Goal: Task Accomplishment & Management: Manage account settings

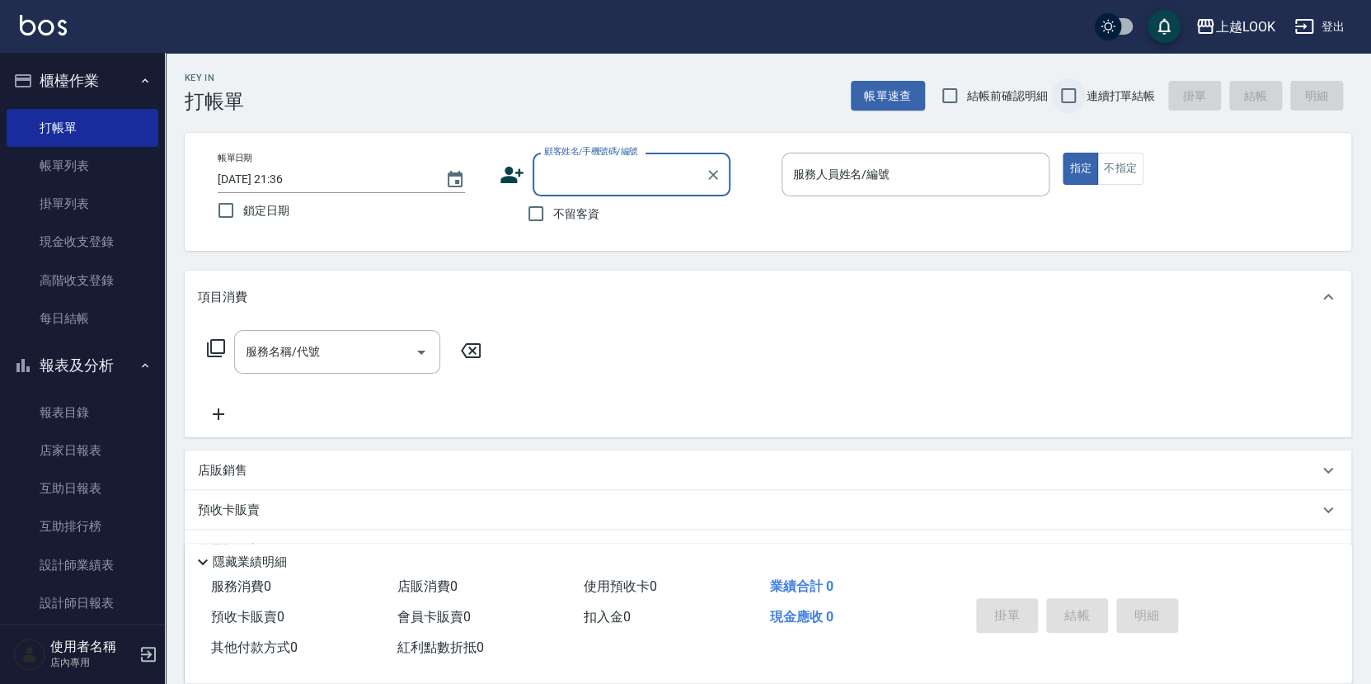
click at [1061, 95] on input "連續打單結帳" at bounding box center [1068, 95] width 35 height 35
checkbox input "true"
click at [541, 213] on input "不留客資" at bounding box center [536, 213] width 35 height 35
checkbox input "true"
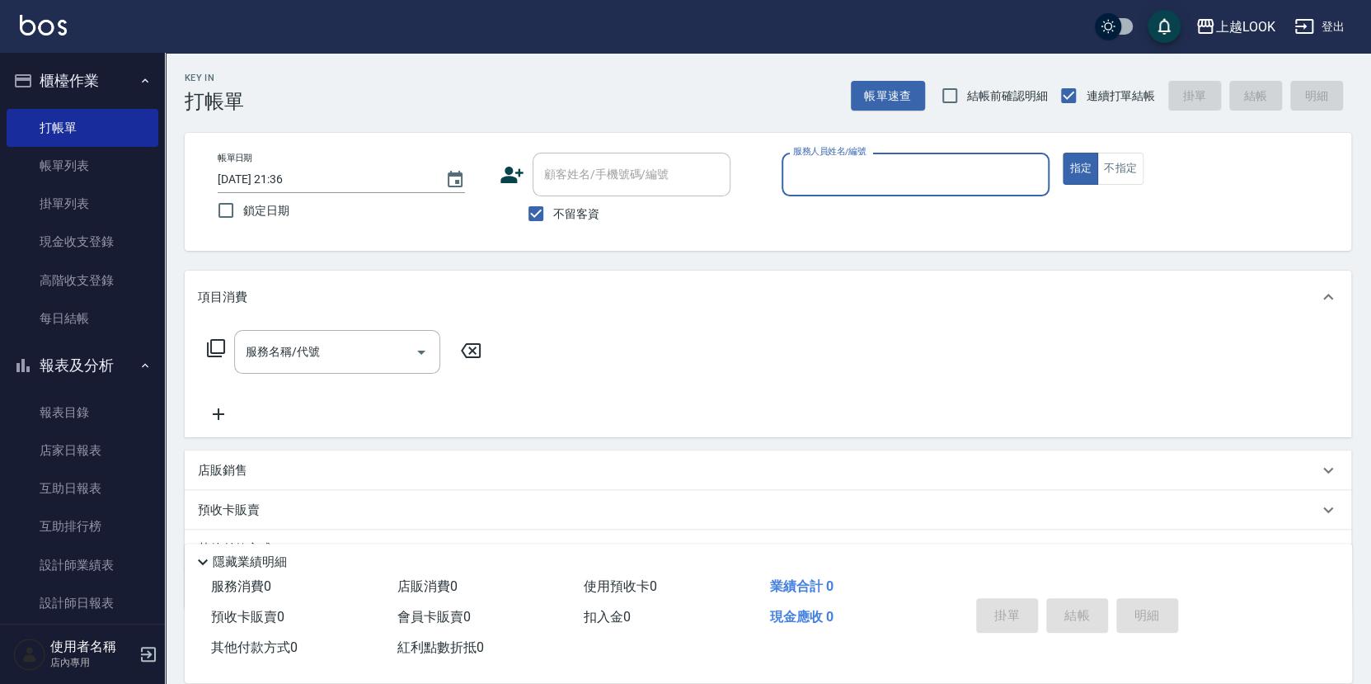
click at [813, 162] on input "服務人員姓名/編號" at bounding box center [916, 174] width 254 height 29
type input "Jason-3"
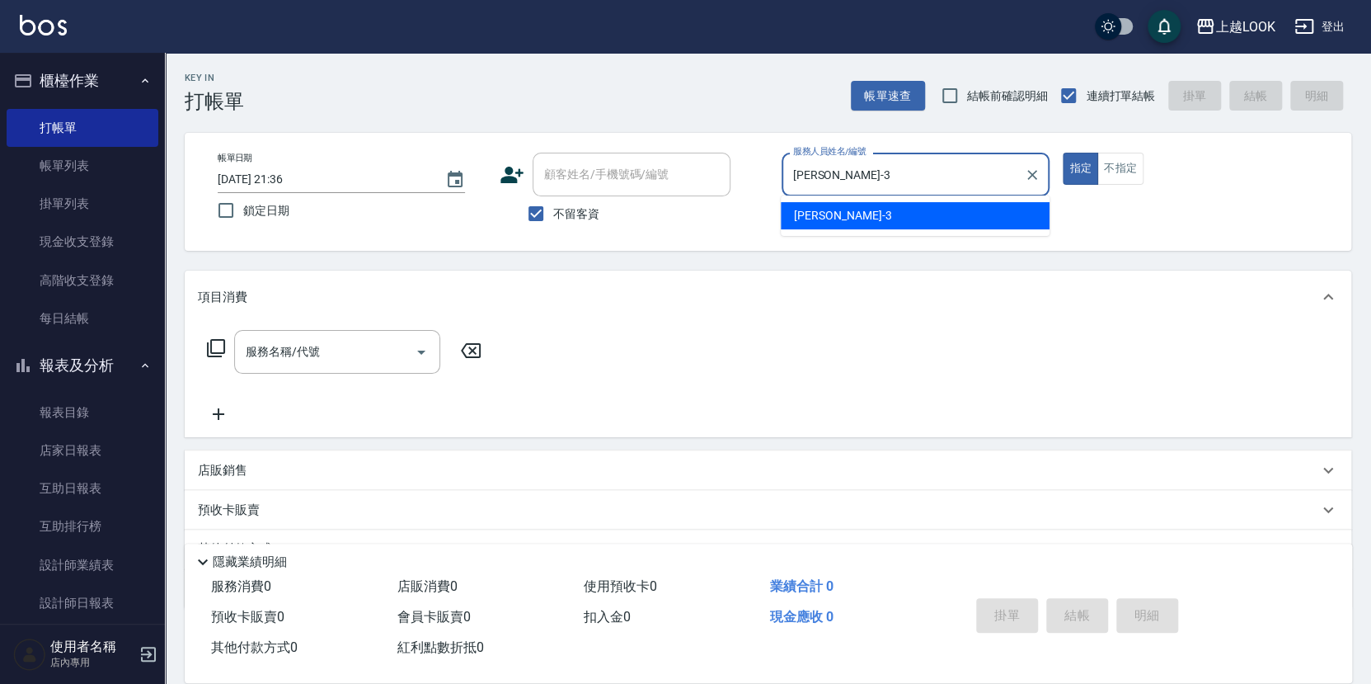
type button "true"
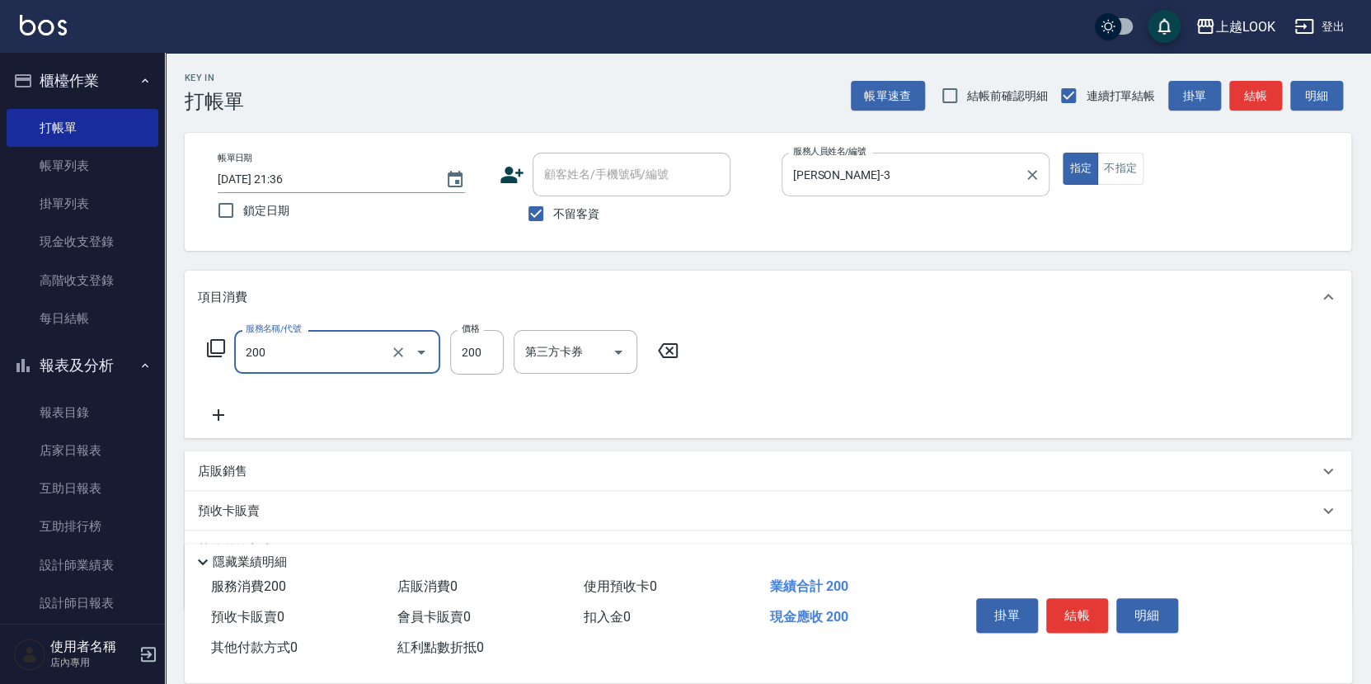
type input "剪髮(200)"
type input "300"
click at [232, 473] on div "店販銷售" at bounding box center [768, 471] width 1167 height 40
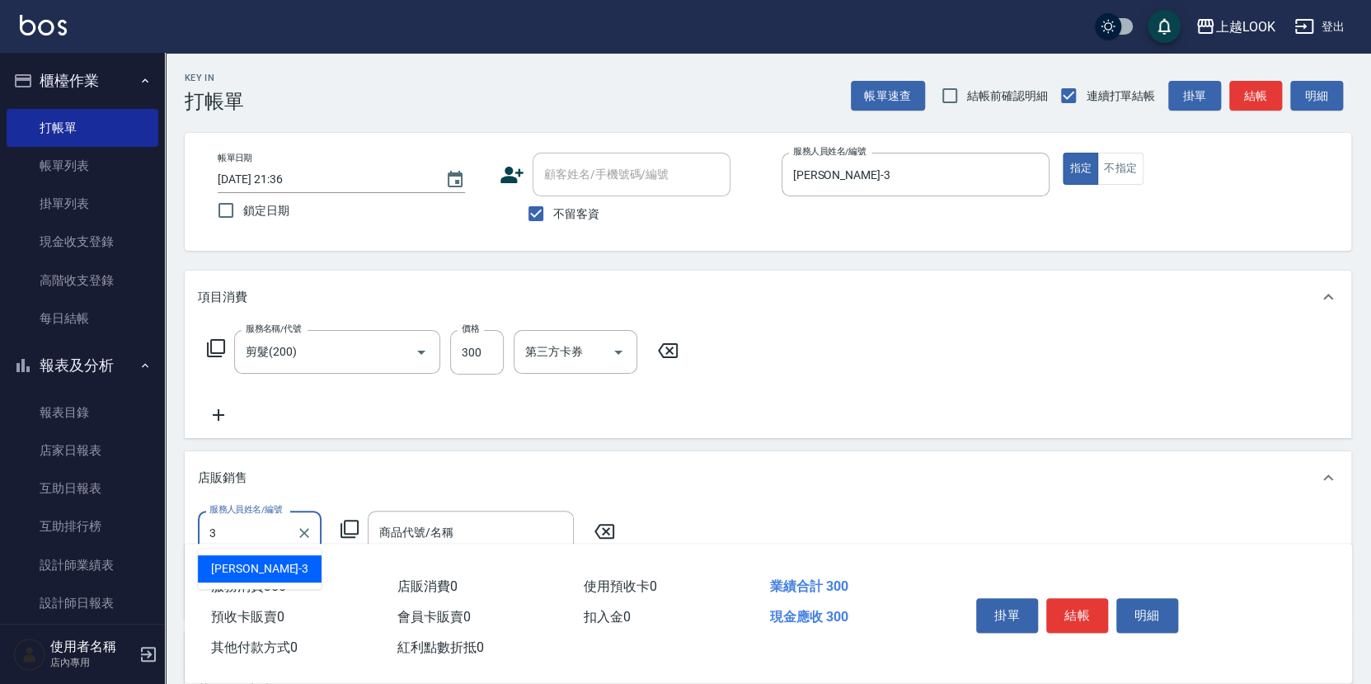
type input "Jason-3"
click at [354, 522] on icon at bounding box center [350, 529] width 20 height 20
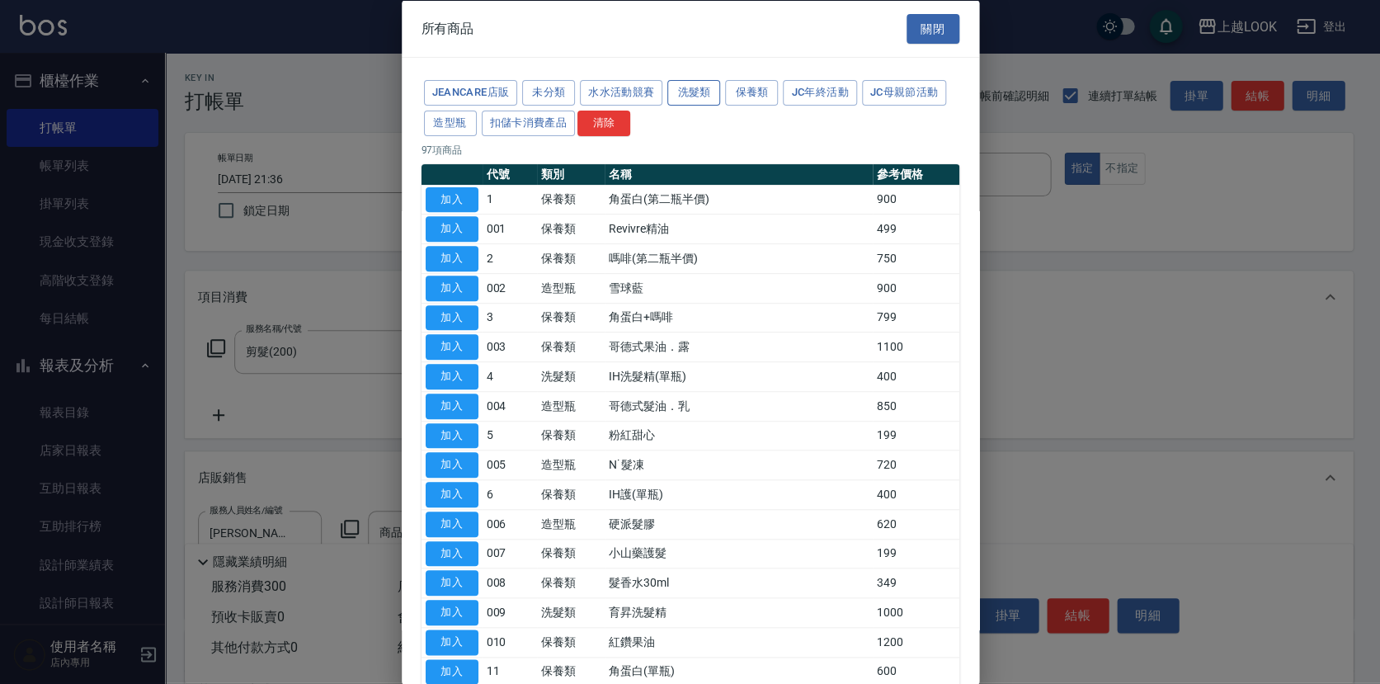
click at [694, 87] on button "洗髮類" at bounding box center [693, 93] width 53 height 26
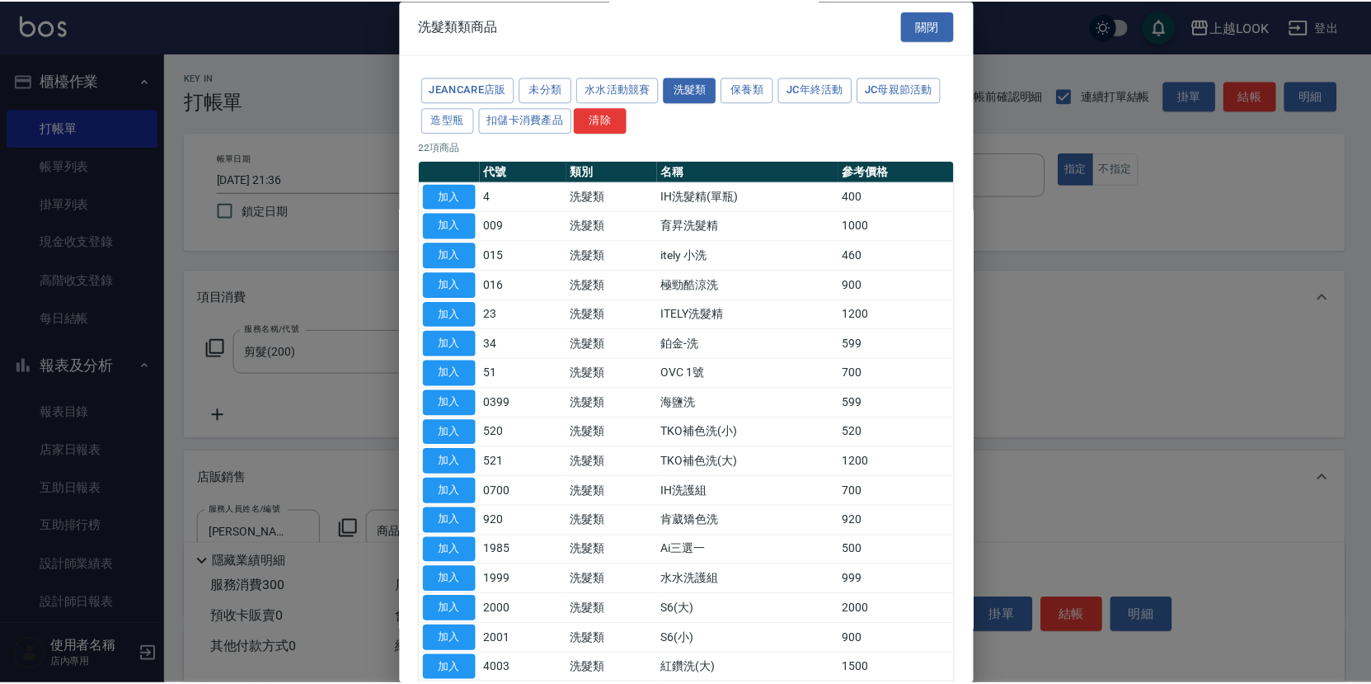
scroll to position [111, 0]
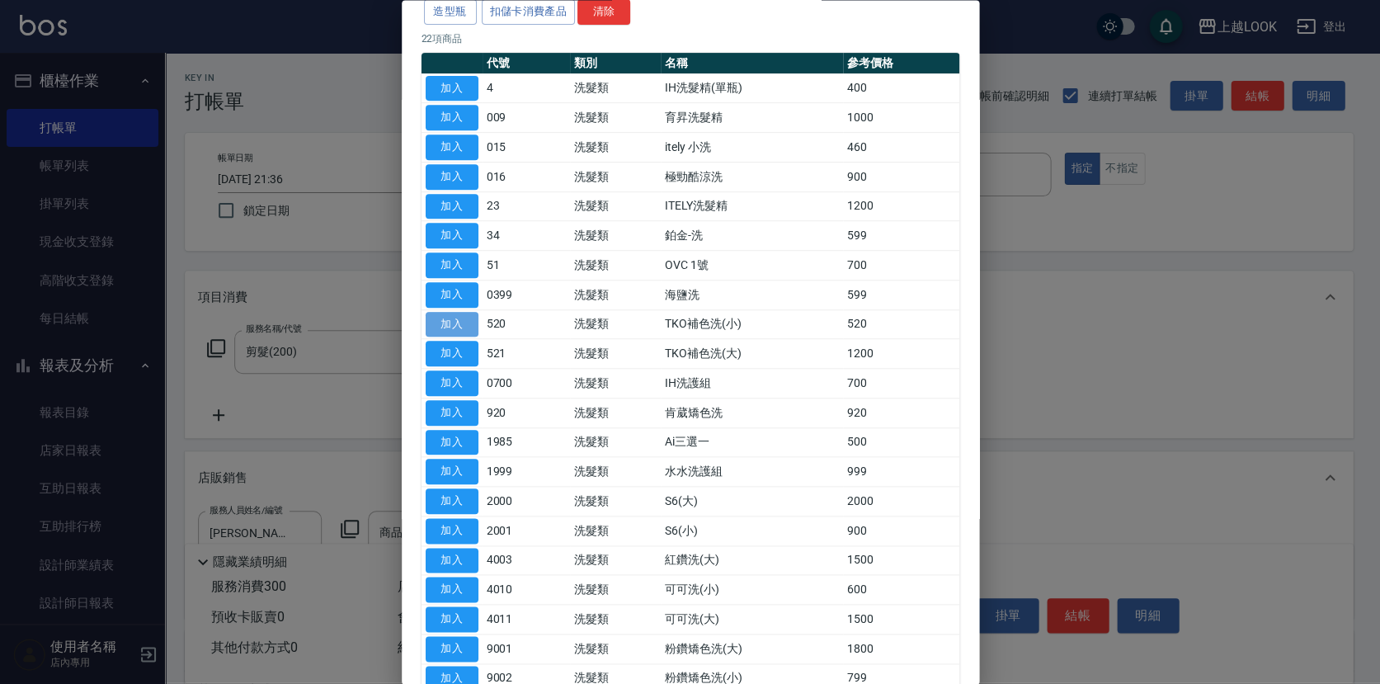
click at [470, 321] on button "加入" at bounding box center [452, 325] width 53 height 26
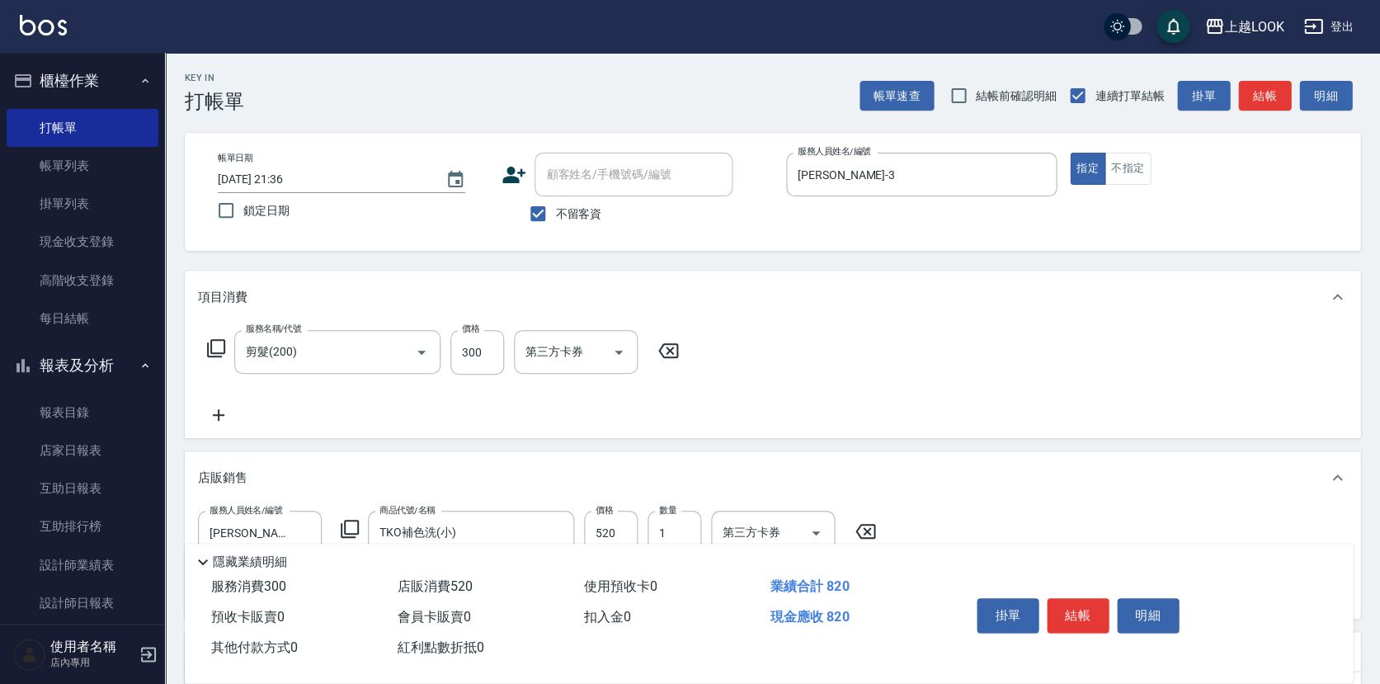
type input "TKO補色洗(小)"
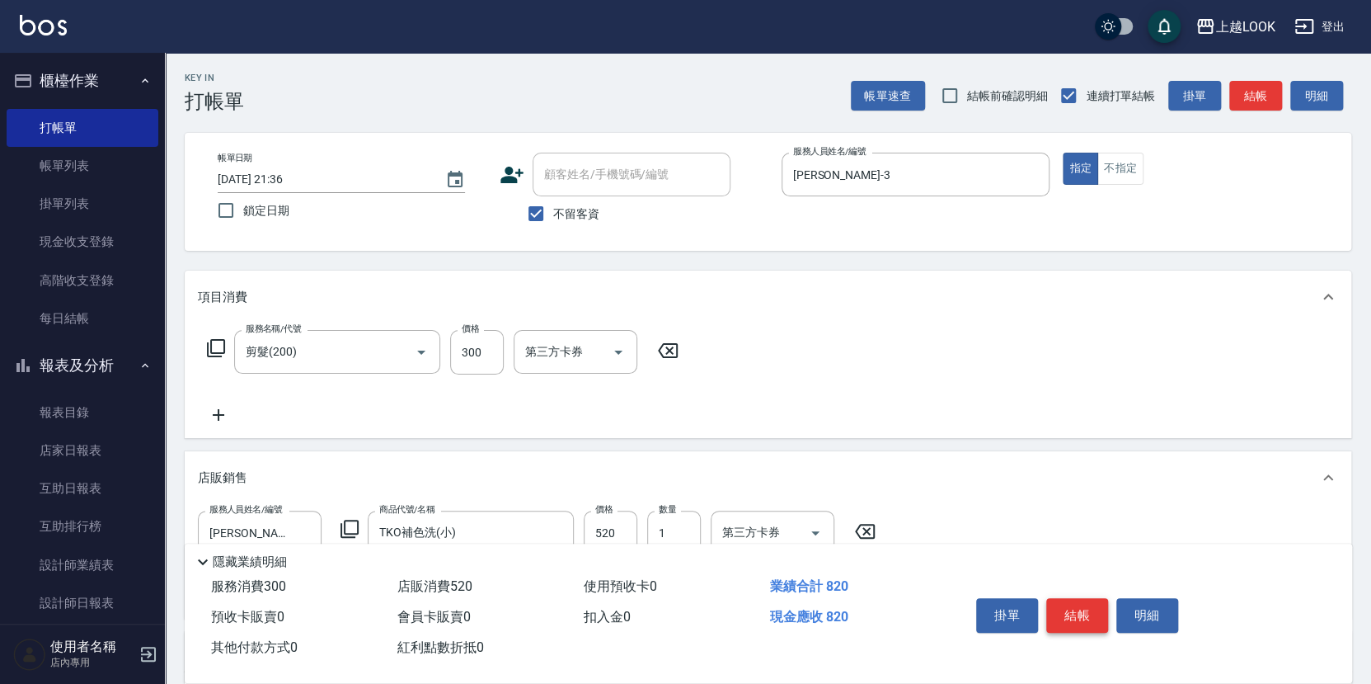
click at [1084, 611] on button "結帳" at bounding box center [1078, 615] width 62 height 35
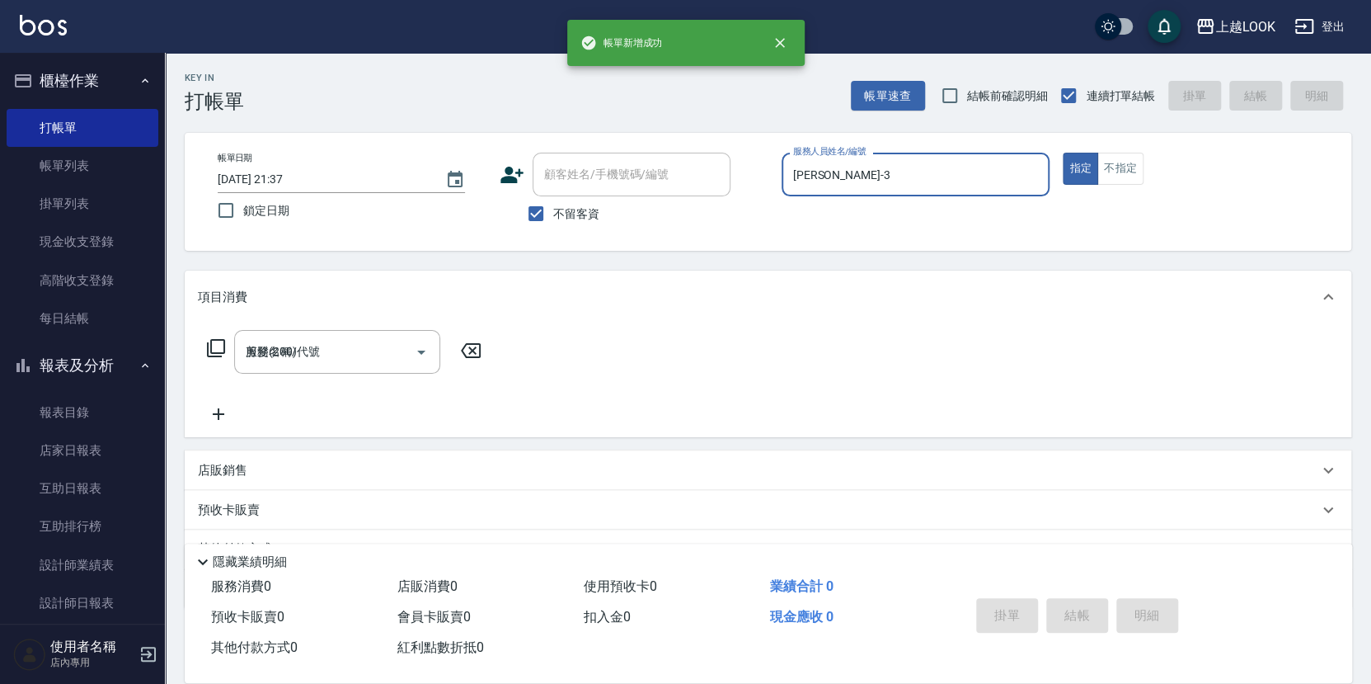
type input "2025/09/16 21:37"
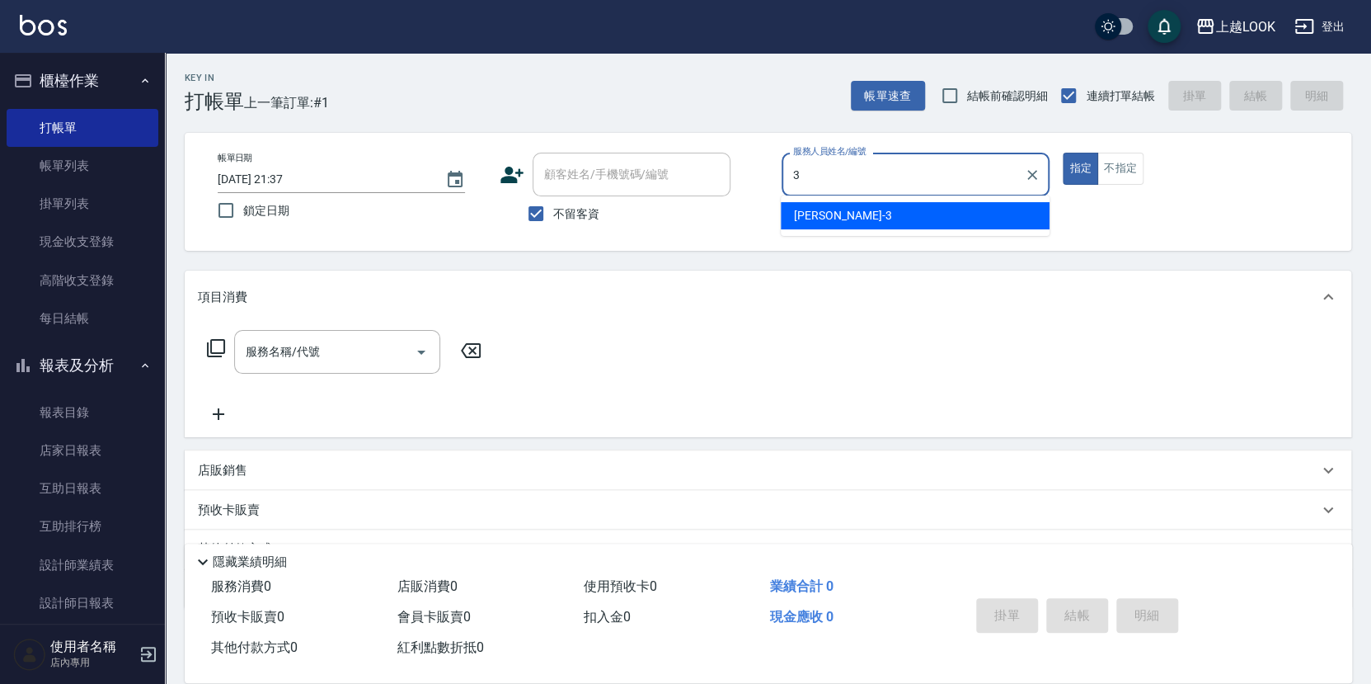
type input "Jason-3"
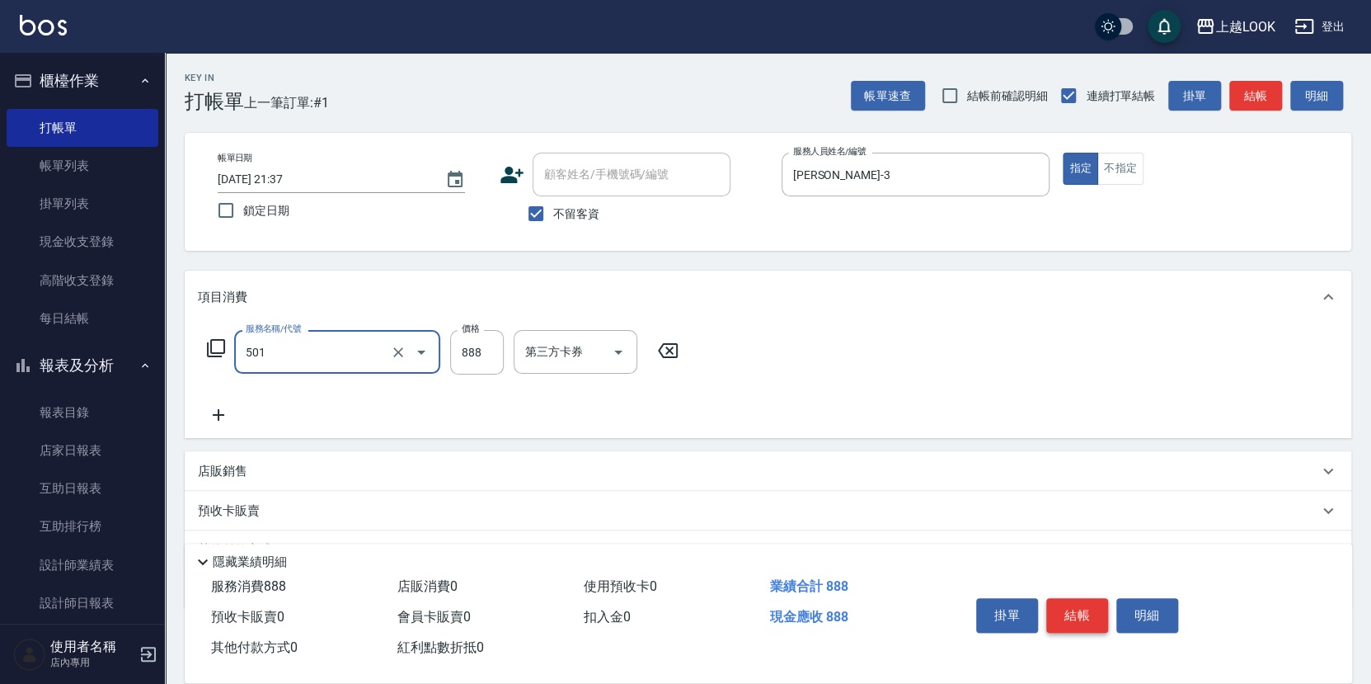
type input "一般染髮(改金額)(501)"
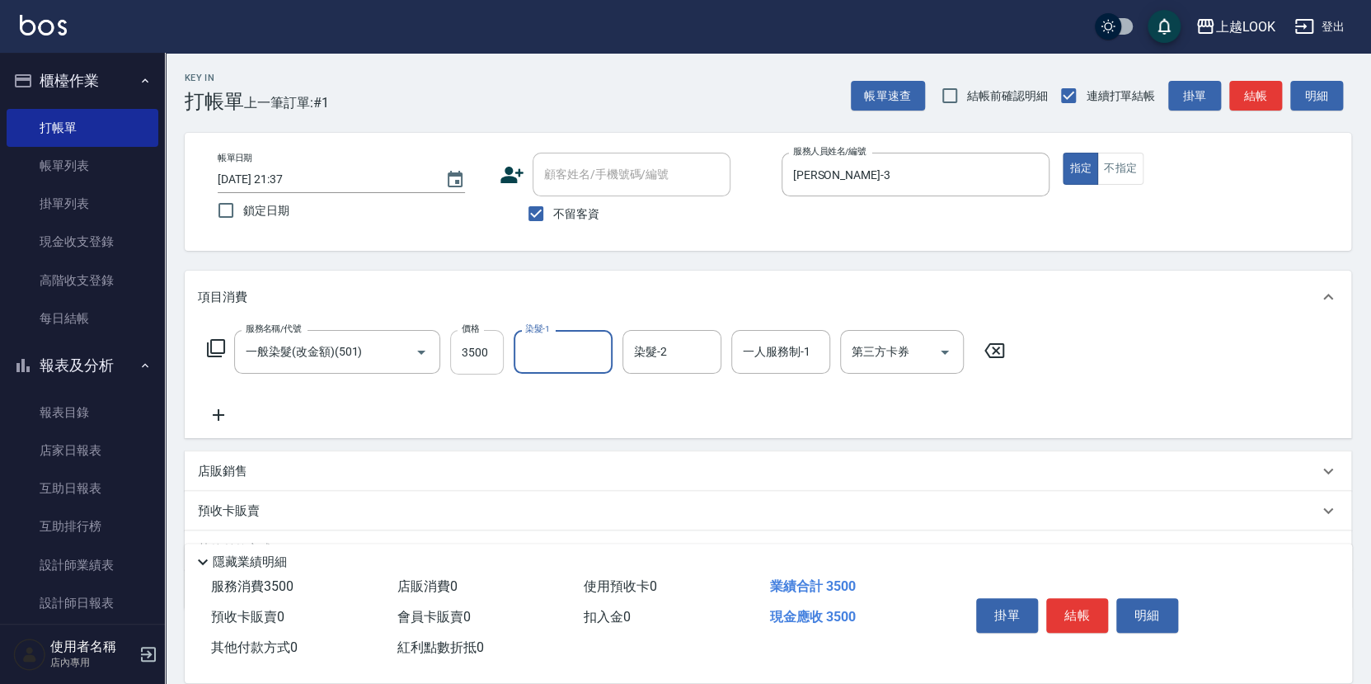
click at [464, 350] on input "3500" at bounding box center [477, 352] width 54 height 45
type input "2500"
click at [219, 408] on icon at bounding box center [218, 415] width 41 height 20
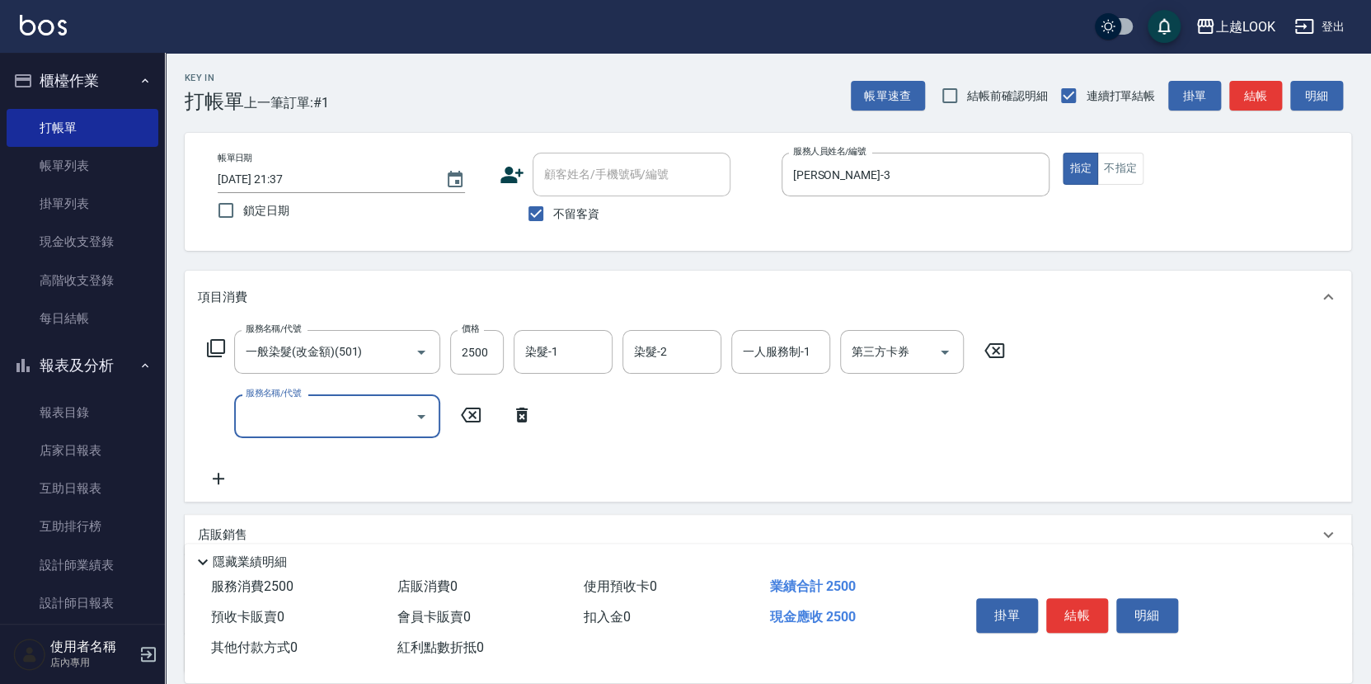
click at [219, 408] on div "服務名稱/代號 服務名稱/代號" at bounding box center [370, 416] width 345 height 44
click at [265, 416] on input "服務名稱/代號" at bounding box center [325, 416] width 167 height 29
type input "一般洗髮(1300)"
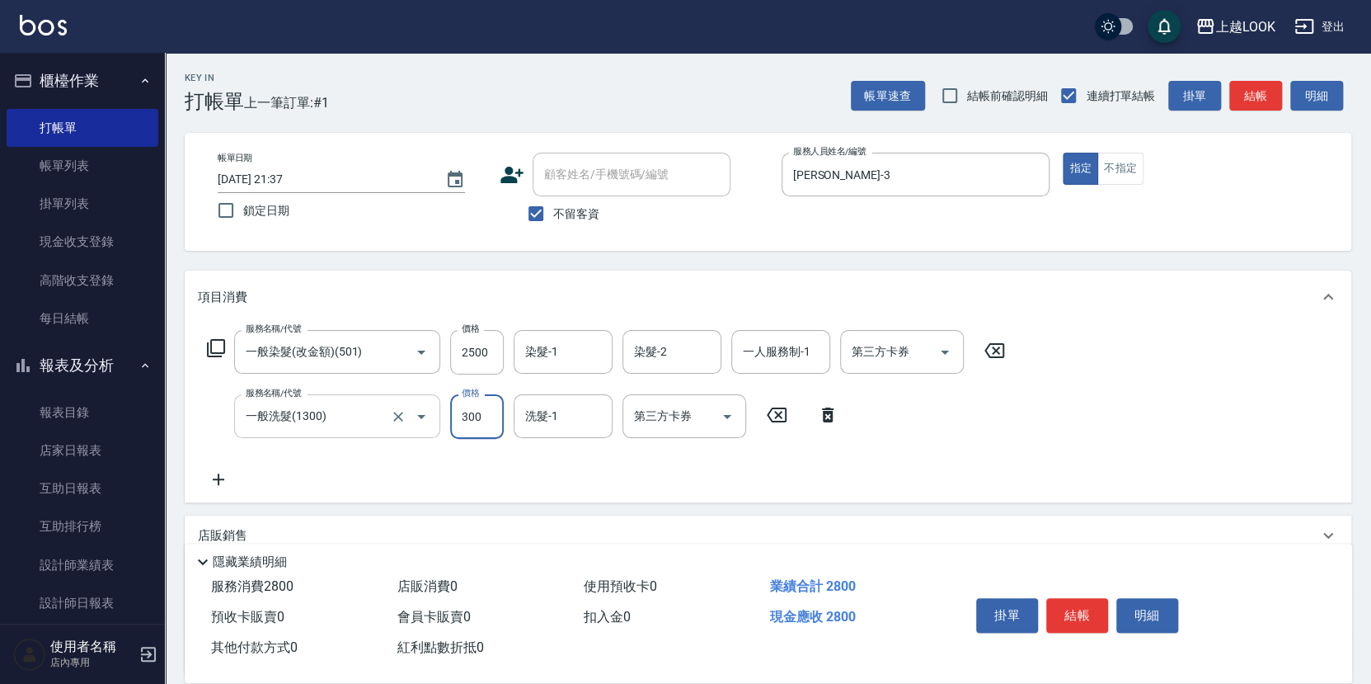
type input "300"
type input "張浩榕-2"
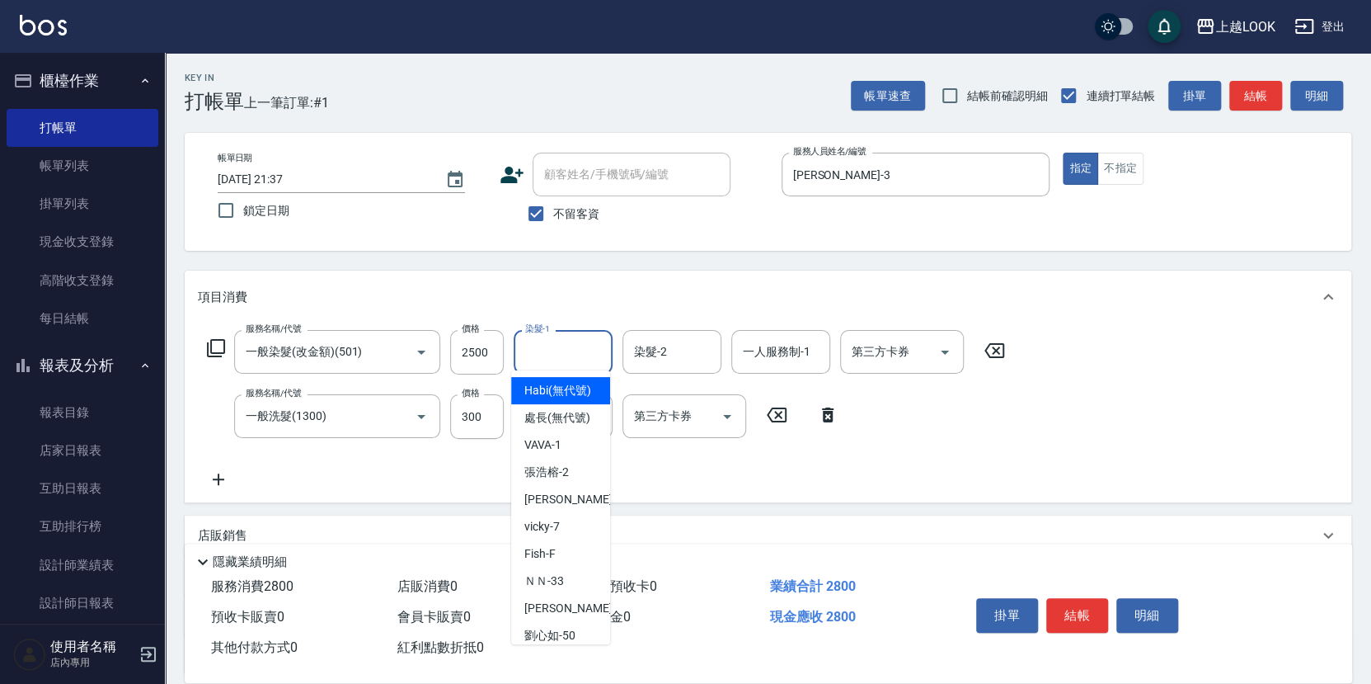
click at [539, 349] on input "染髮-1" at bounding box center [563, 351] width 84 height 29
type input "張浩榕-2"
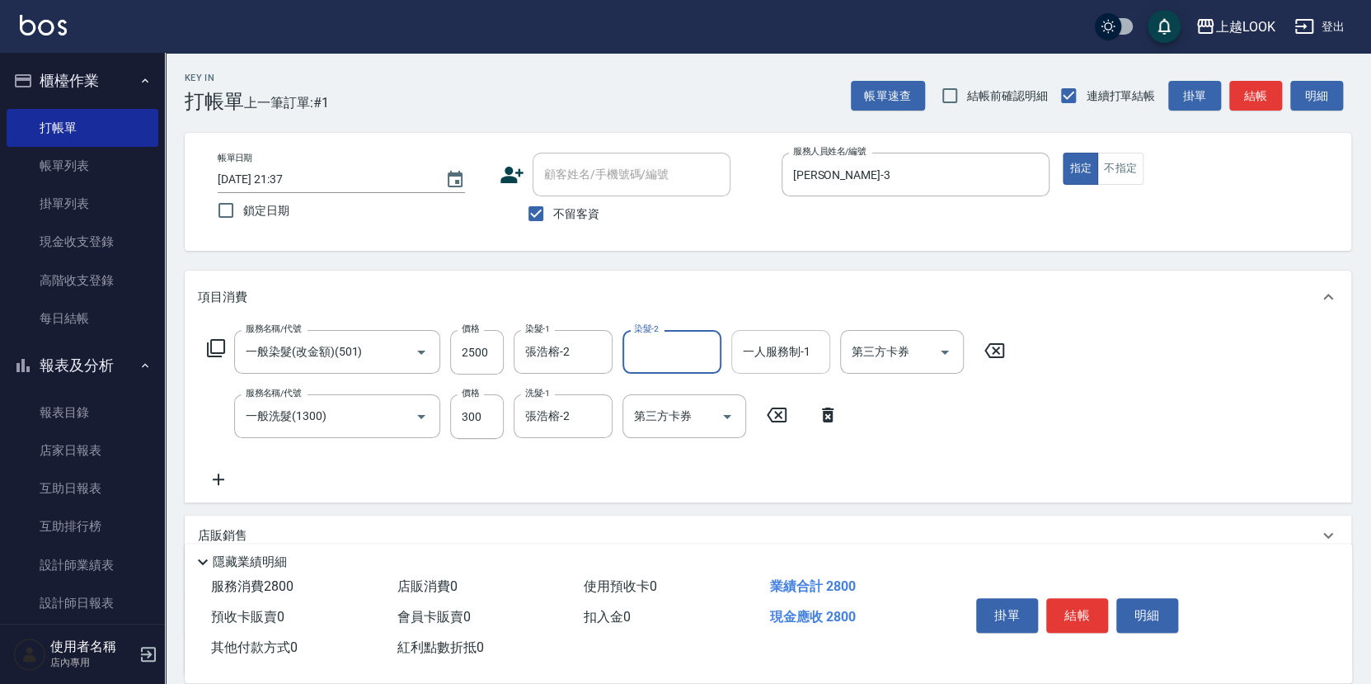
click at [759, 337] on input "一人服務制-1" at bounding box center [781, 351] width 84 height 29
type input "Jason-3"
click at [1066, 604] on button "結帳" at bounding box center [1078, 615] width 62 height 35
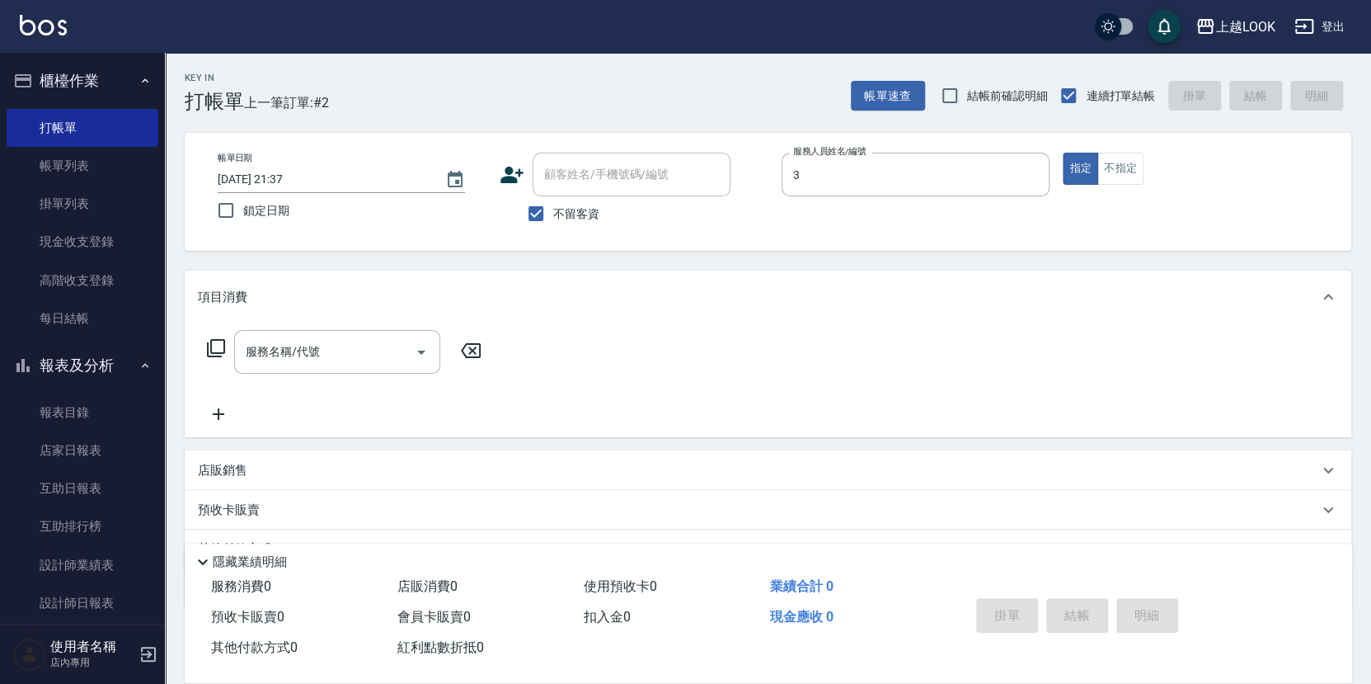
type input "Jason-3"
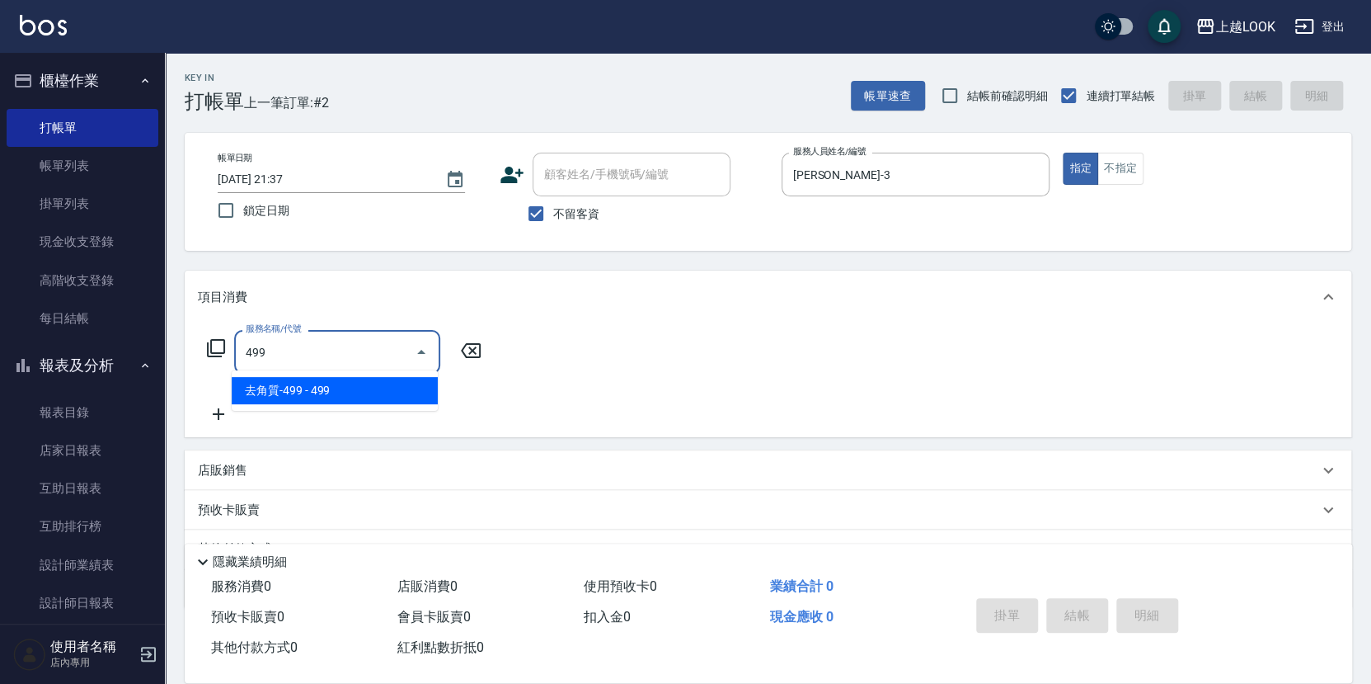
type input "去角質-499(0499)"
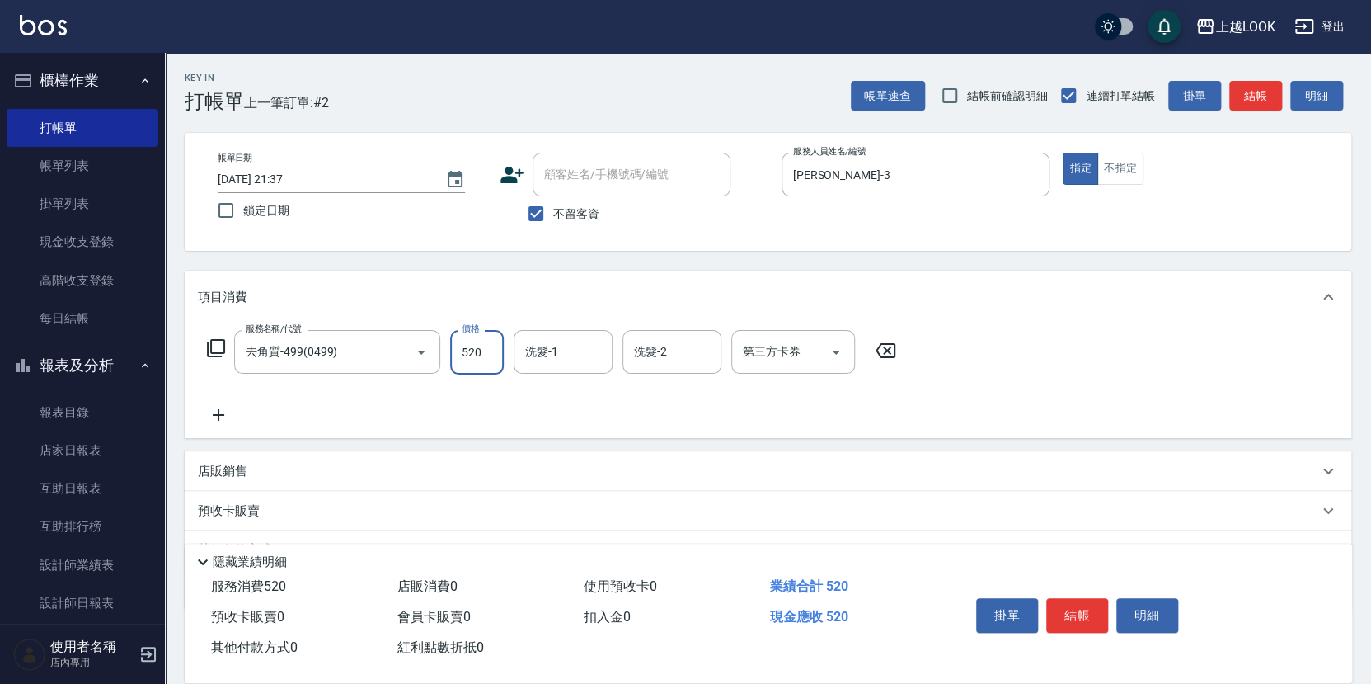
type input "520"
click at [1076, 613] on button "結帳" at bounding box center [1078, 615] width 62 height 35
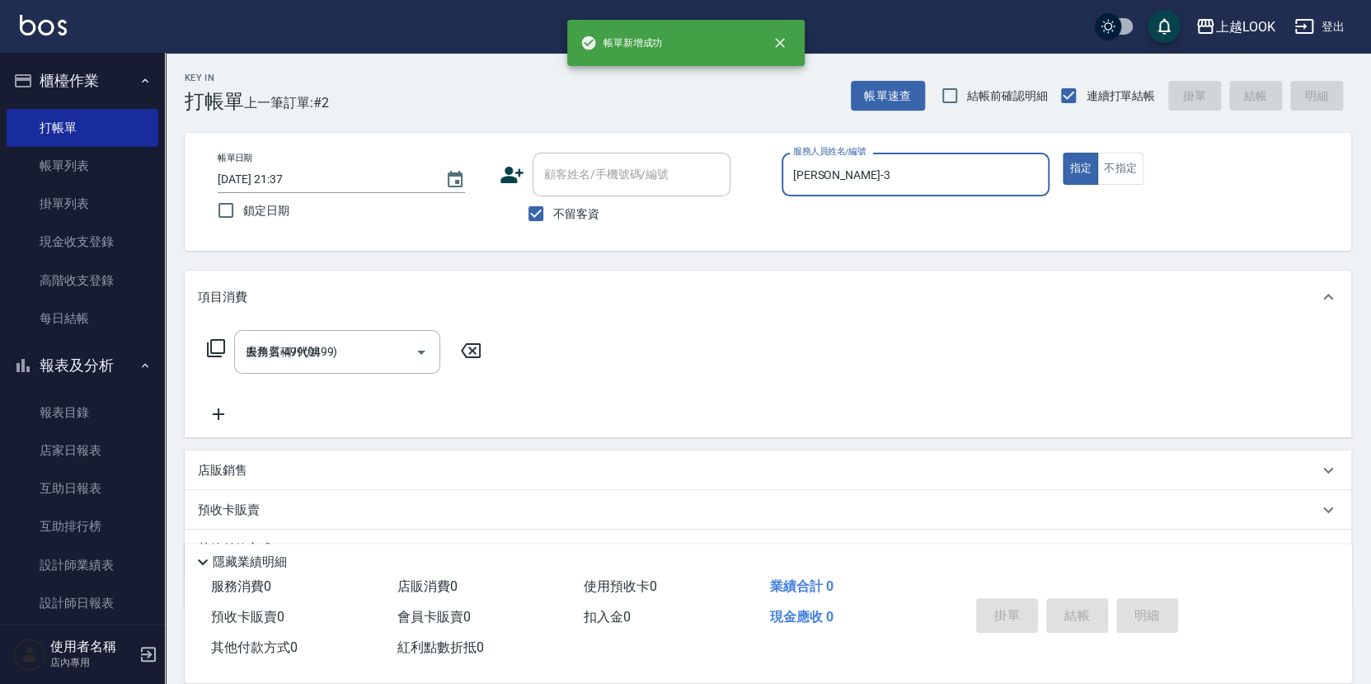
type input "2025/09/16 21:38"
type input "2"
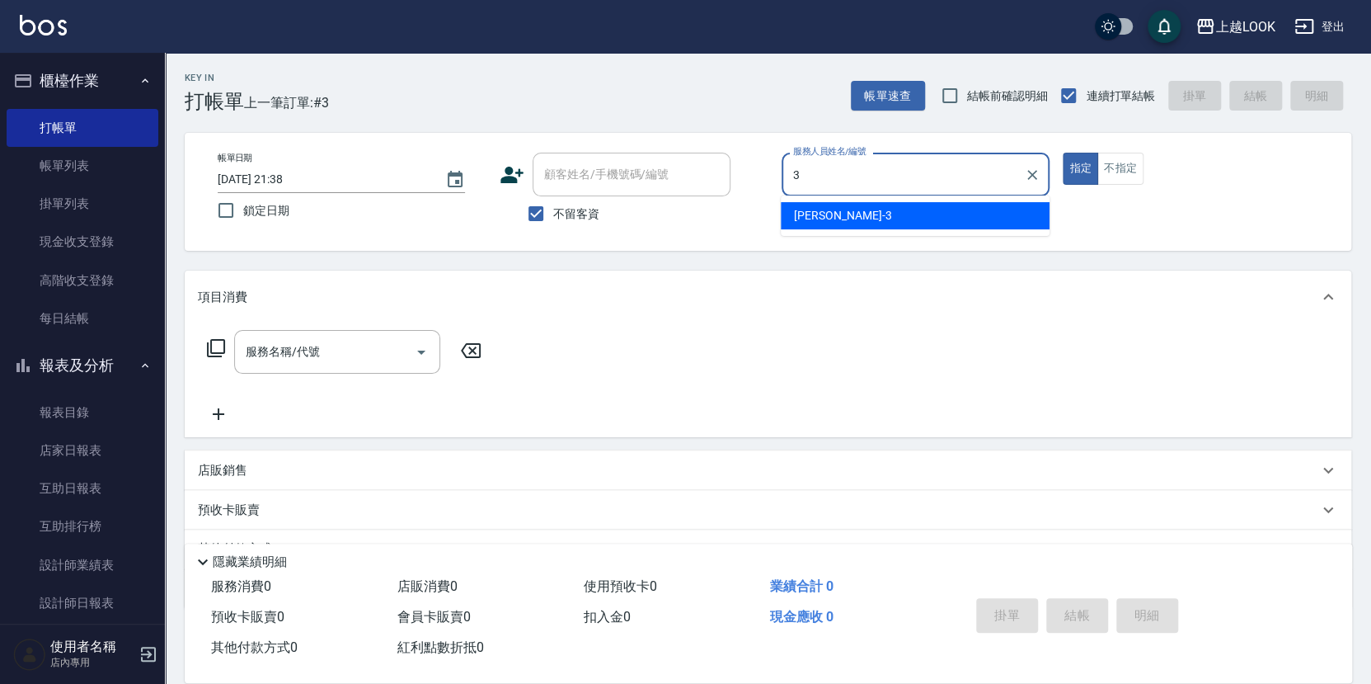
type input "Jason-3"
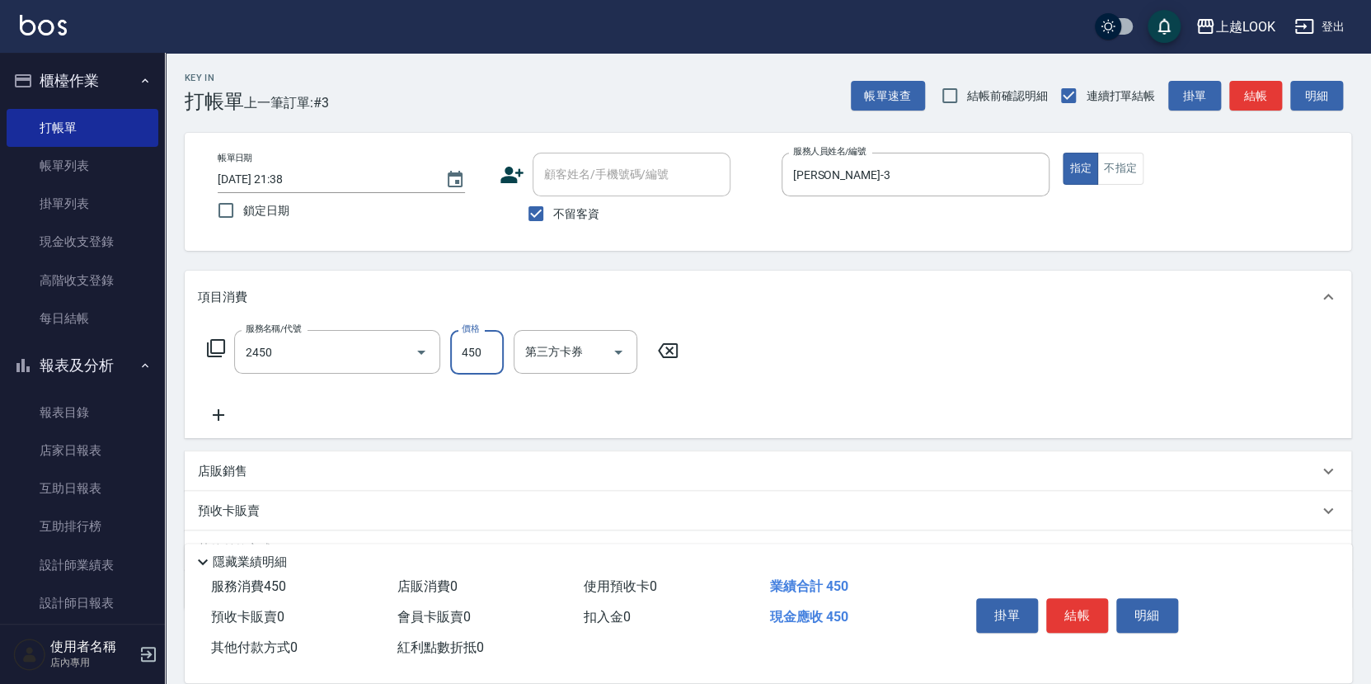
type input "C剪髮套餐(2450)"
click at [1072, 615] on button "結帳" at bounding box center [1078, 615] width 62 height 35
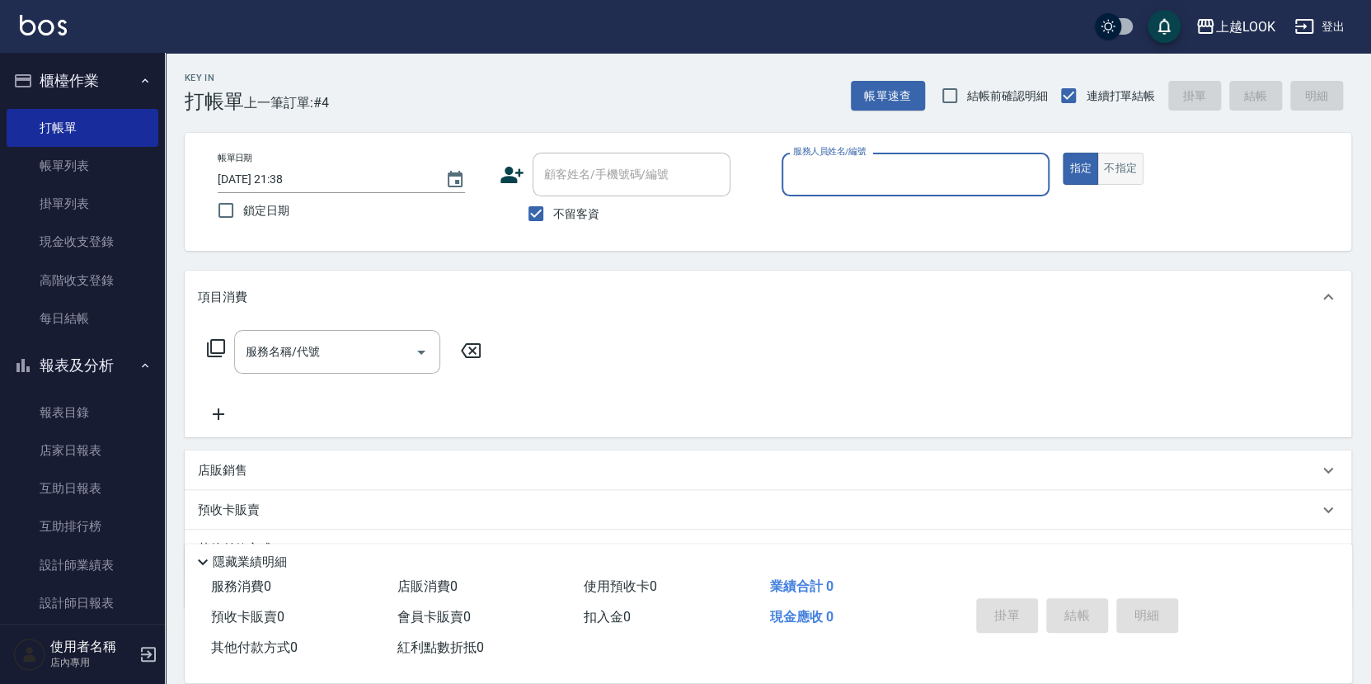
click at [1126, 164] on button "不指定" at bounding box center [1121, 169] width 46 height 32
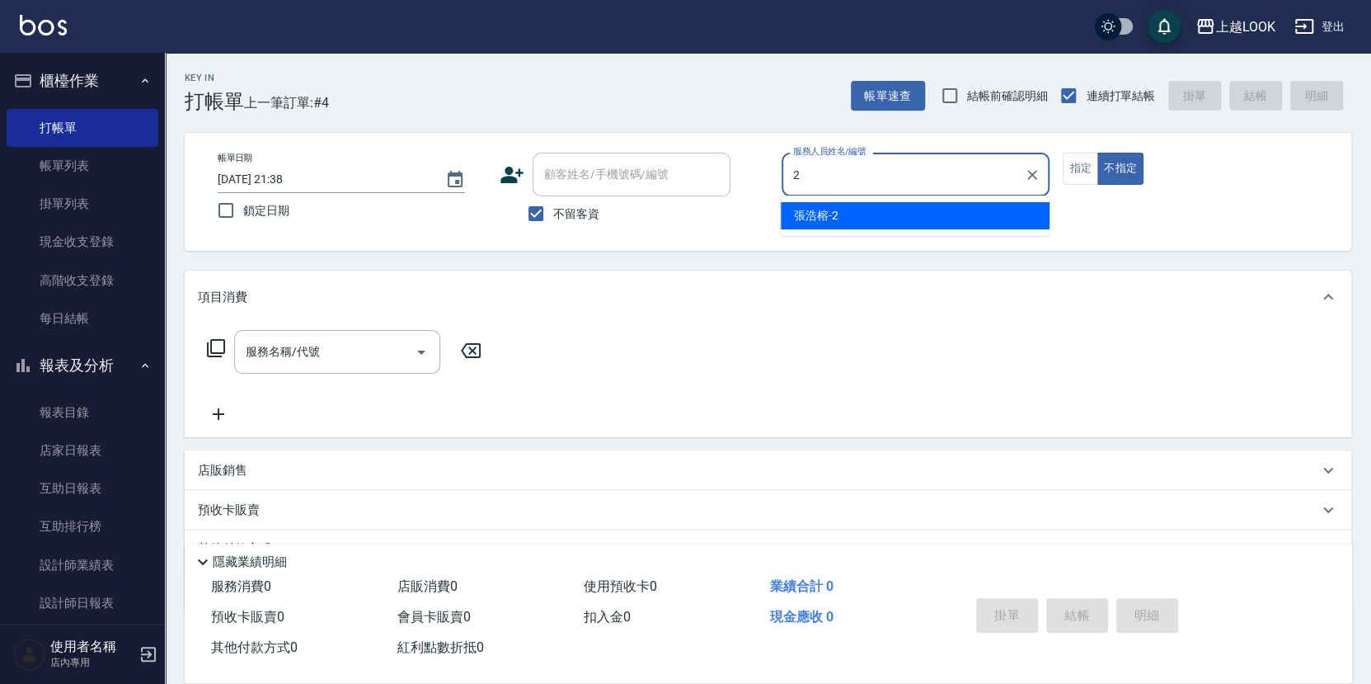
type input "張浩榕-2"
type button "false"
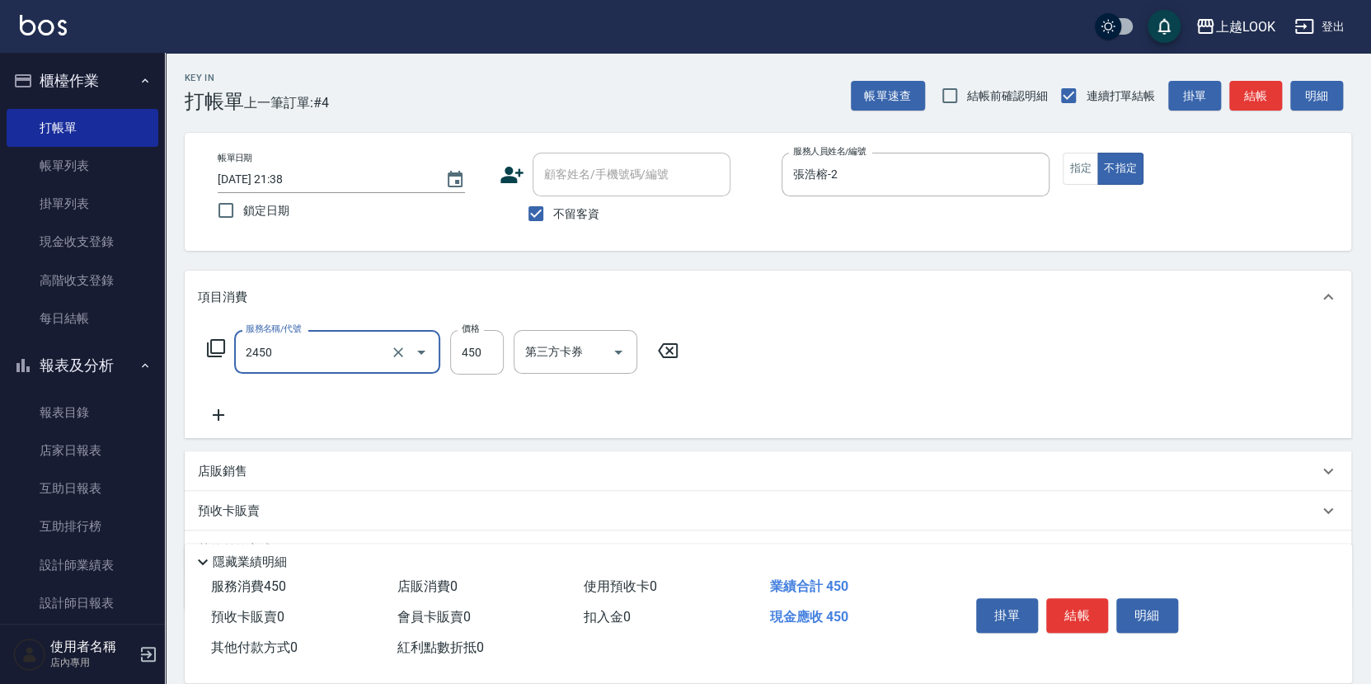
type input "C剪髮套餐(2450)"
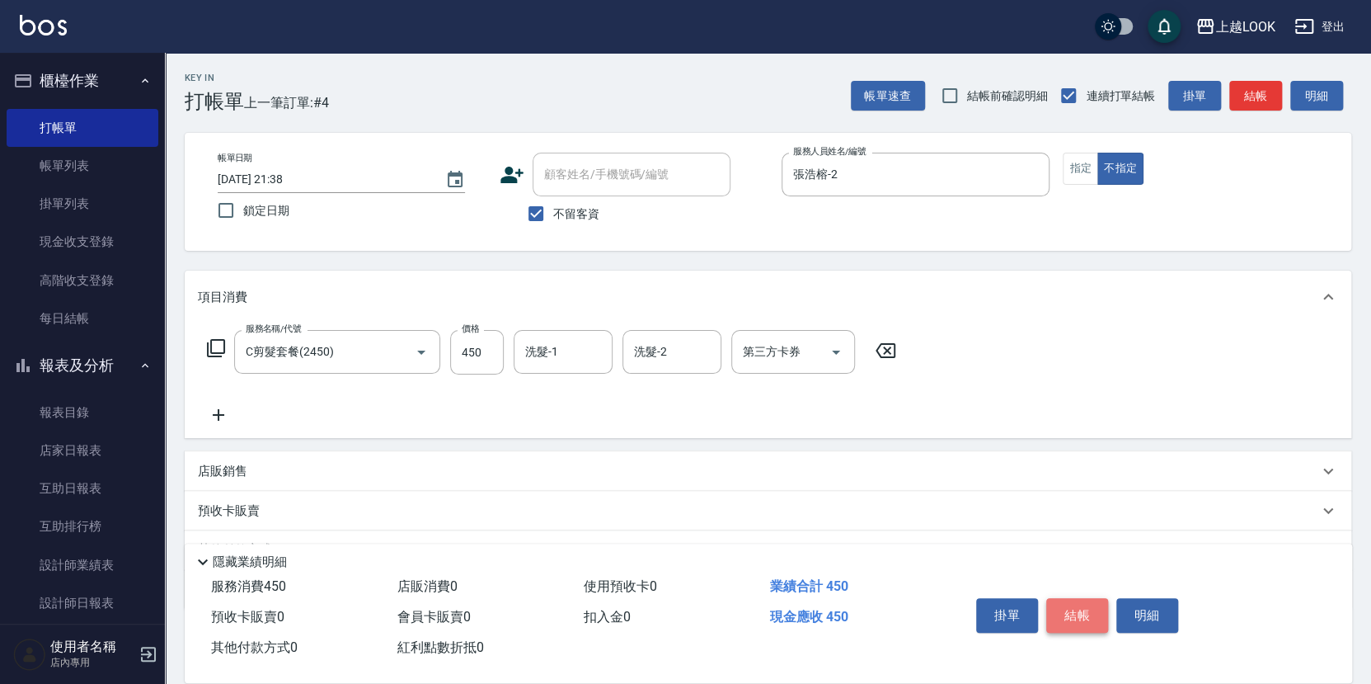
click at [1073, 605] on button "結帳" at bounding box center [1078, 615] width 62 height 35
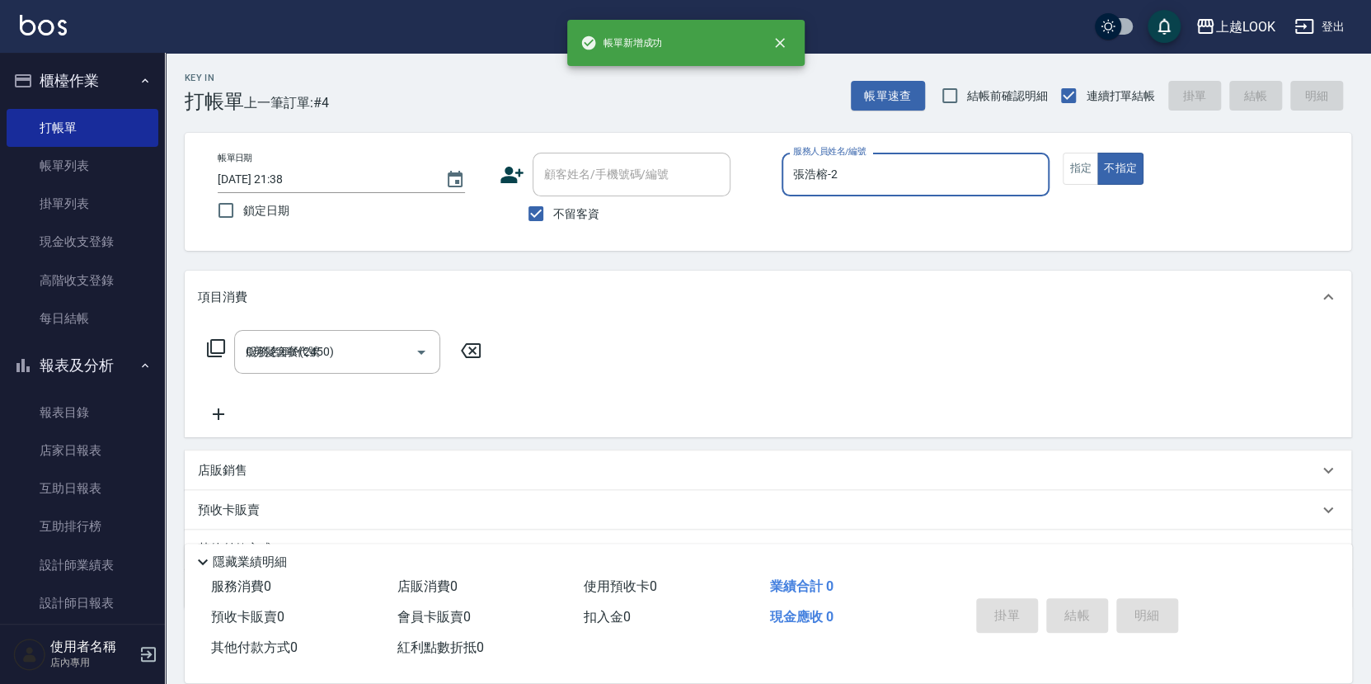
type input "2025/09/16 21:39"
click at [100, 159] on link "帳單列表" at bounding box center [83, 166] width 152 height 38
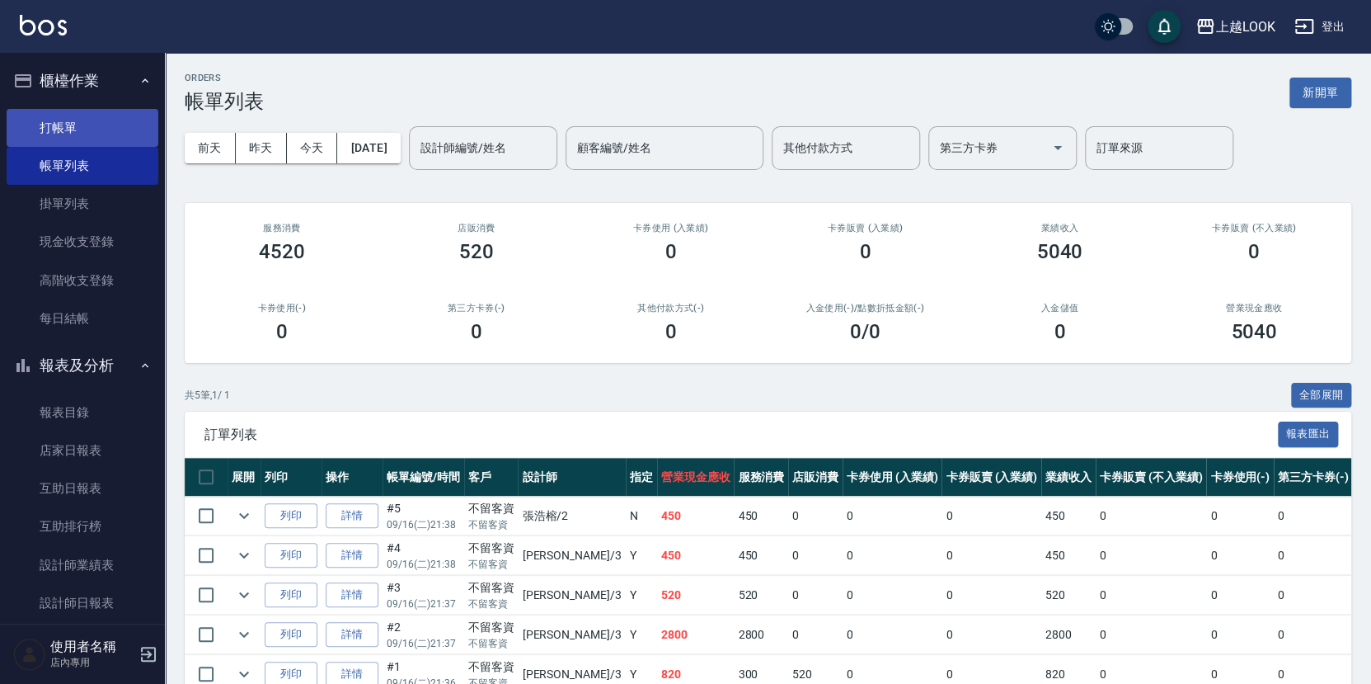
click at [104, 120] on link "打帳單" at bounding box center [83, 128] width 152 height 38
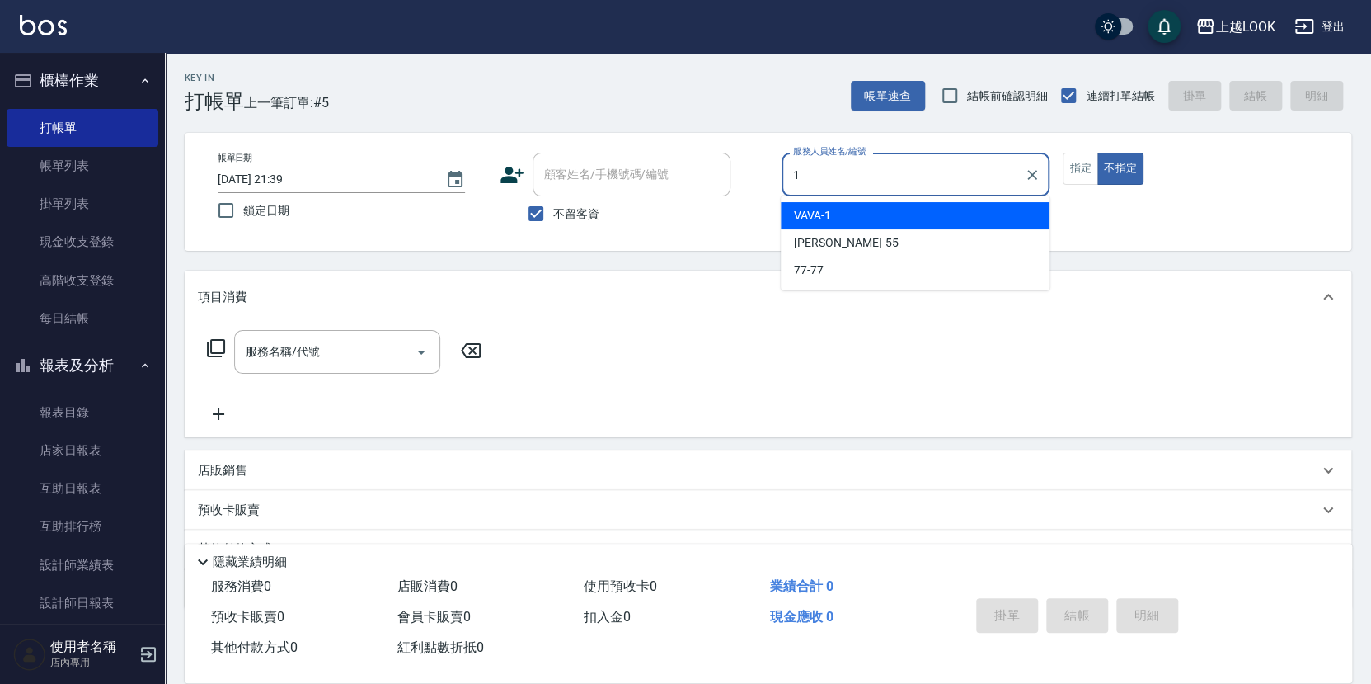
type input "VAVA-1"
type button "false"
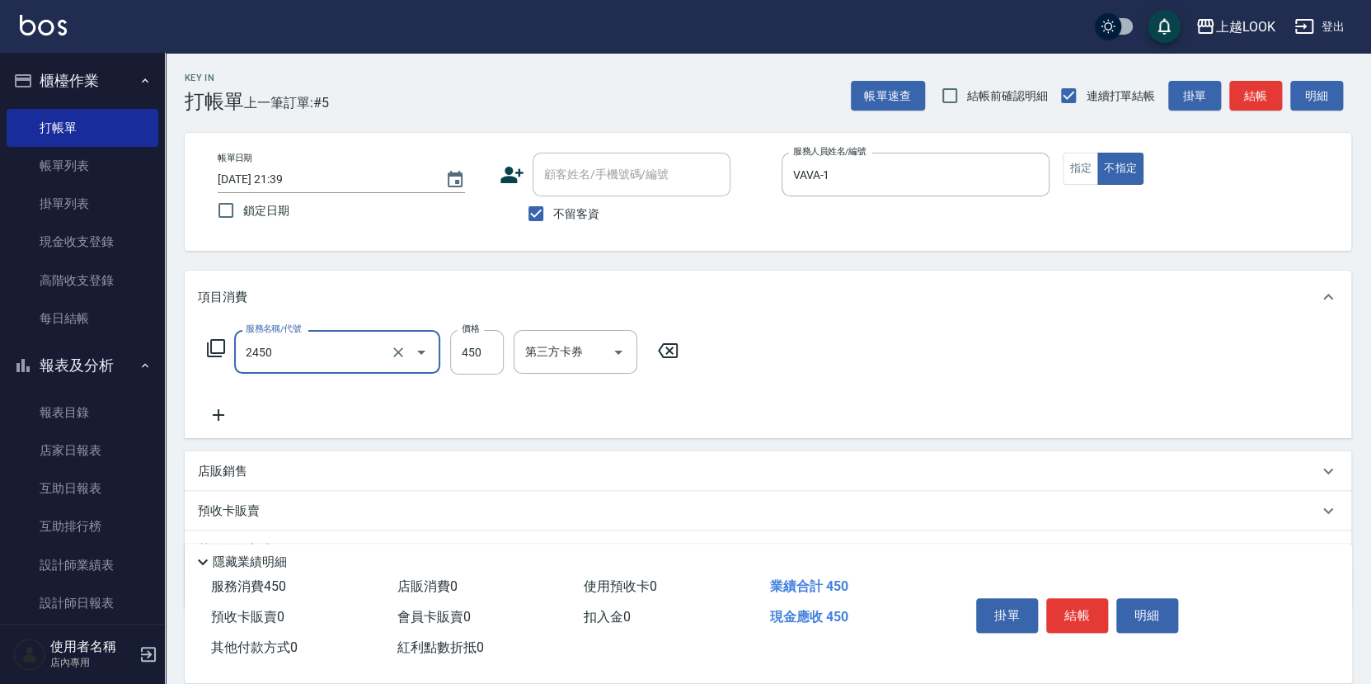
type input "C剪髮套餐(2450)"
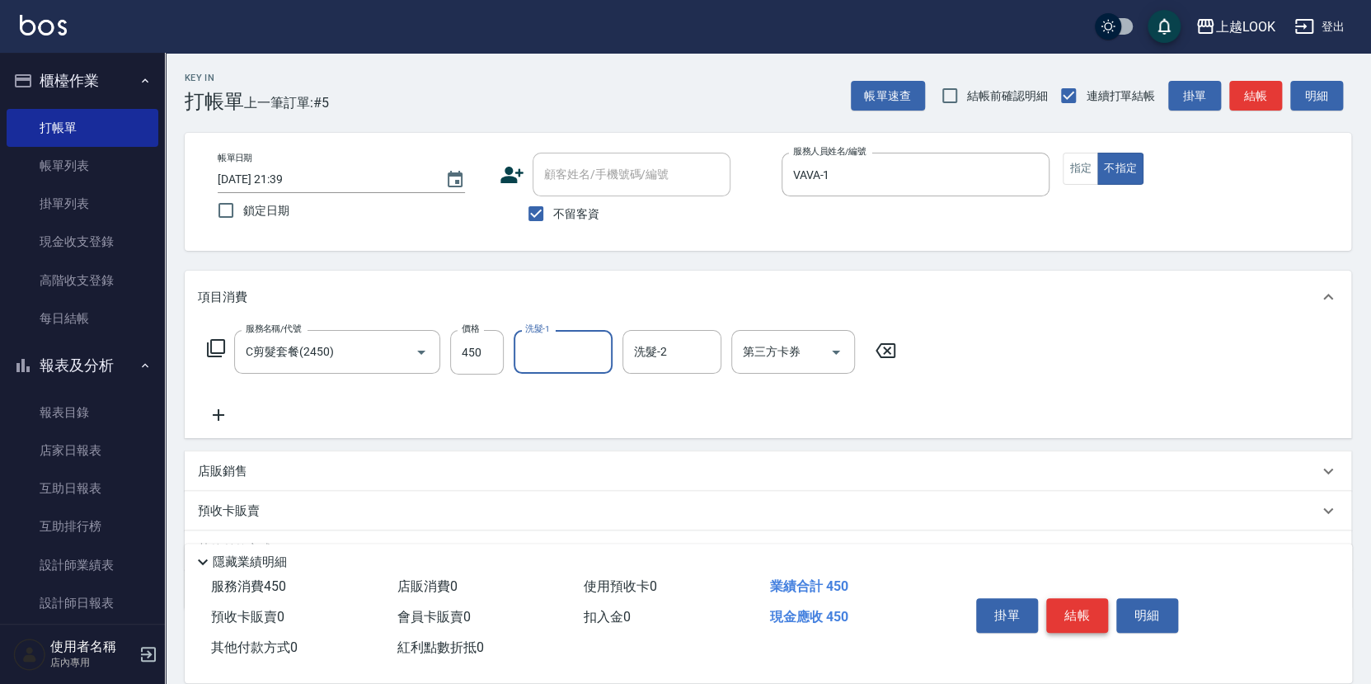
click at [1089, 614] on button "結帳" at bounding box center [1078, 615] width 62 height 35
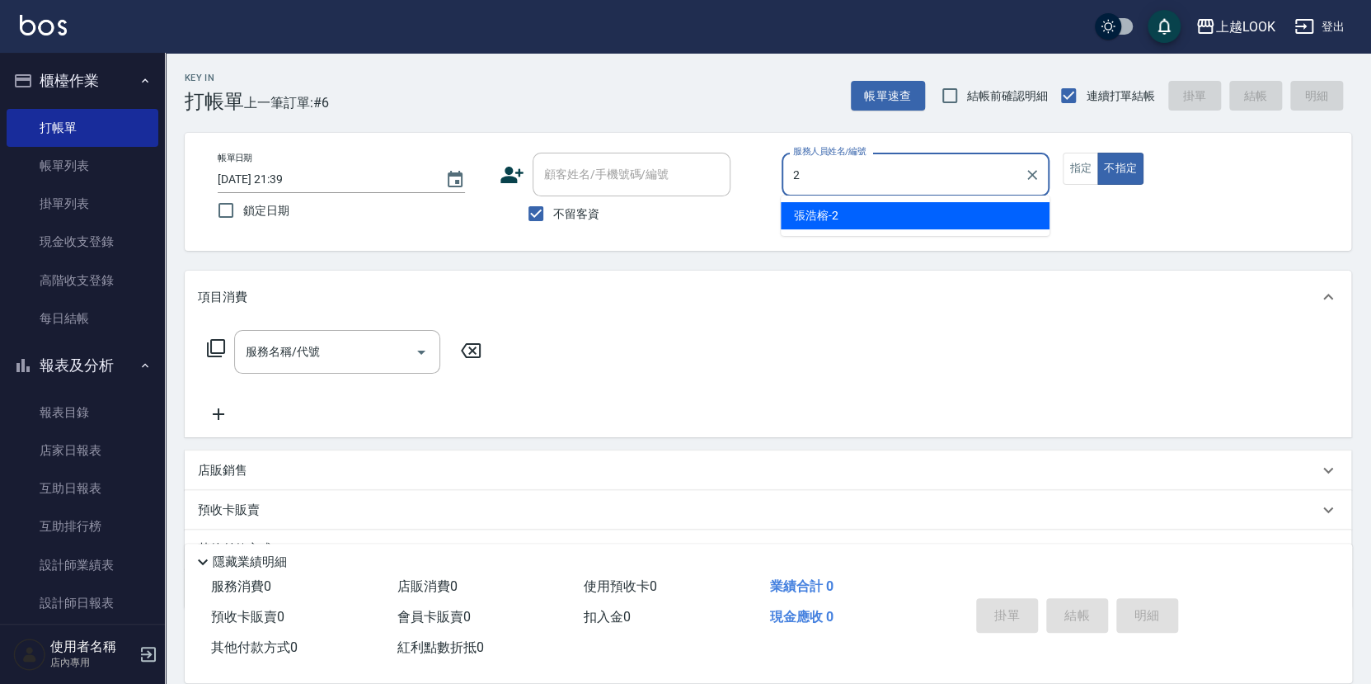
type input "張浩榕-2"
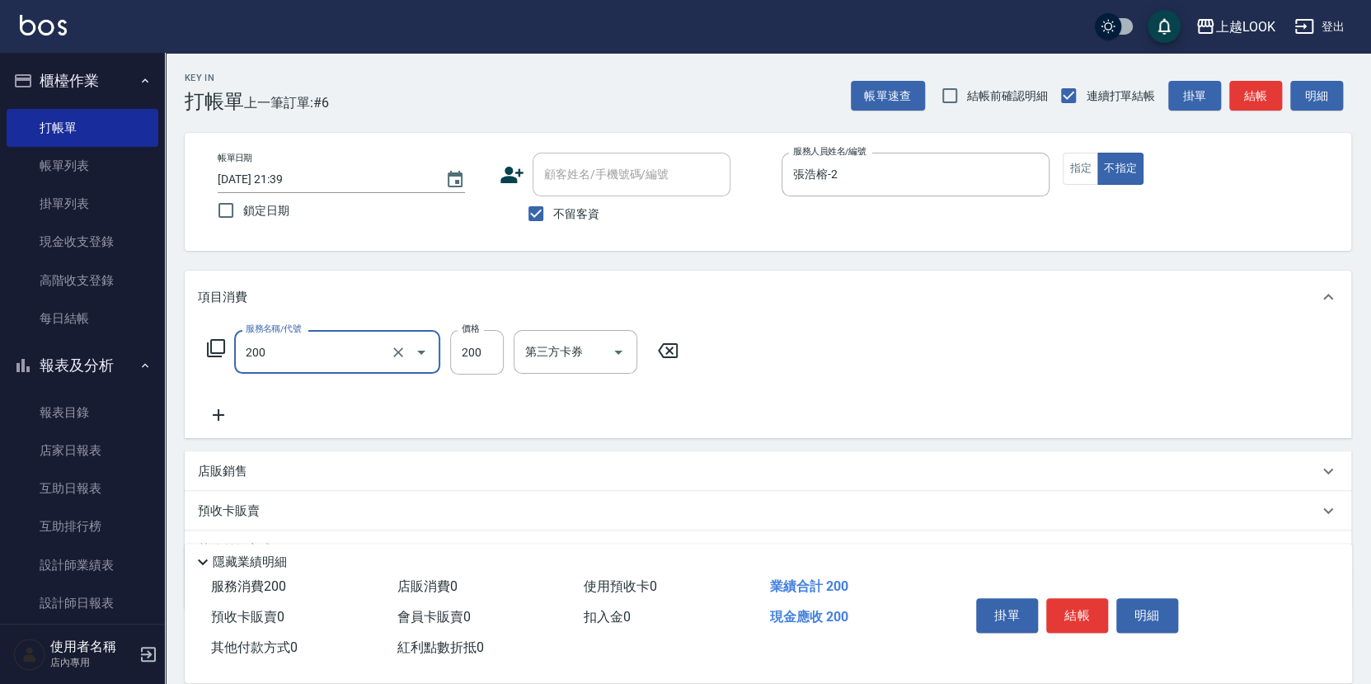
type input "剪髮(200)"
type input "250"
click at [1090, 615] on button "結帳" at bounding box center [1078, 615] width 62 height 35
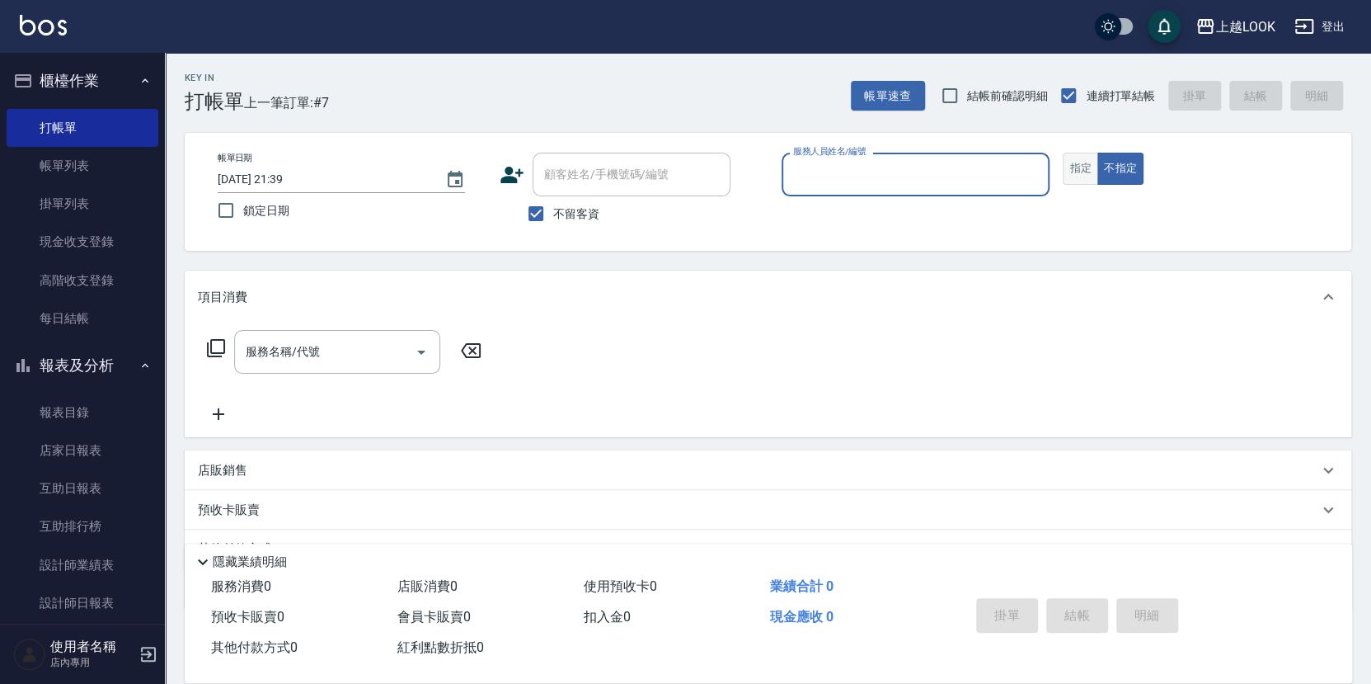
click at [1083, 173] on button "指定" at bounding box center [1080, 169] width 35 height 32
click at [967, 174] on input "服務人員姓名/編號" at bounding box center [916, 174] width 254 height 29
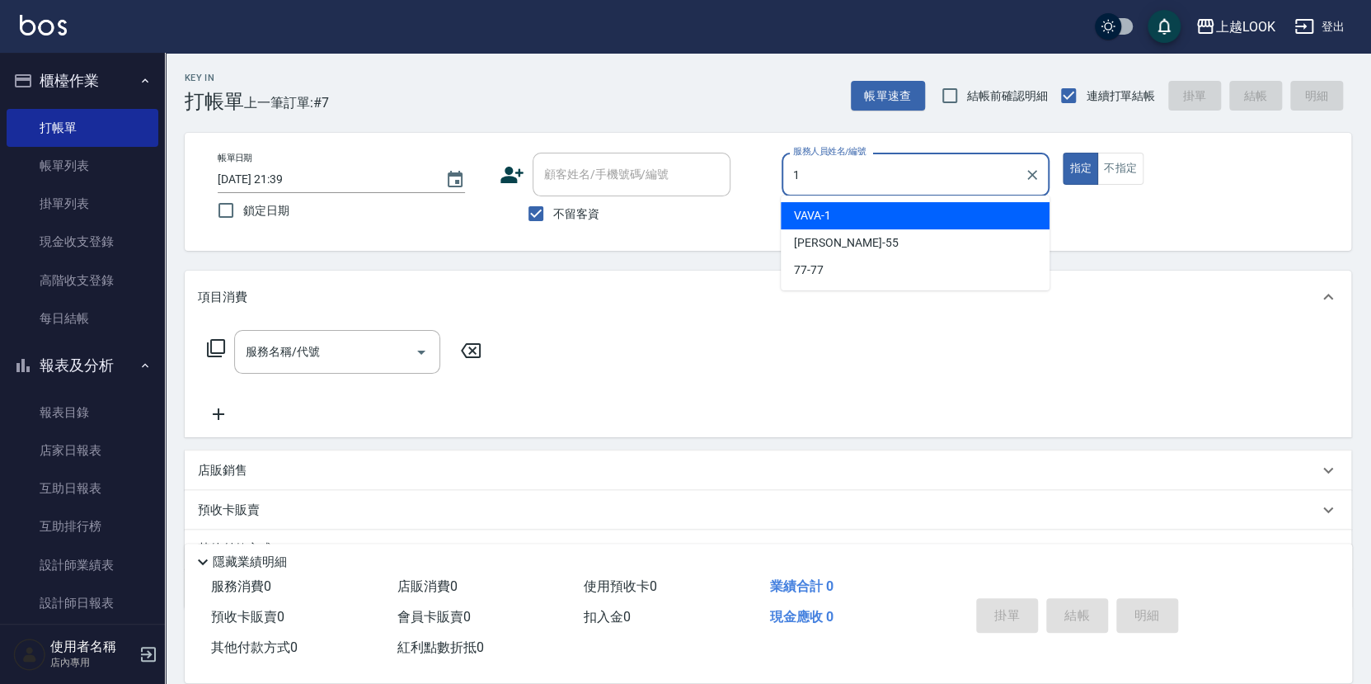
type input "VAVA-1"
type button "true"
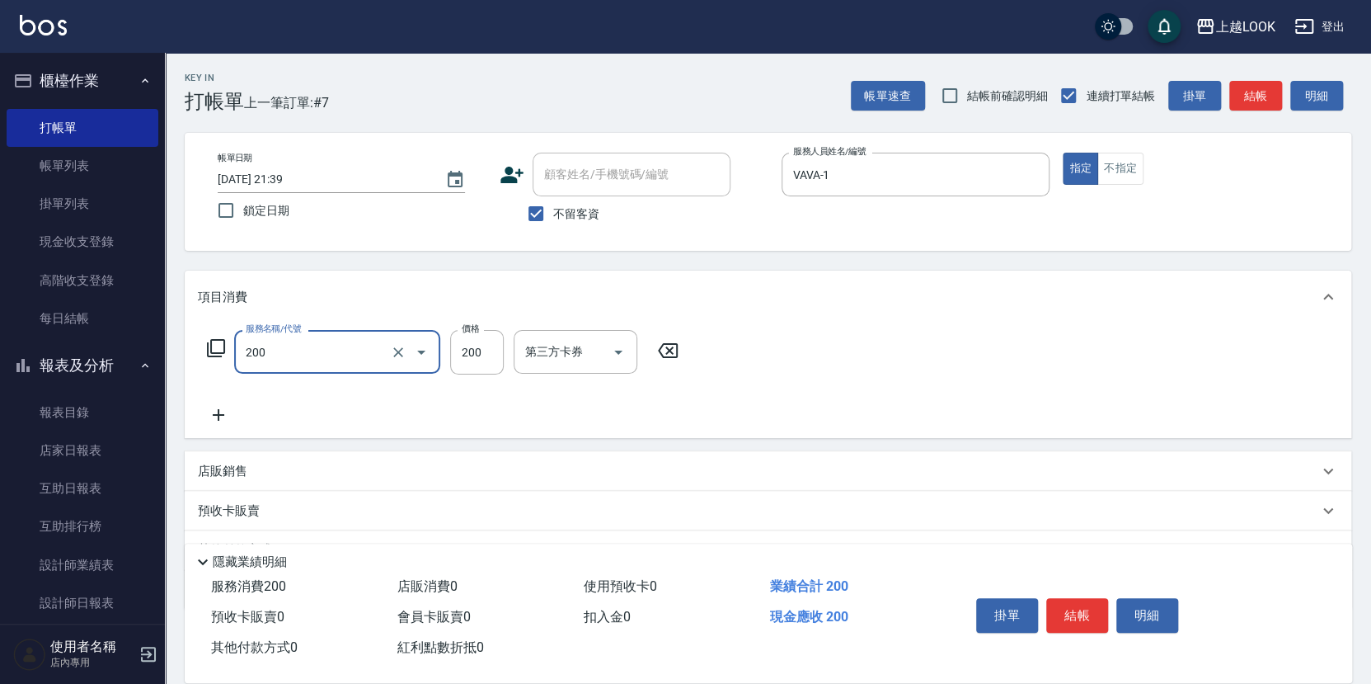
type input "剪髮(200)"
type input "300"
click at [1076, 604] on button "結帳" at bounding box center [1078, 615] width 62 height 35
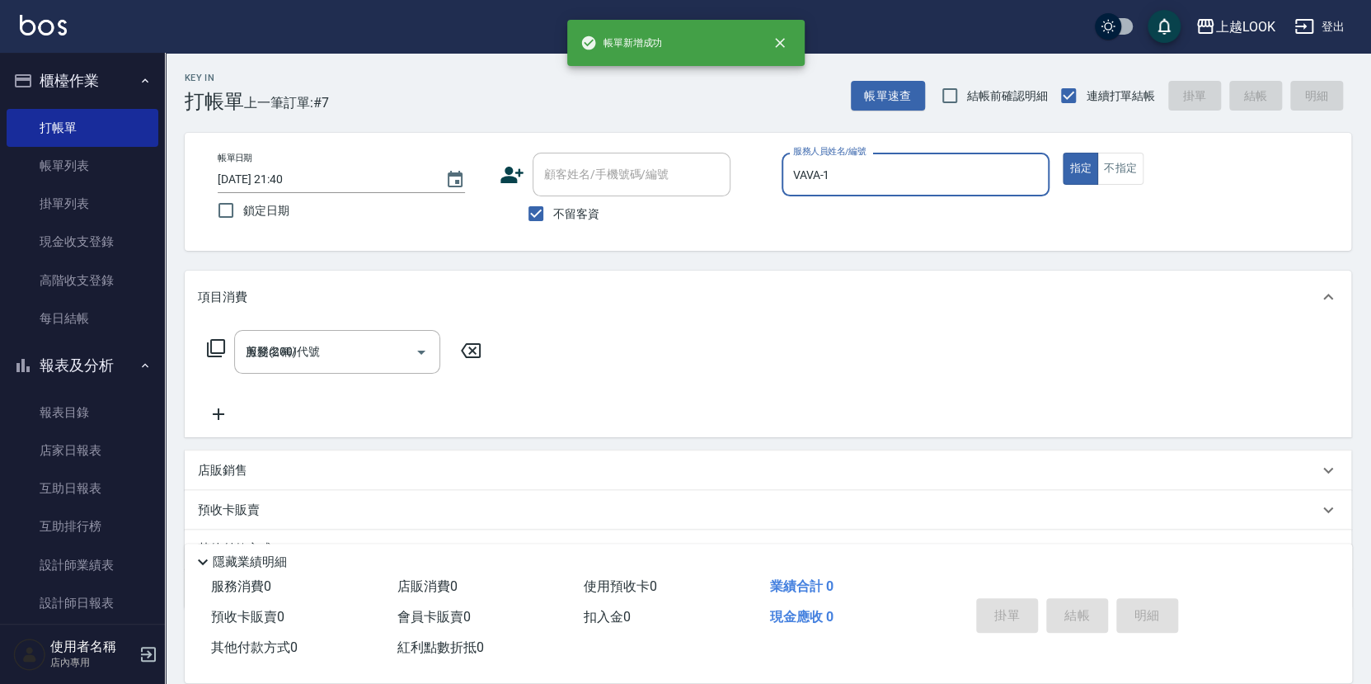
type input "2025/09/16 21:40"
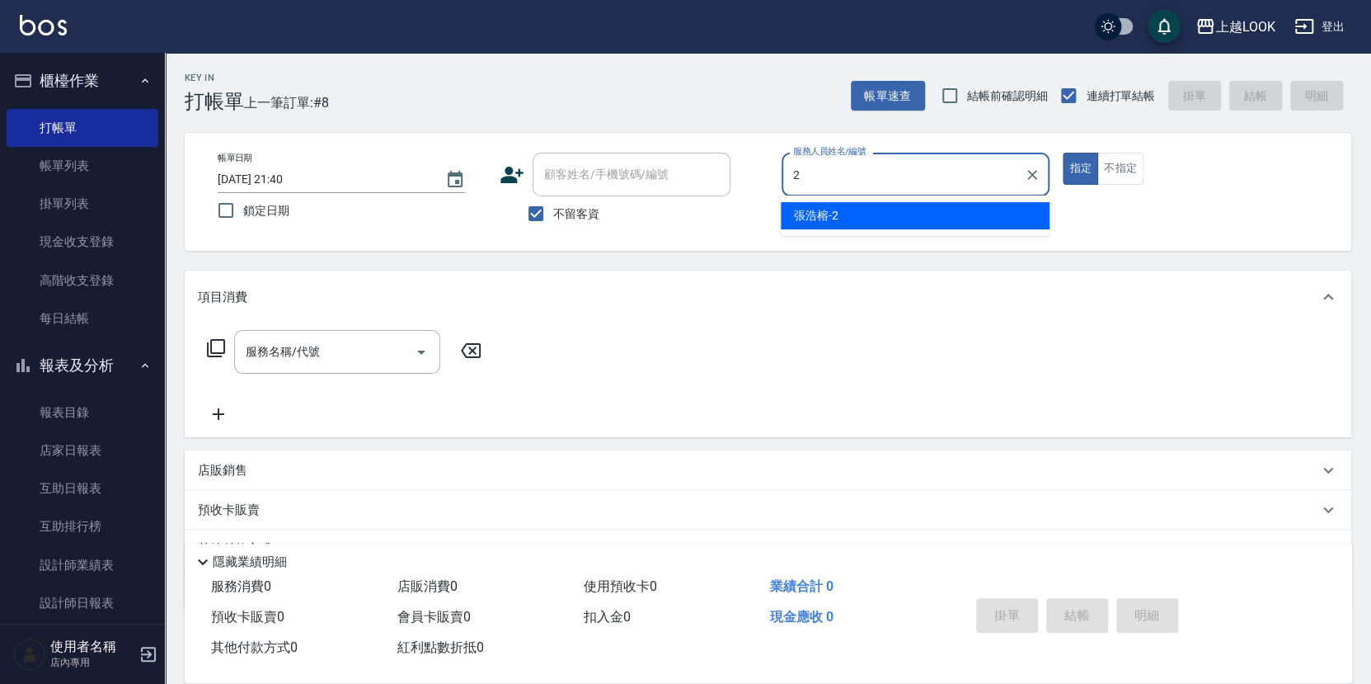
type input "張浩榕-2"
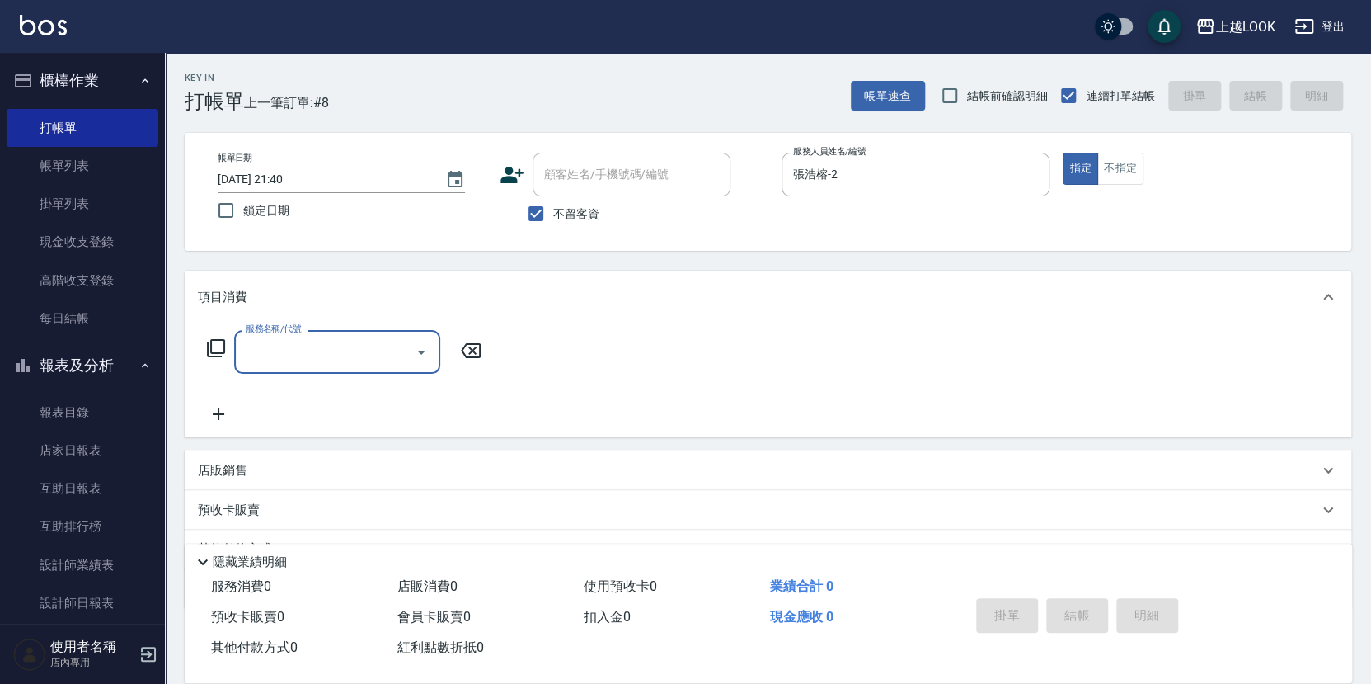
type input "5"
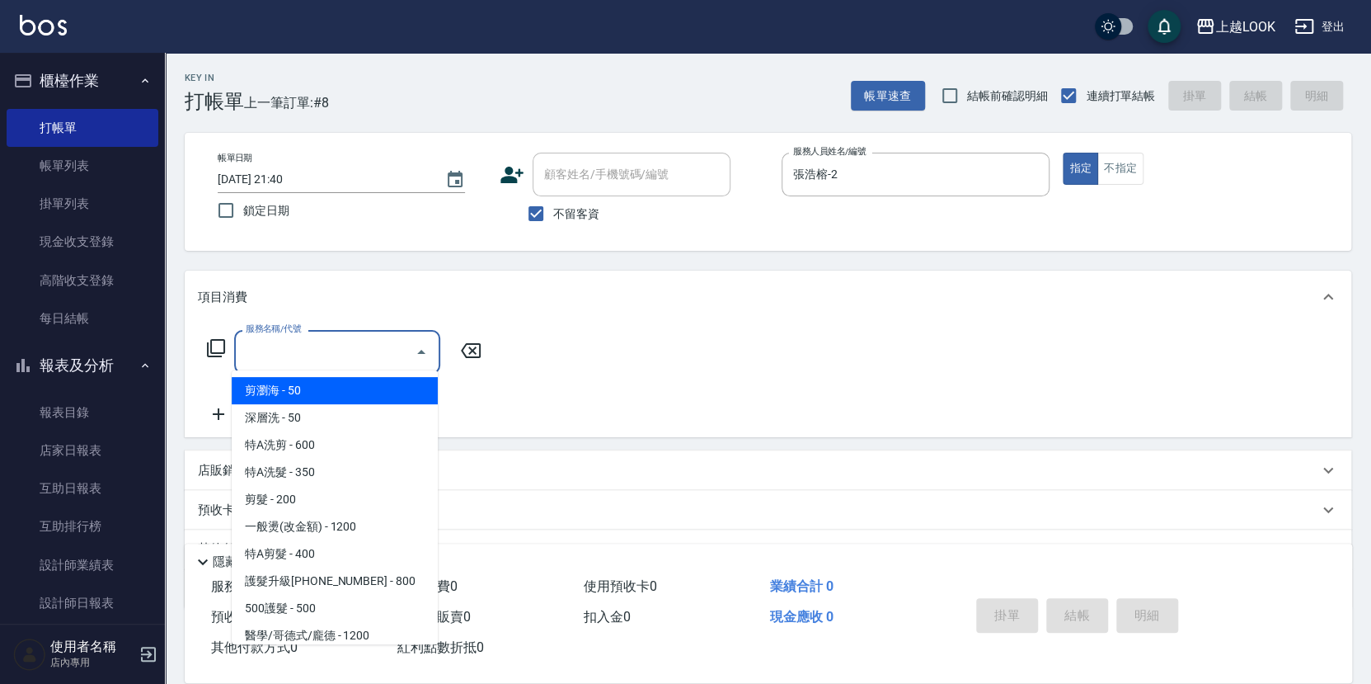
type input "4"
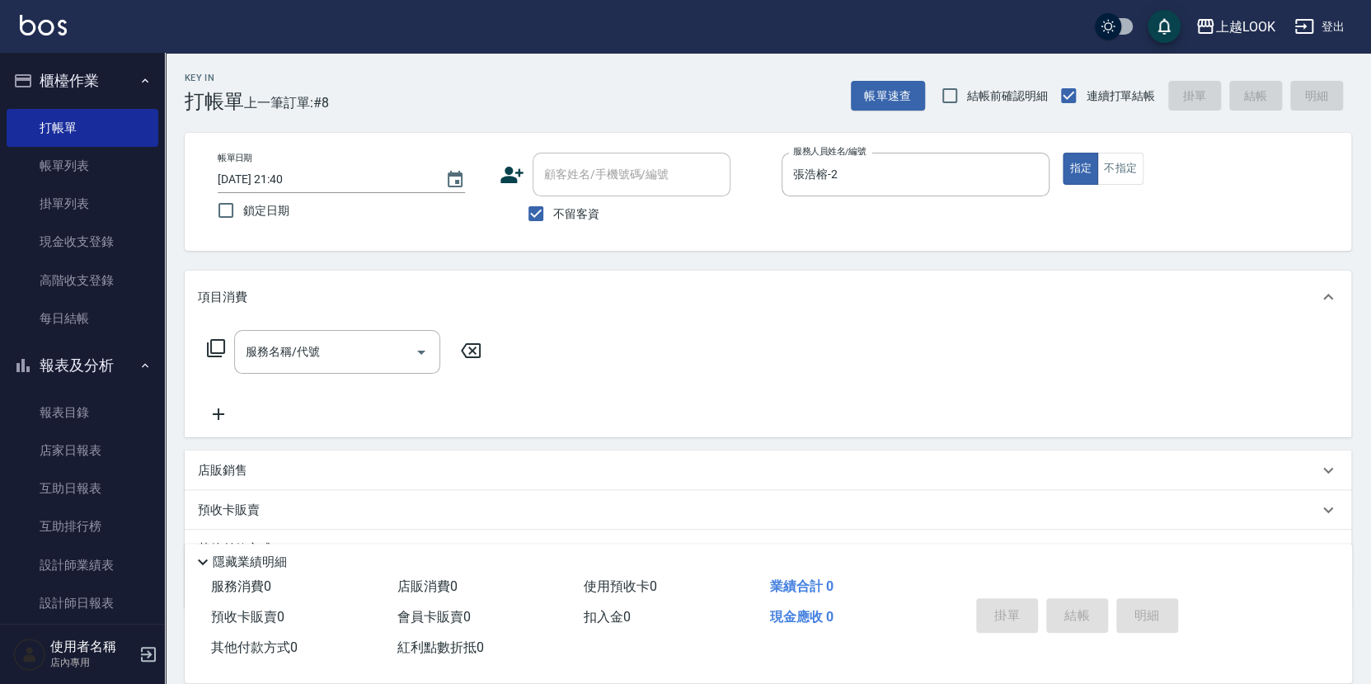
click at [209, 341] on icon at bounding box center [216, 348] width 18 height 18
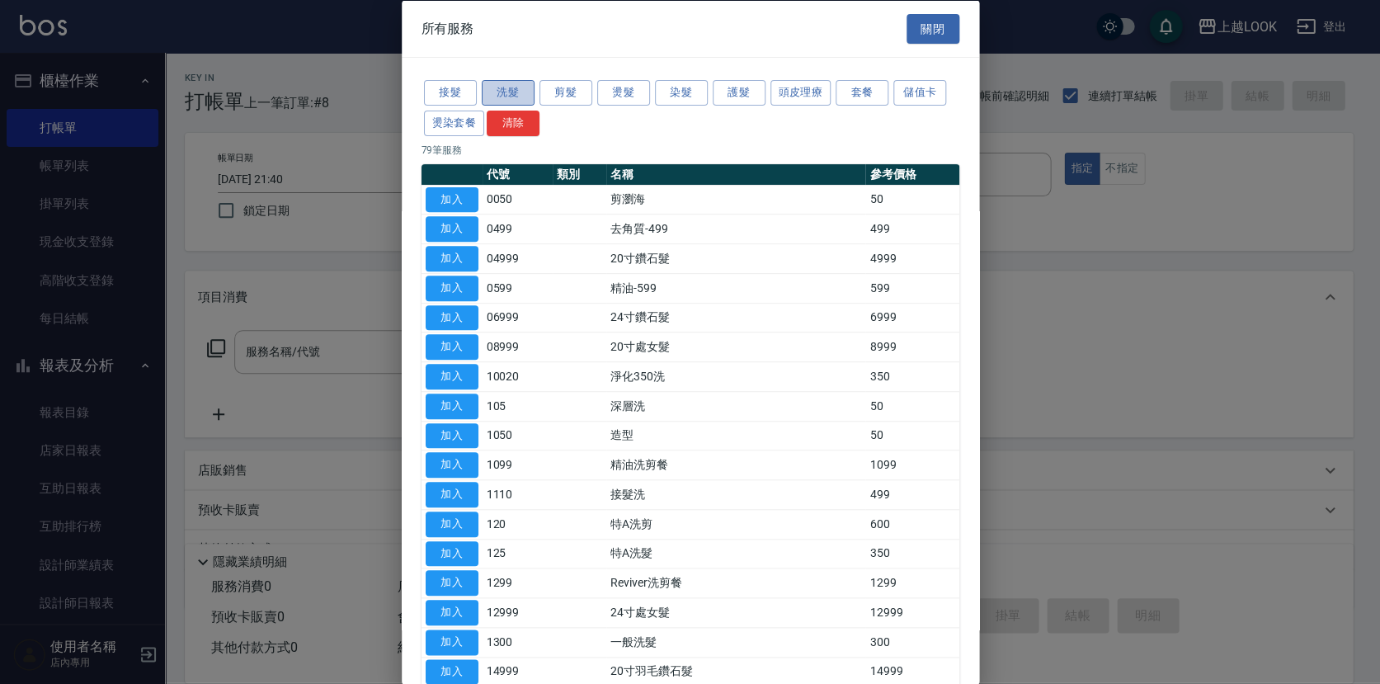
click at [514, 87] on button "洗髮" at bounding box center [508, 93] width 53 height 26
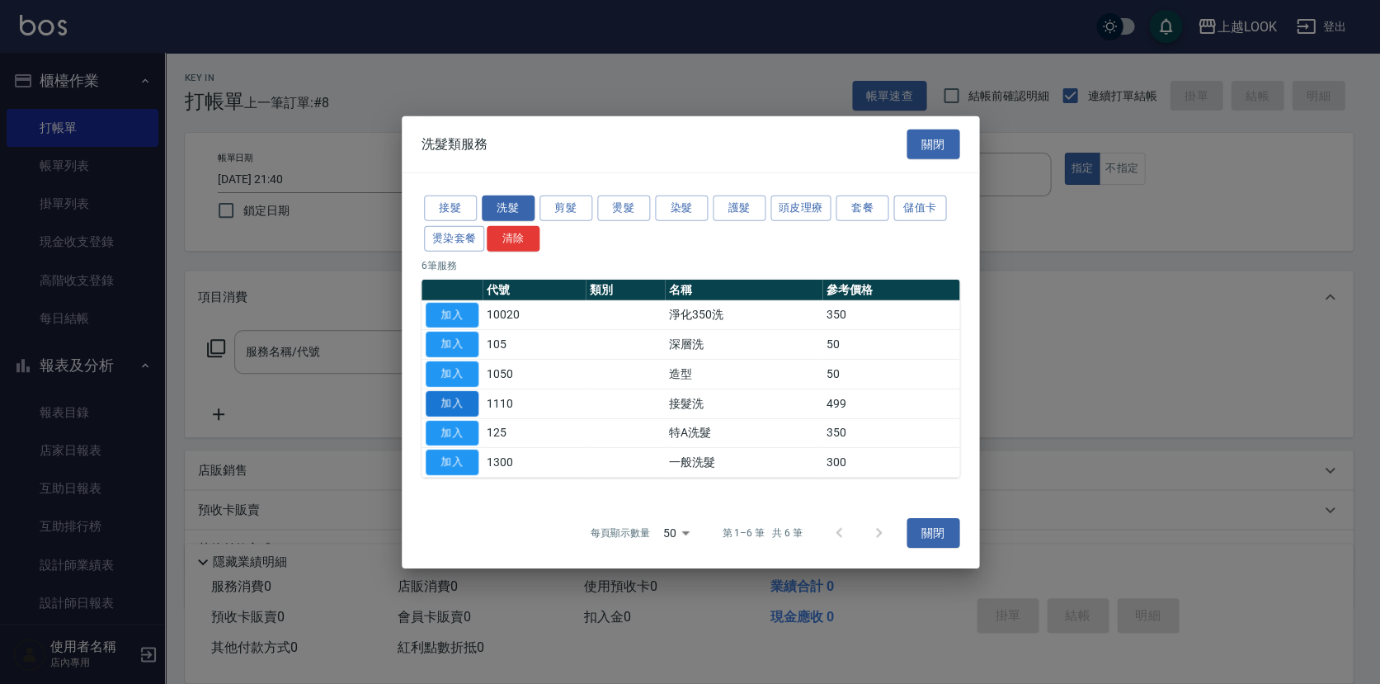
click at [450, 397] on button "加入" at bounding box center [452, 403] width 53 height 26
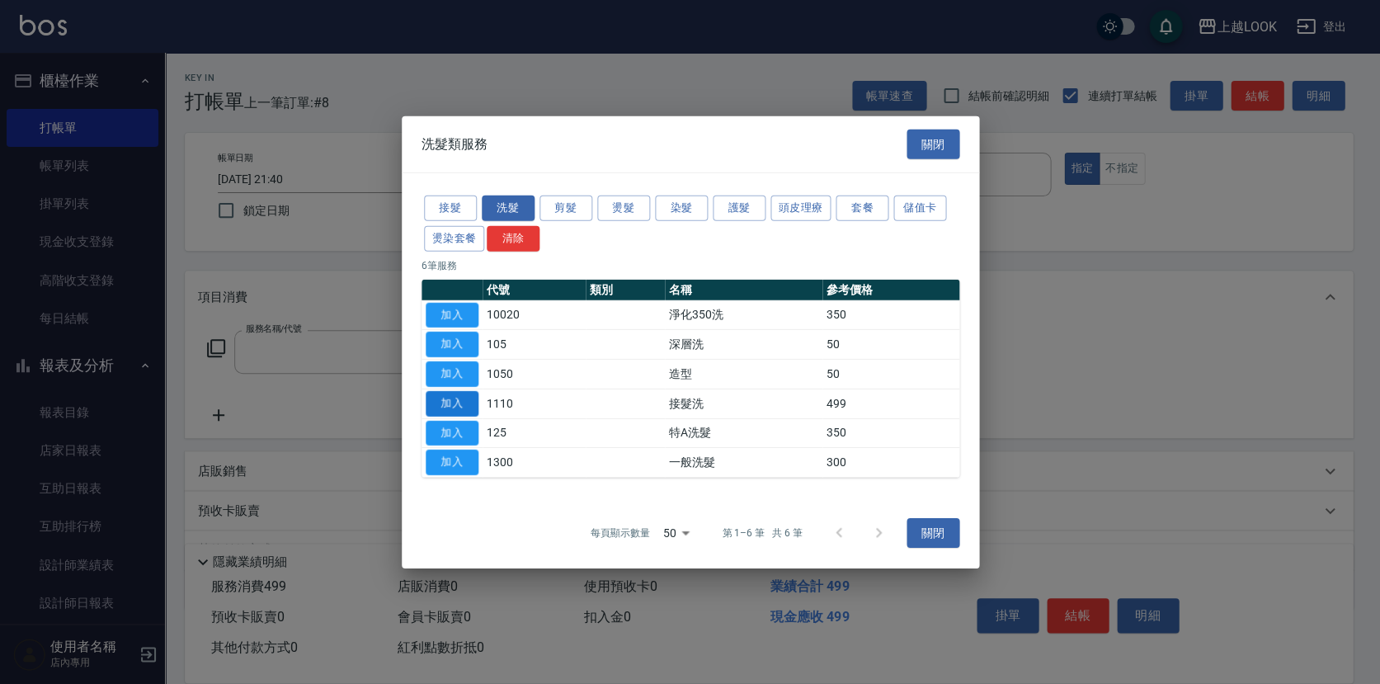
type input "接髮洗(1110)"
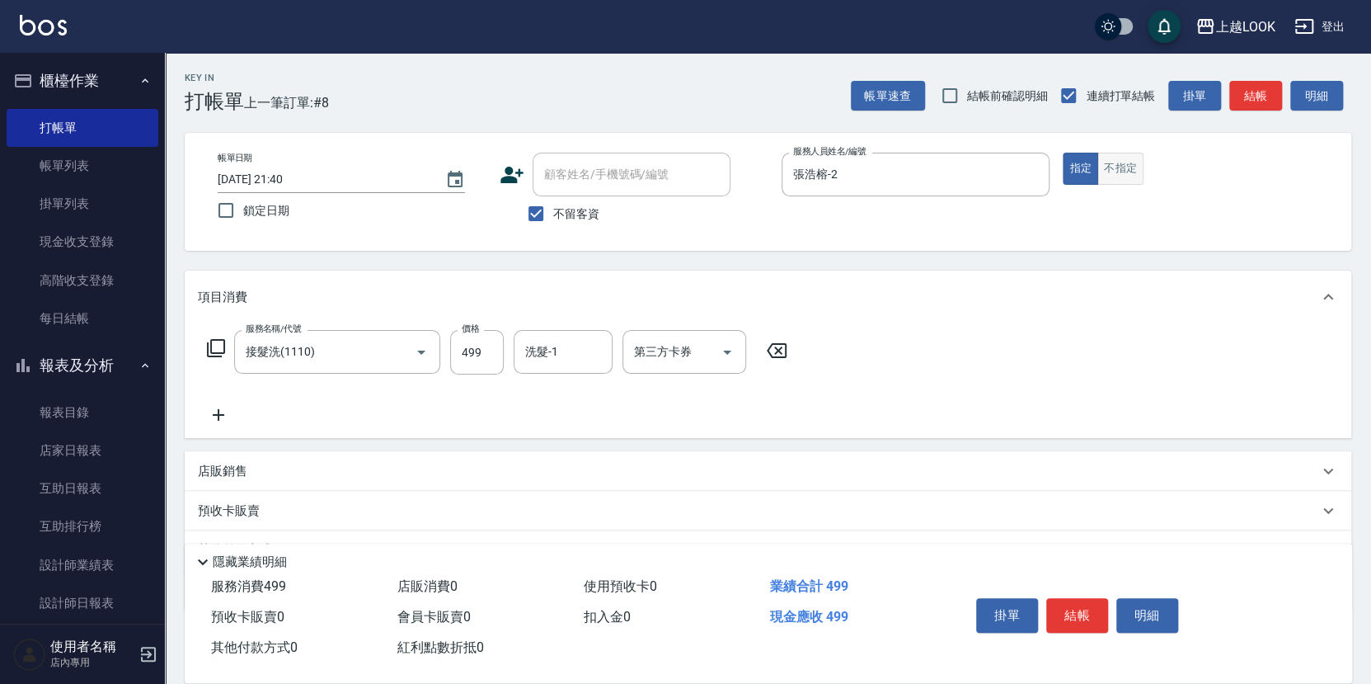
click at [1117, 154] on button "不指定" at bounding box center [1121, 169] width 46 height 32
click at [1078, 613] on button "結帳" at bounding box center [1078, 615] width 62 height 35
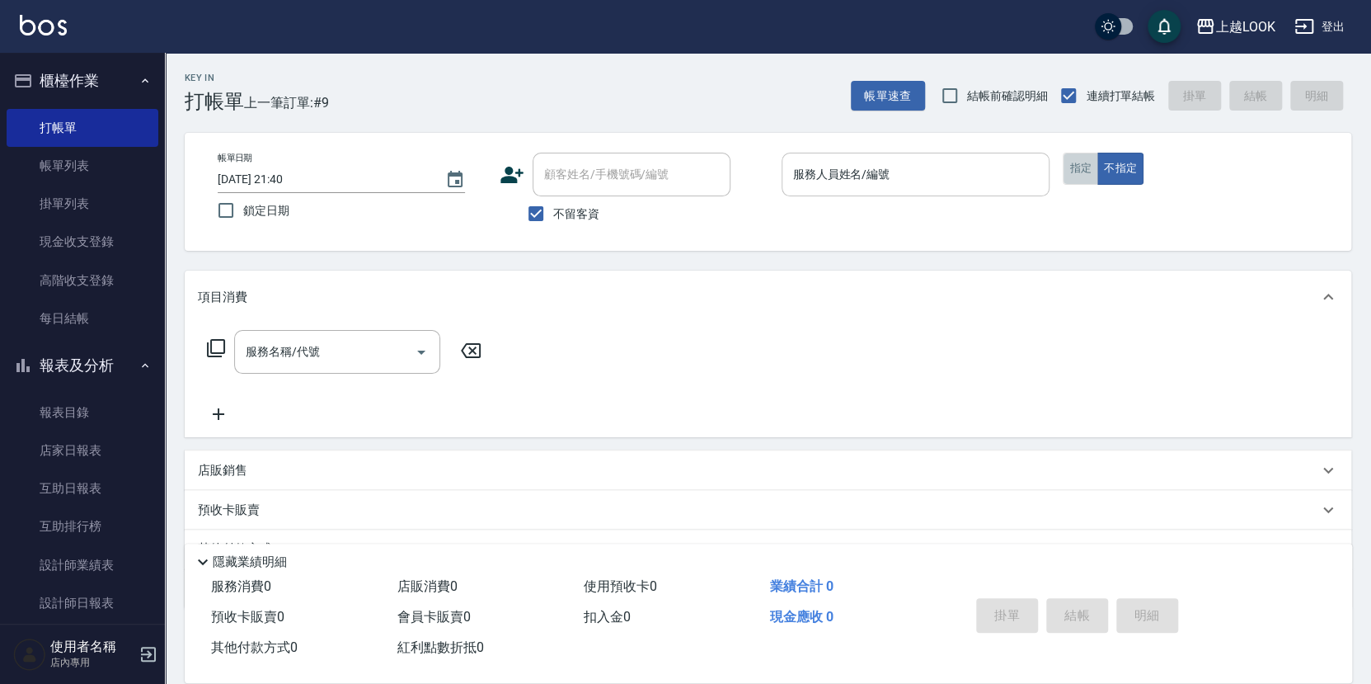
drag, startPoint x: 1089, startPoint y: 171, endPoint x: 1005, endPoint y: 172, distance: 84.1
click at [1083, 171] on button "指定" at bounding box center [1080, 169] width 35 height 32
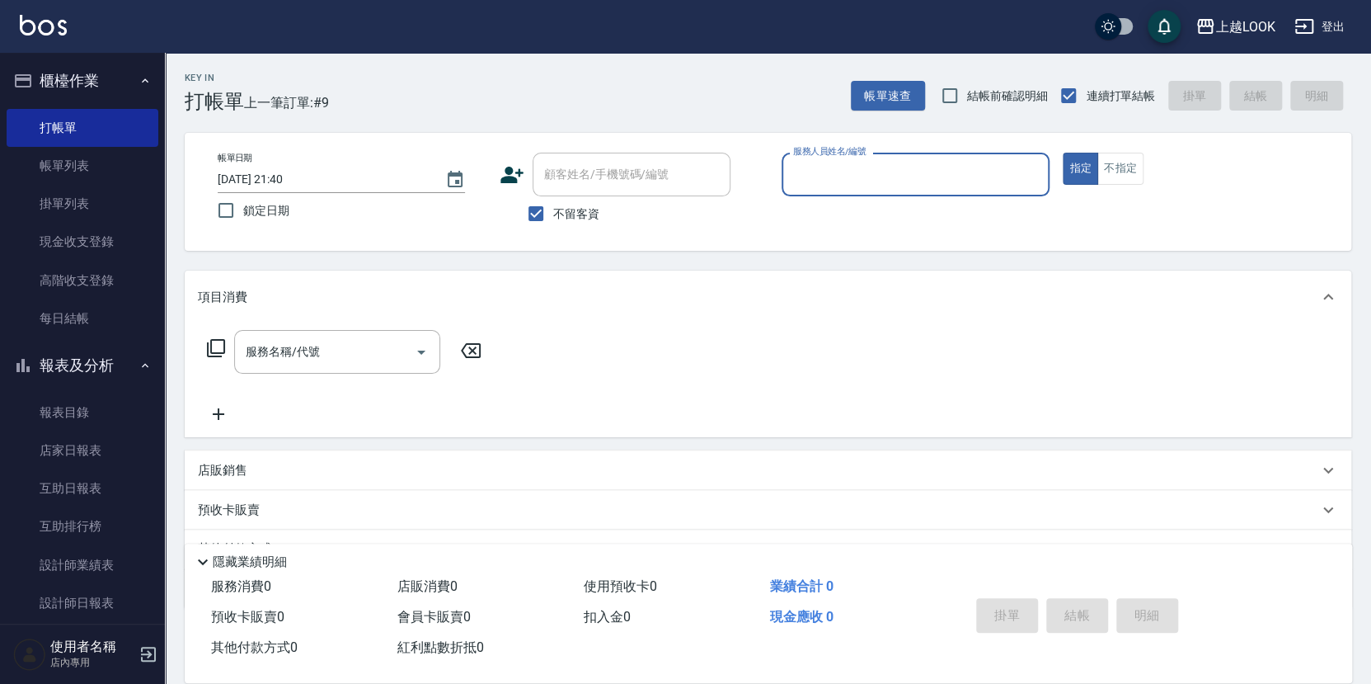
click at [957, 177] on input "服務人員姓名/編號" at bounding box center [916, 174] width 254 height 29
type input "張浩榕-2"
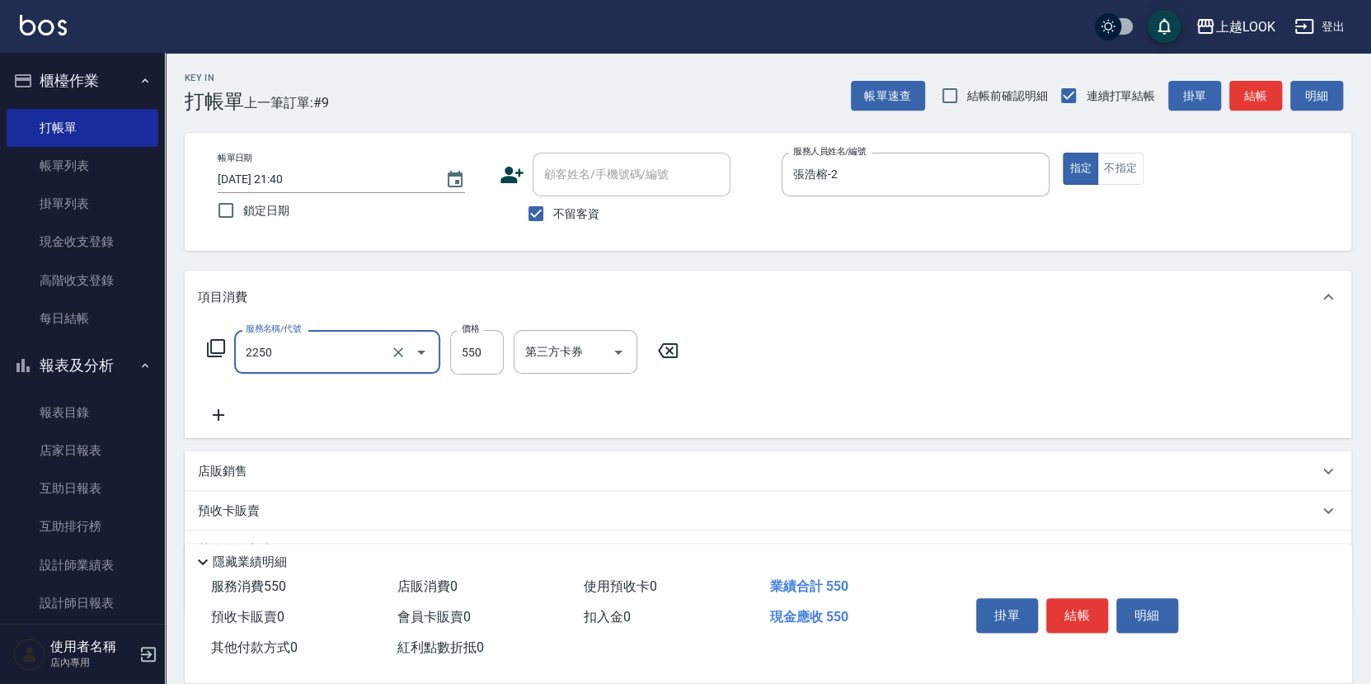
type input "B剪髮套餐(2250)"
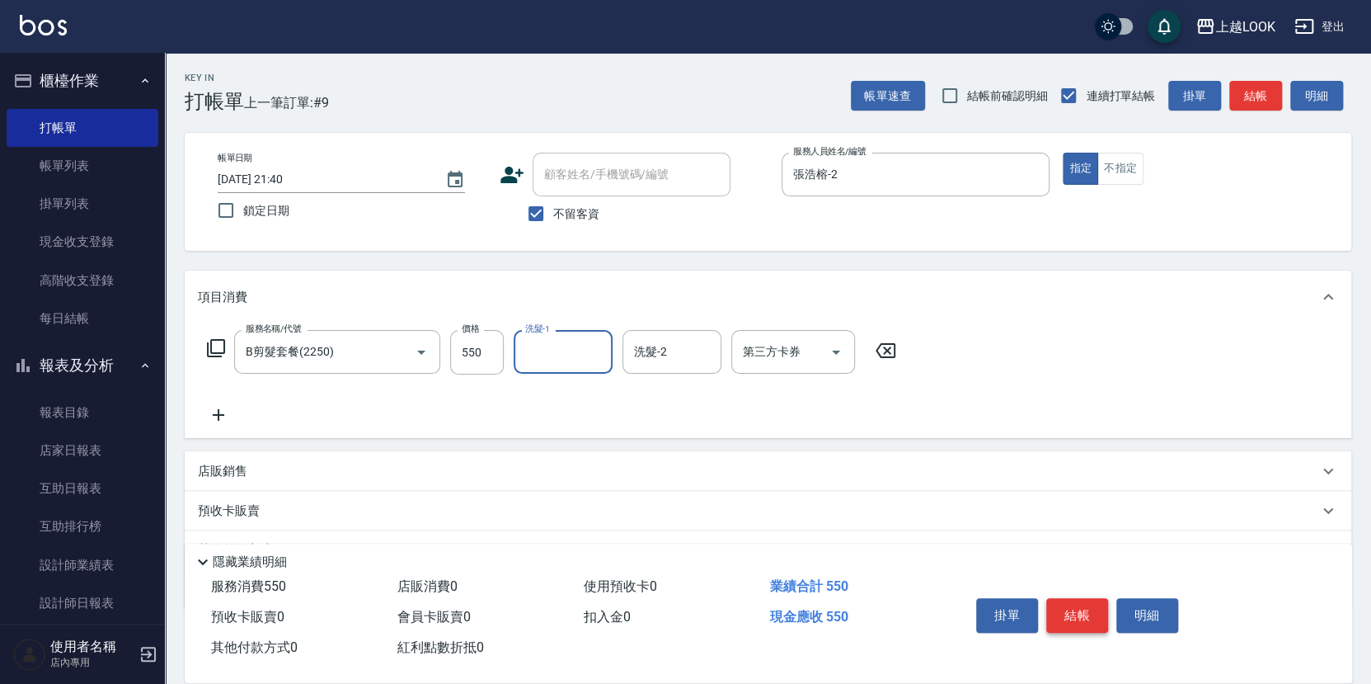
click at [1089, 604] on button "結帳" at bounding box center [1078, 615] width 62 height 35
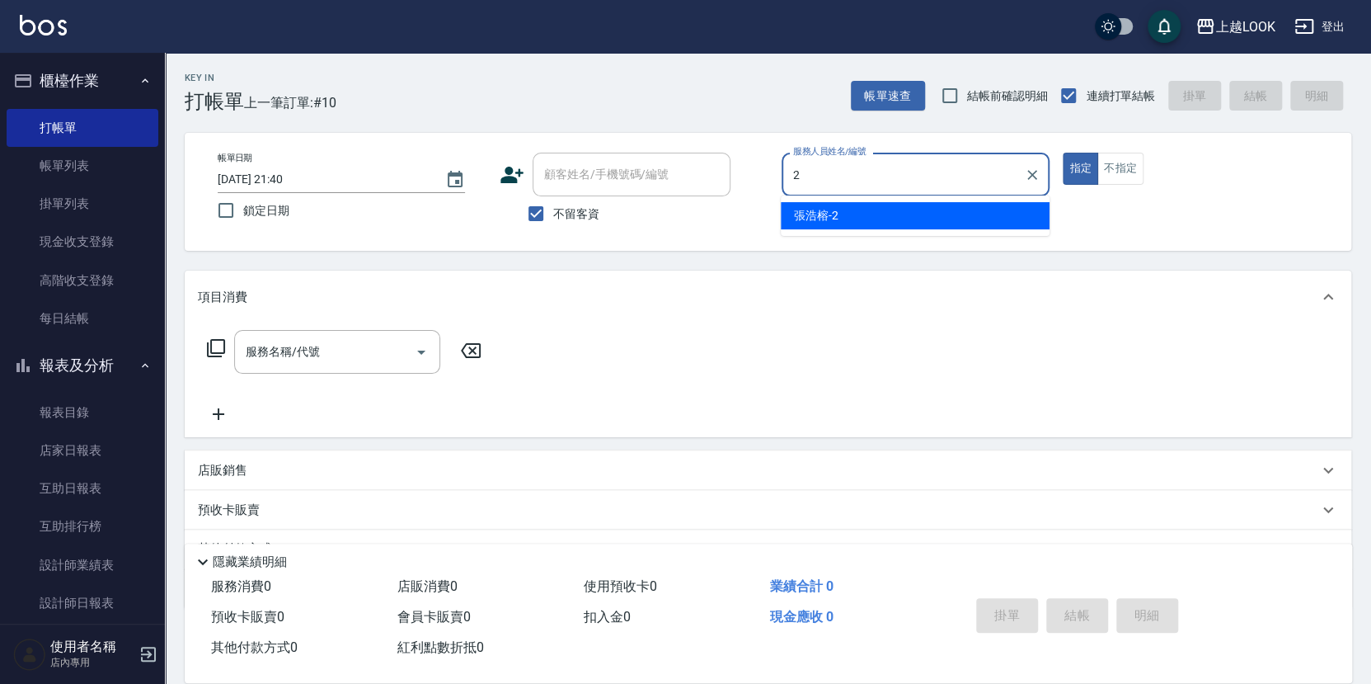
type input "張浩榕-2"
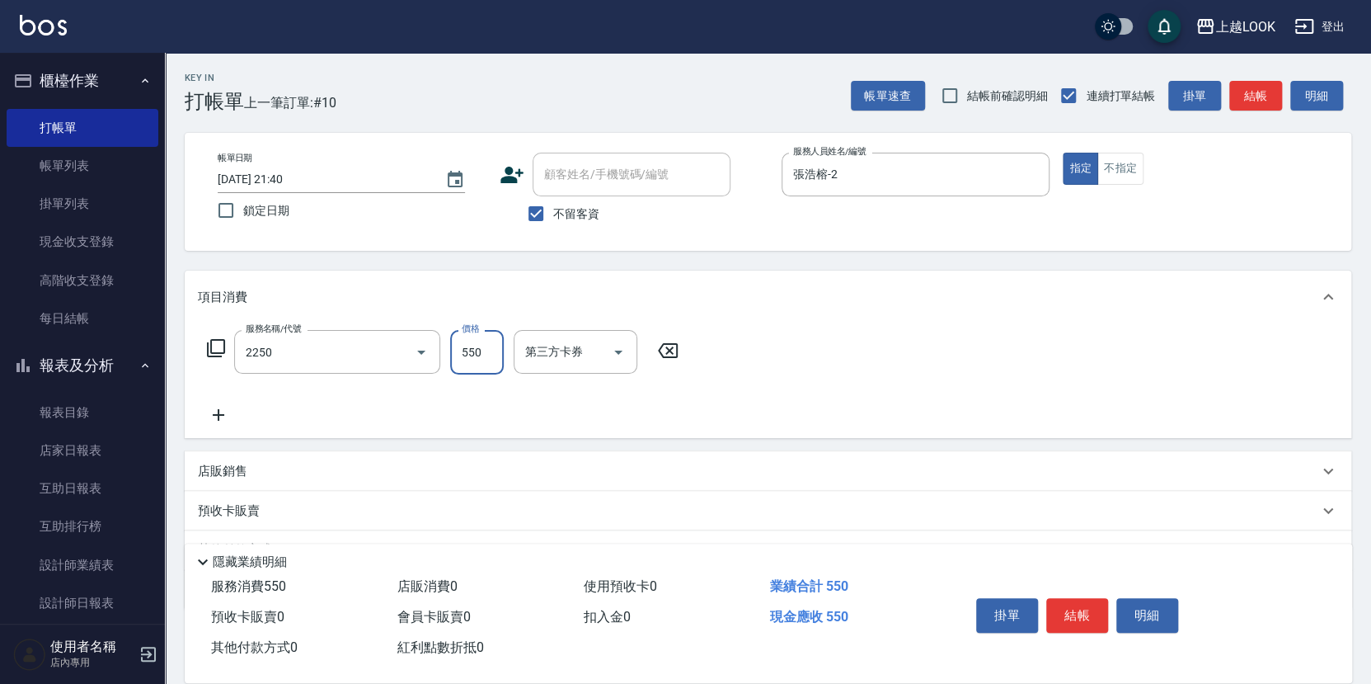
type input "B剪髮套餐(2250)"
click at [1089, 604] on button "結帳" at bounding box center [1078, 615] width 62 height 35
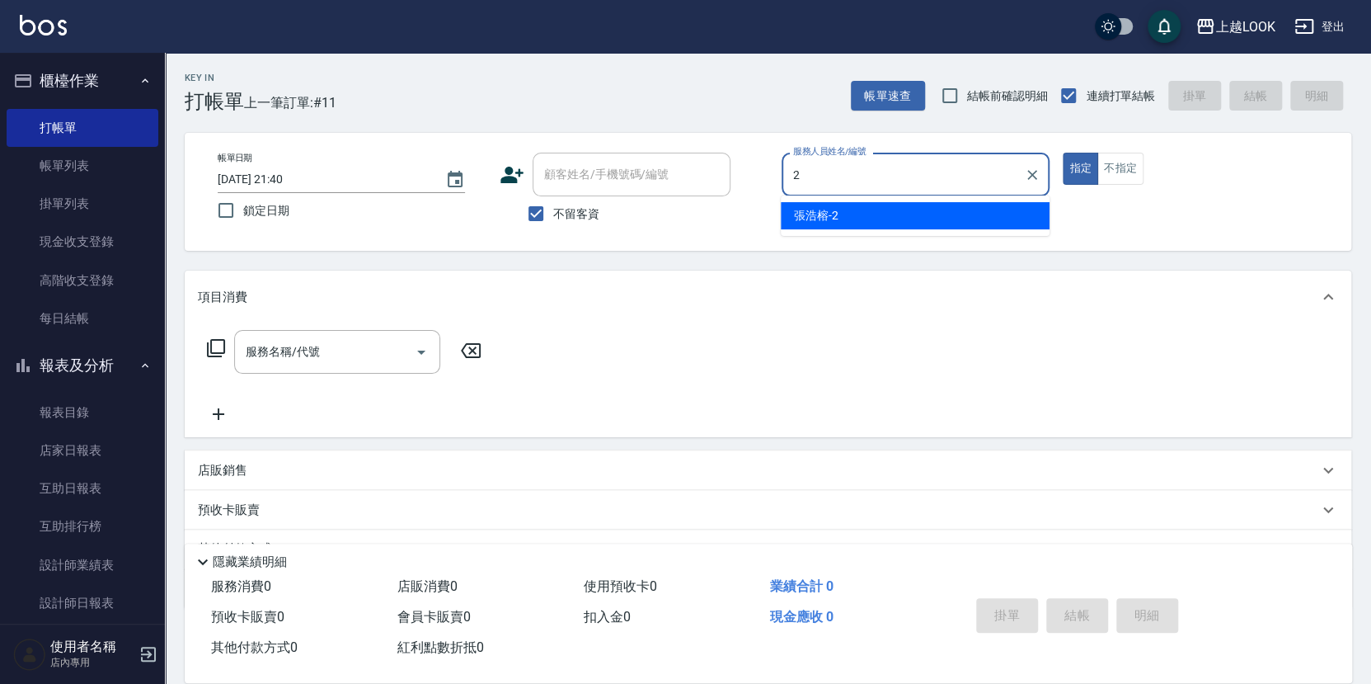
type input "張浩榕-2"
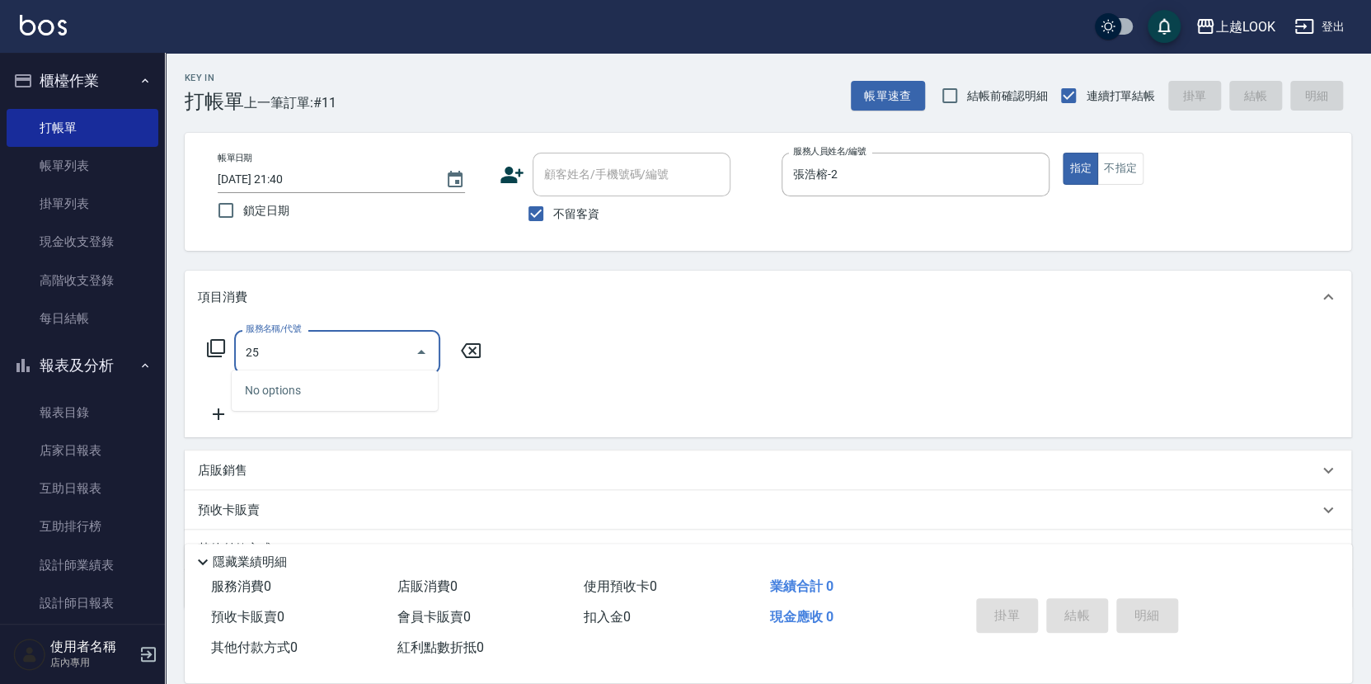
type input "2"
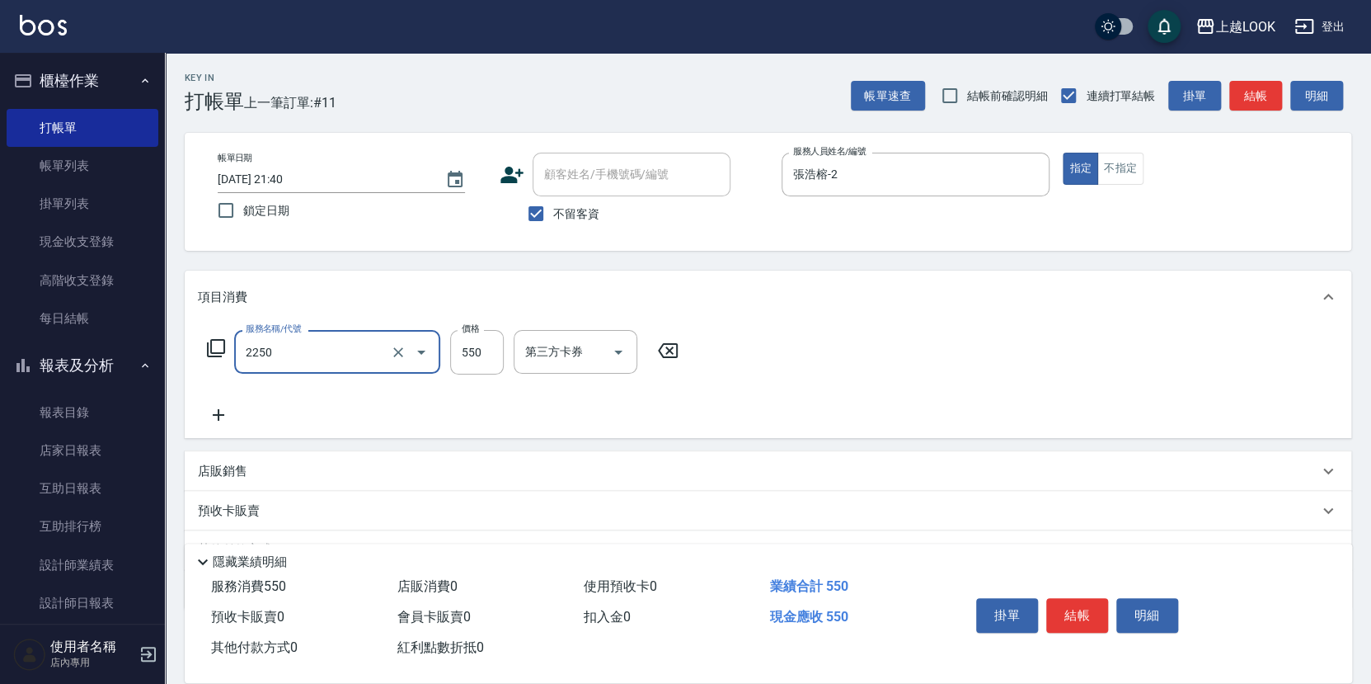
type input "B剪髮套餐(2250)"
click at [276, 463] on div "店販銷售" at bounding box center [758, 471] width 1121 height 17
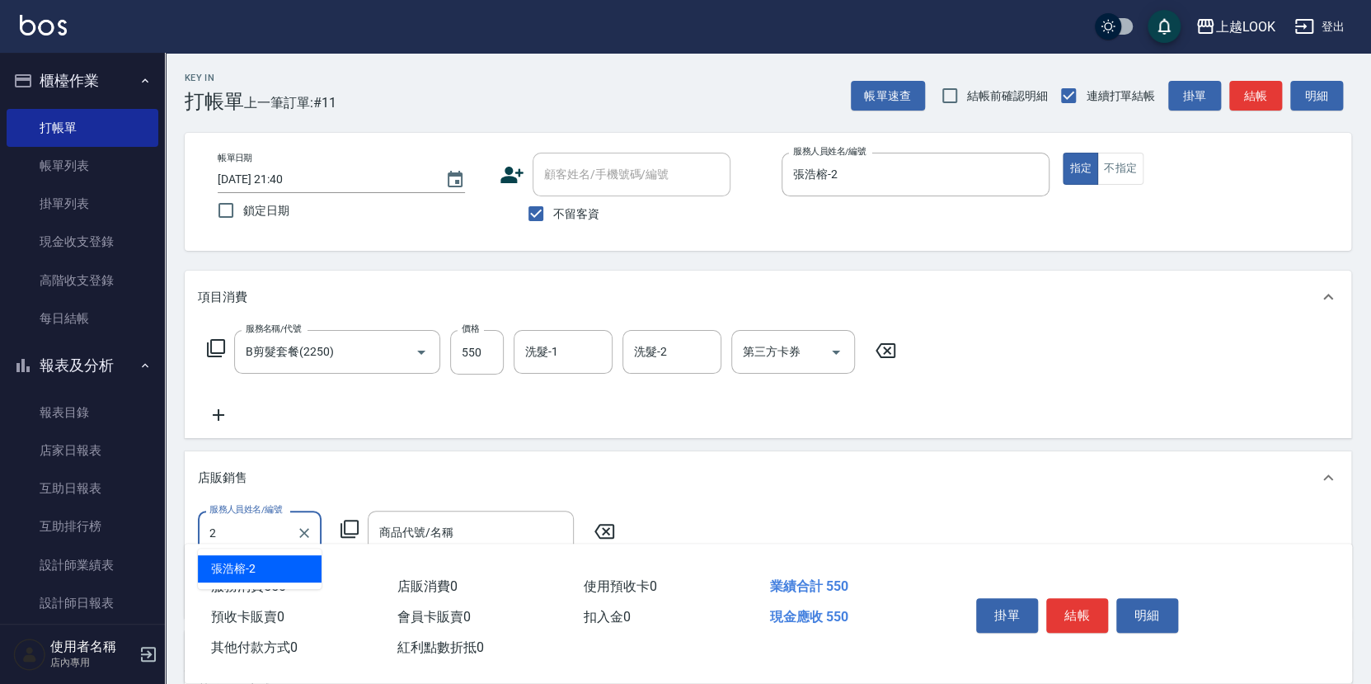
type input "張浩榕-2"
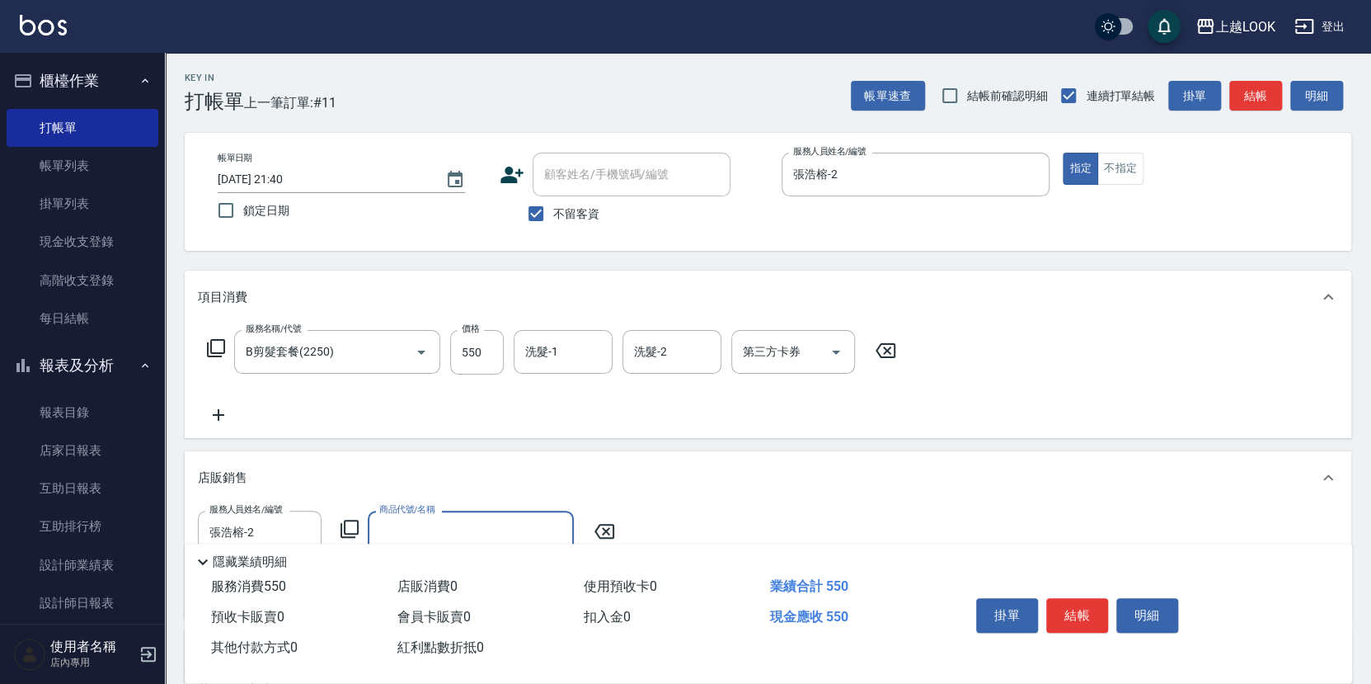
click at [352, 524] on icon at bounding box center [350, 529] width 20 height 20
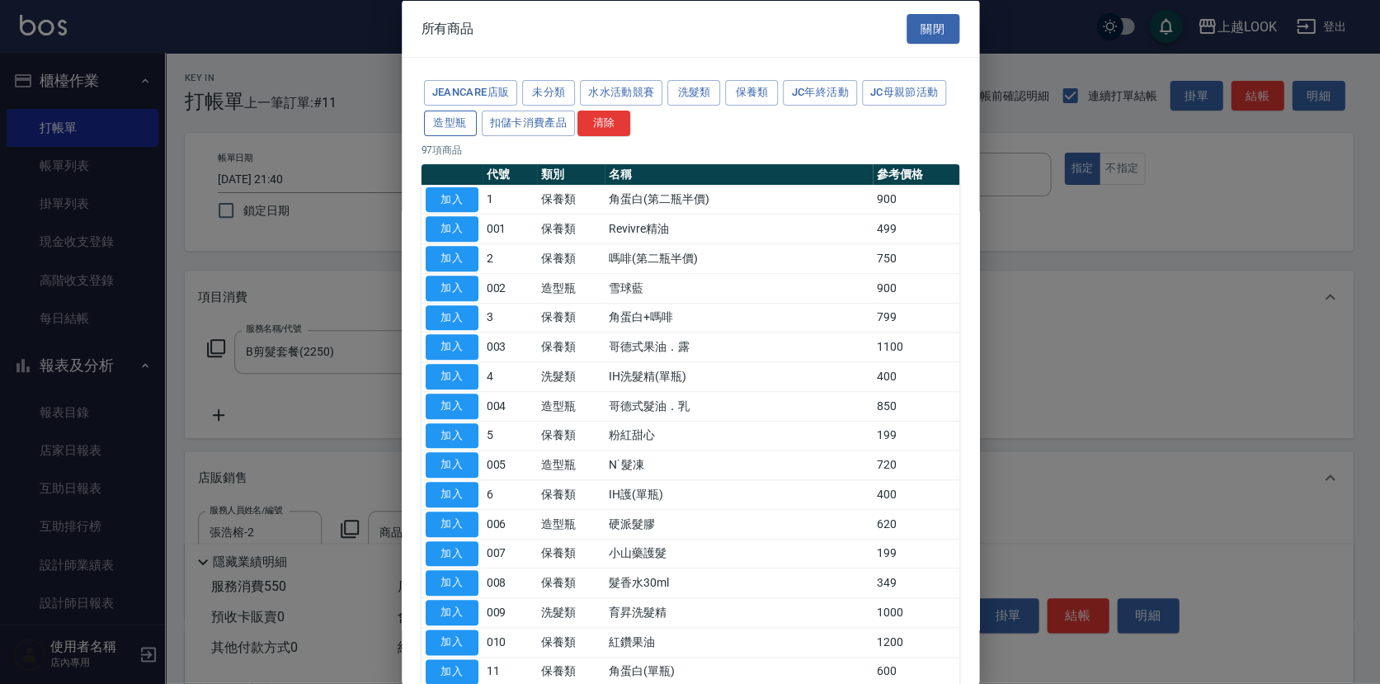
click at [458, 124] on button "造型瓶" at bounding box center [450, 123] width 53 height 26
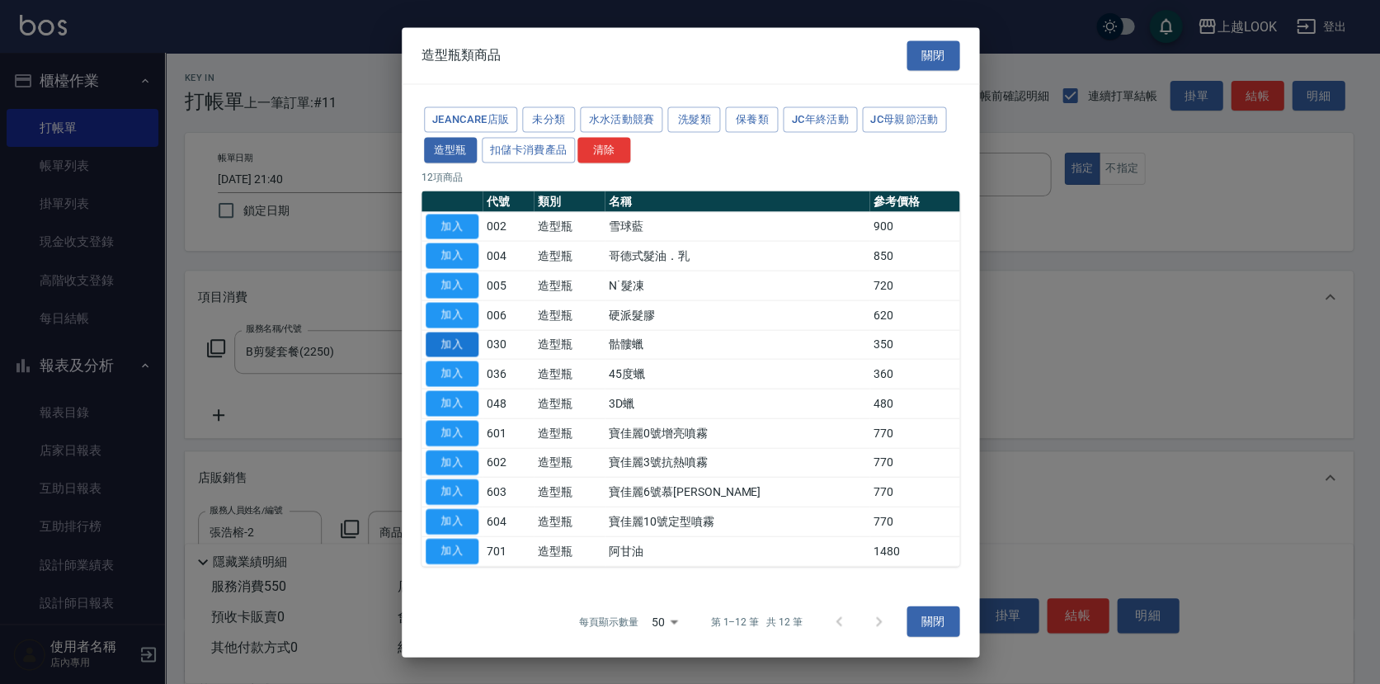
click at [467, 346] on button "加入" at bounding box center [452, 345] width 53 height 26
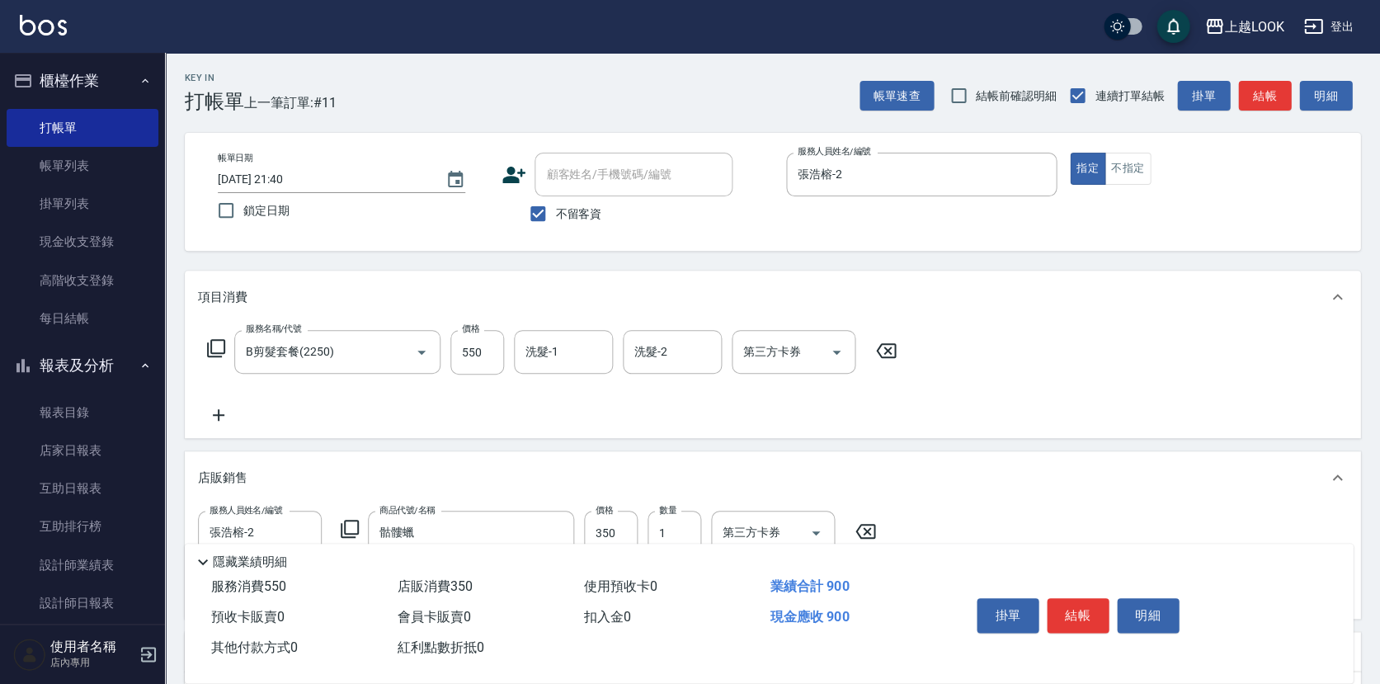
type input "骷髏蠟"
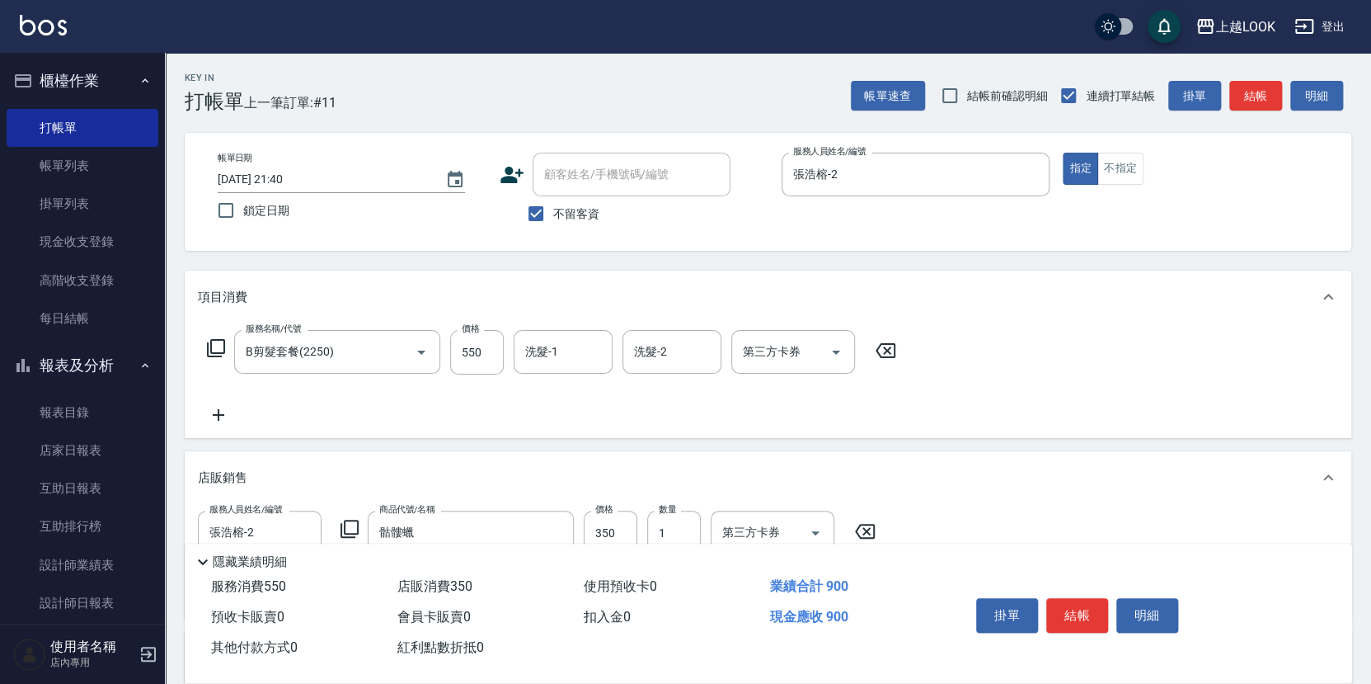
scroll to position [2, 0]
drag, startPoint x: 627, startPoint y: 519, endPoint x: 626, endPoint y: 539, distance: 19.8
click at [627, 520] on input "350" at bounding box center [611, 530] width 54 height 45
type input "400"
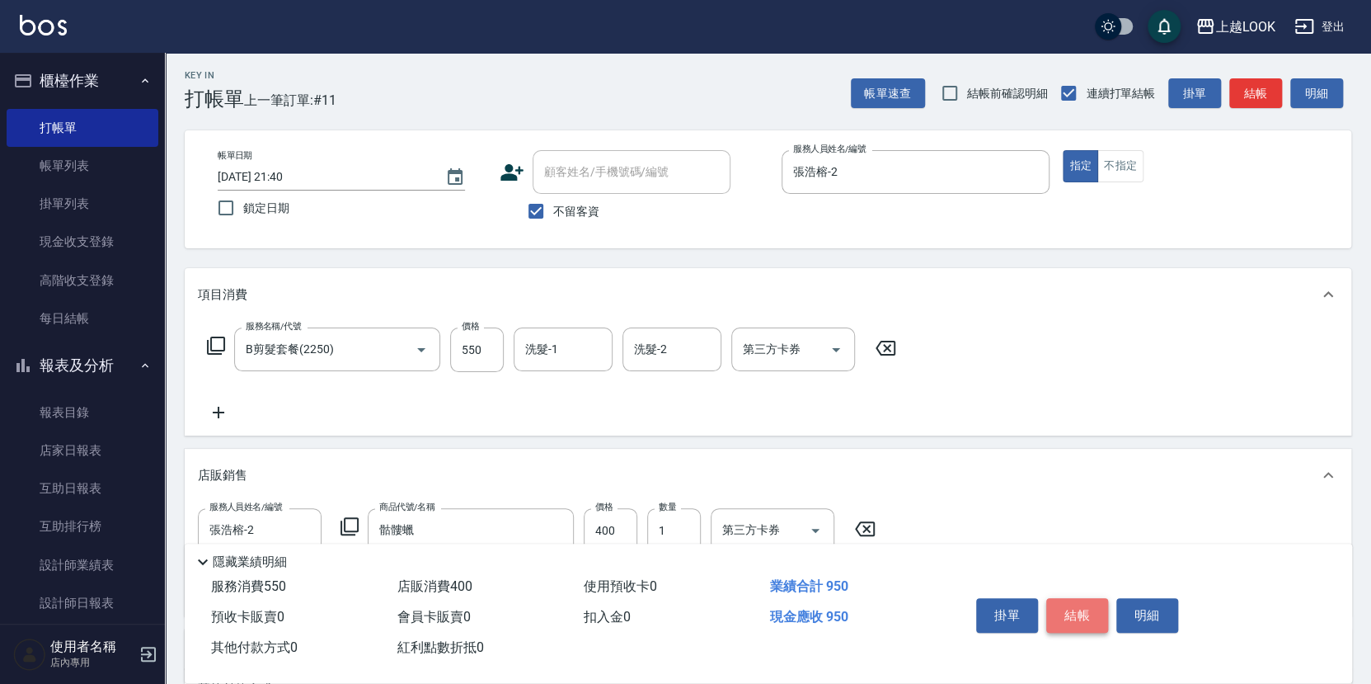
click at [1060, 611] on button "結帳" at bounding box center [1078, 615] width 62 height 35
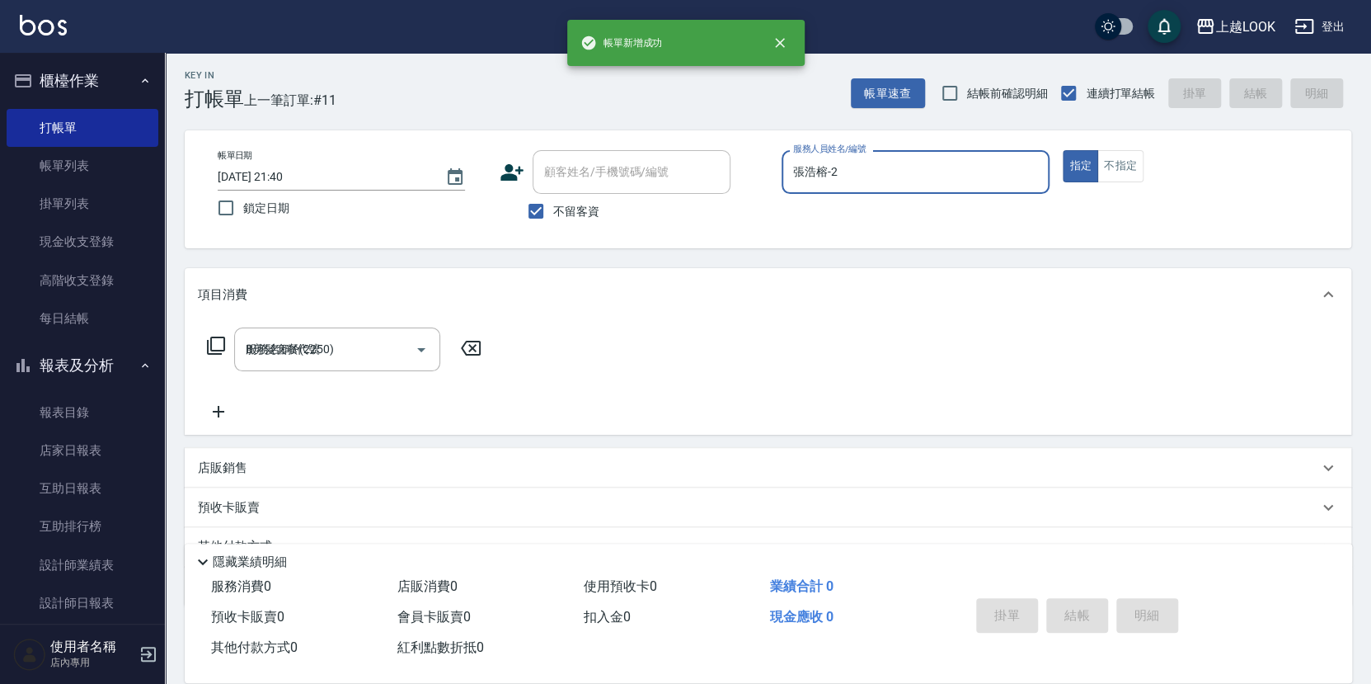
type input "2025/09/16 21:41"
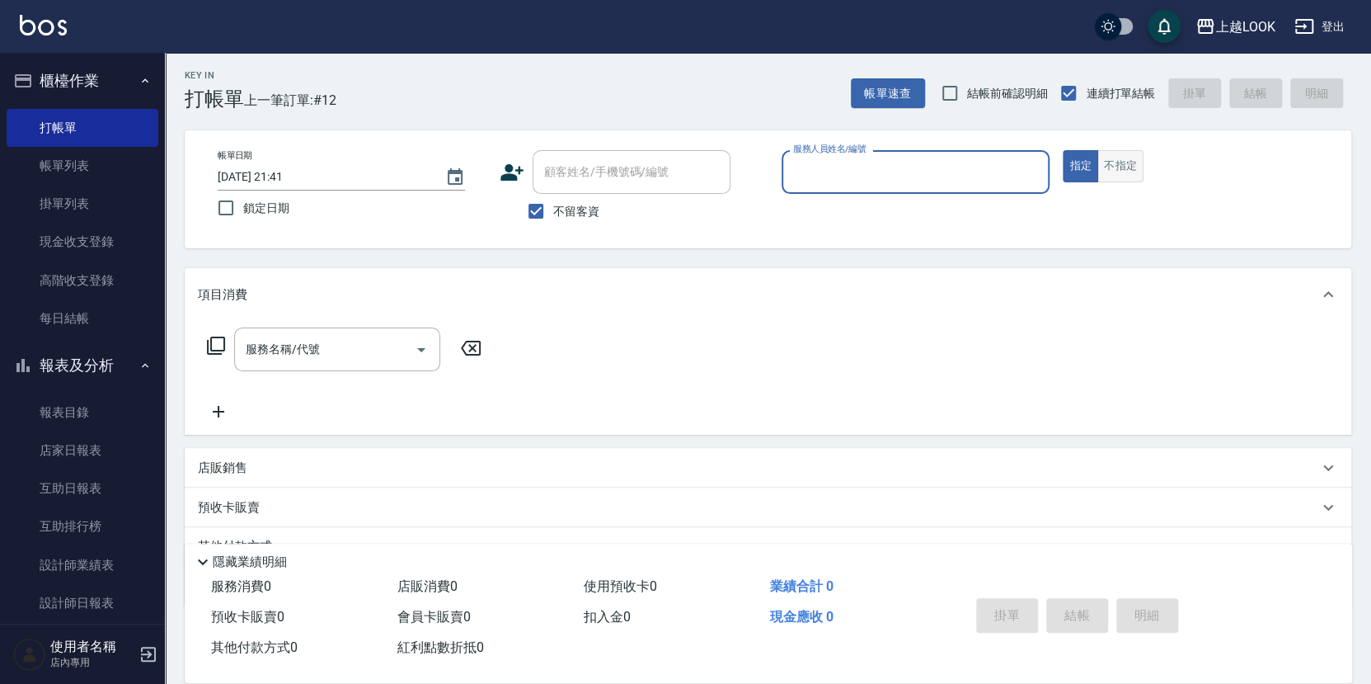
click at [1111, 153] on button "不指定" at bounding box center [1121, 166] width 46 height 32
click at [997, 159] on input "服務人員姓名/編號" at bounding box center [916, 172] width 254 height 29
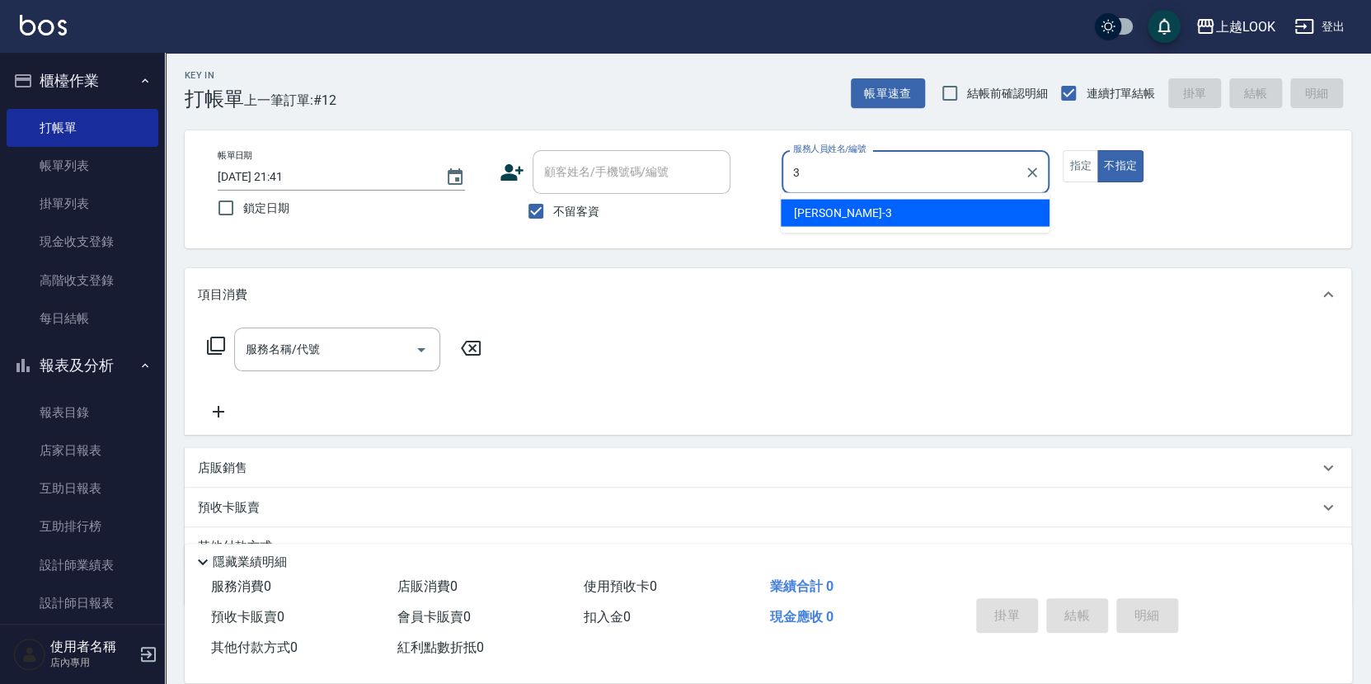
type input "Jason-3"
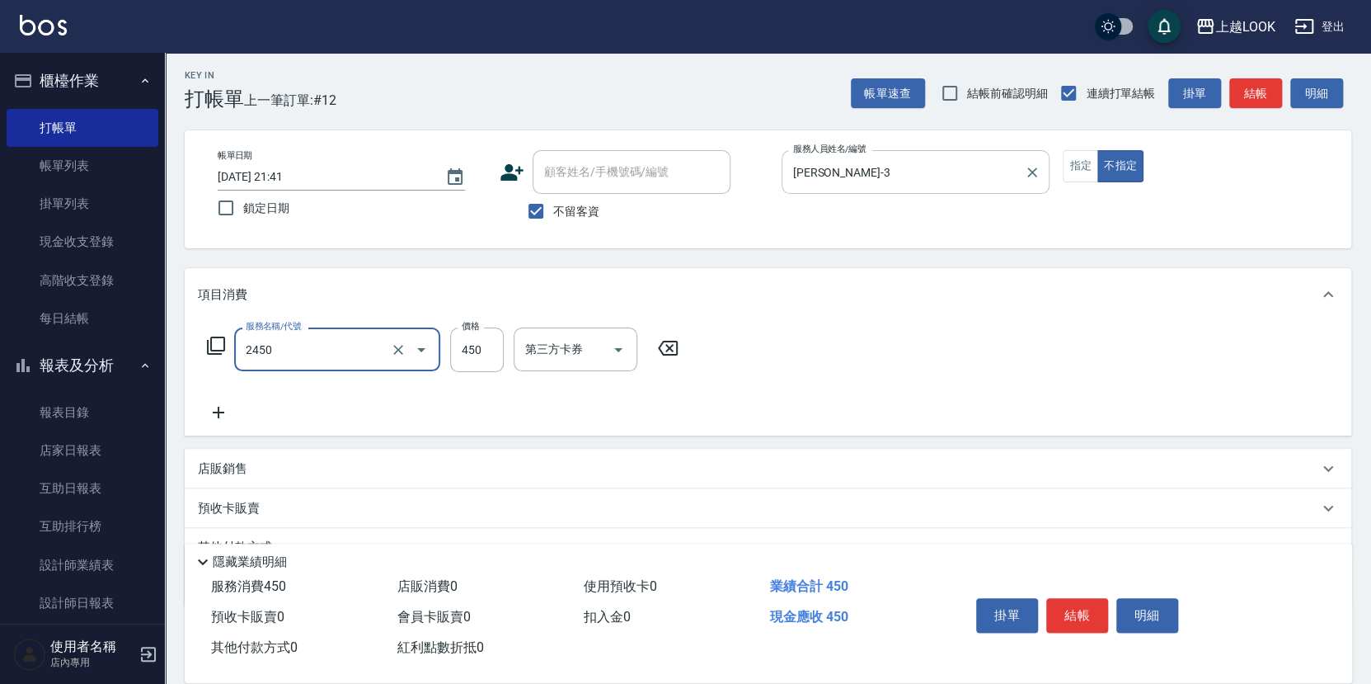
type input "C剪髮套餐(2450)"
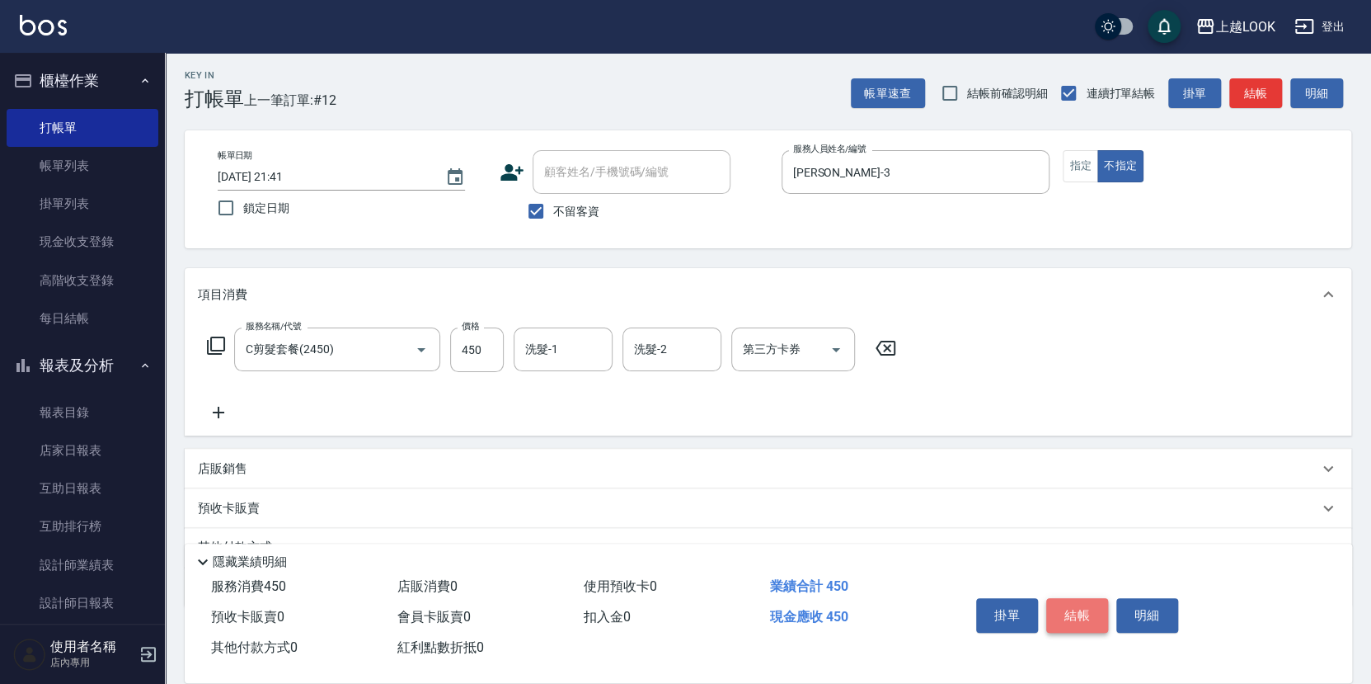
click at [1082, 615] on button "結帳" at bounding box center [1078, 615] width 62 height 35
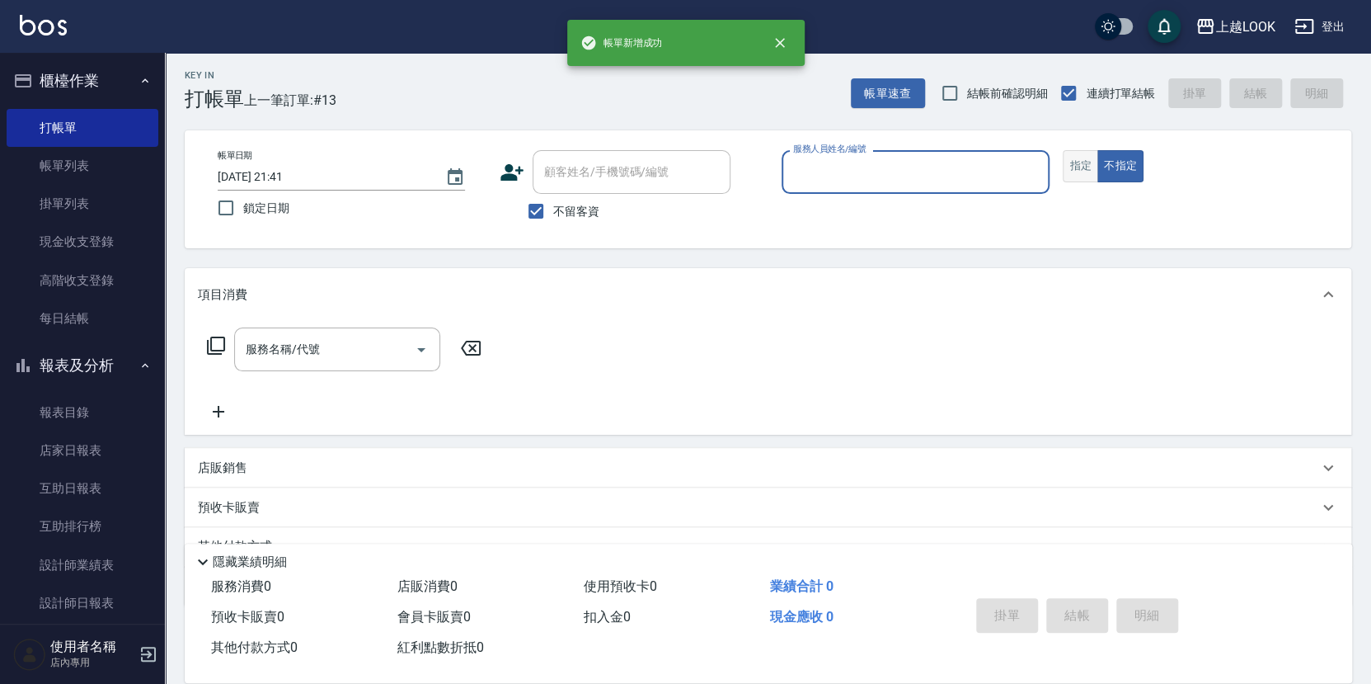
click at [1077, 163] on button "指定" at bounding box center [1080, 166] width 35 height 32
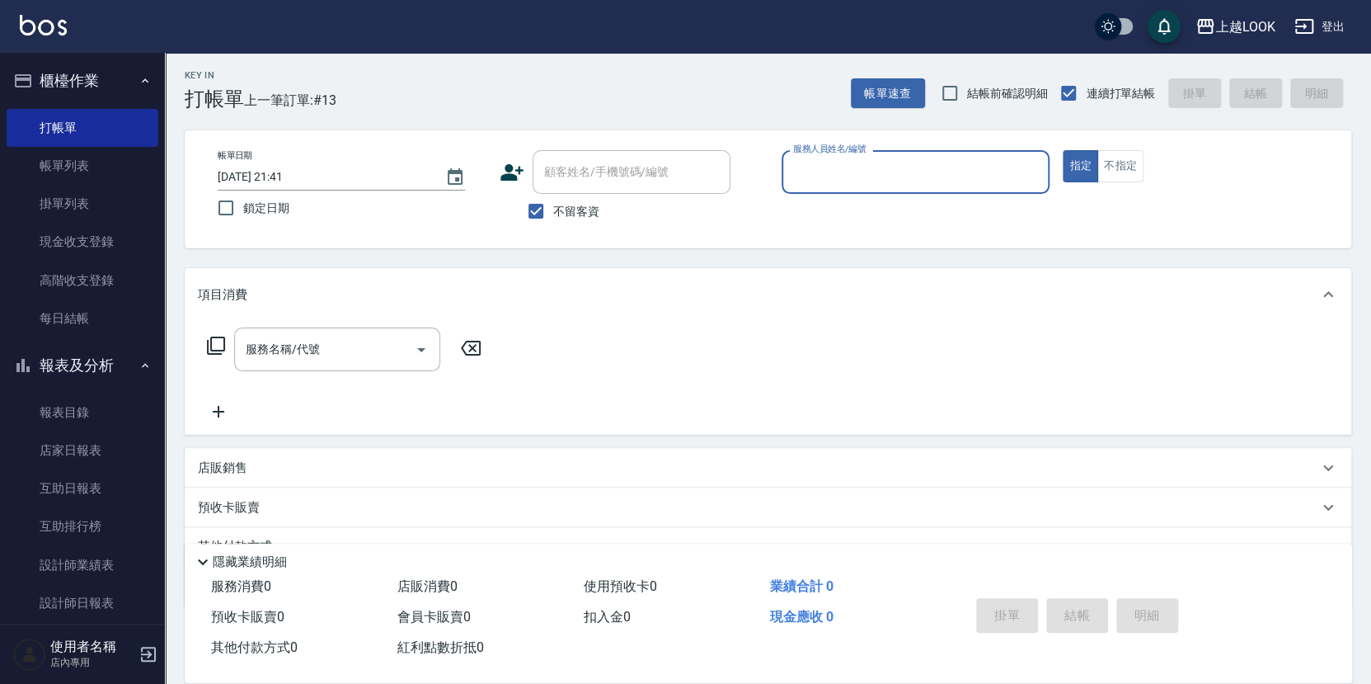
click at [980, 167] on input "服務人員姓名/編號" at bounding box center [916, 172] width 254 height 29
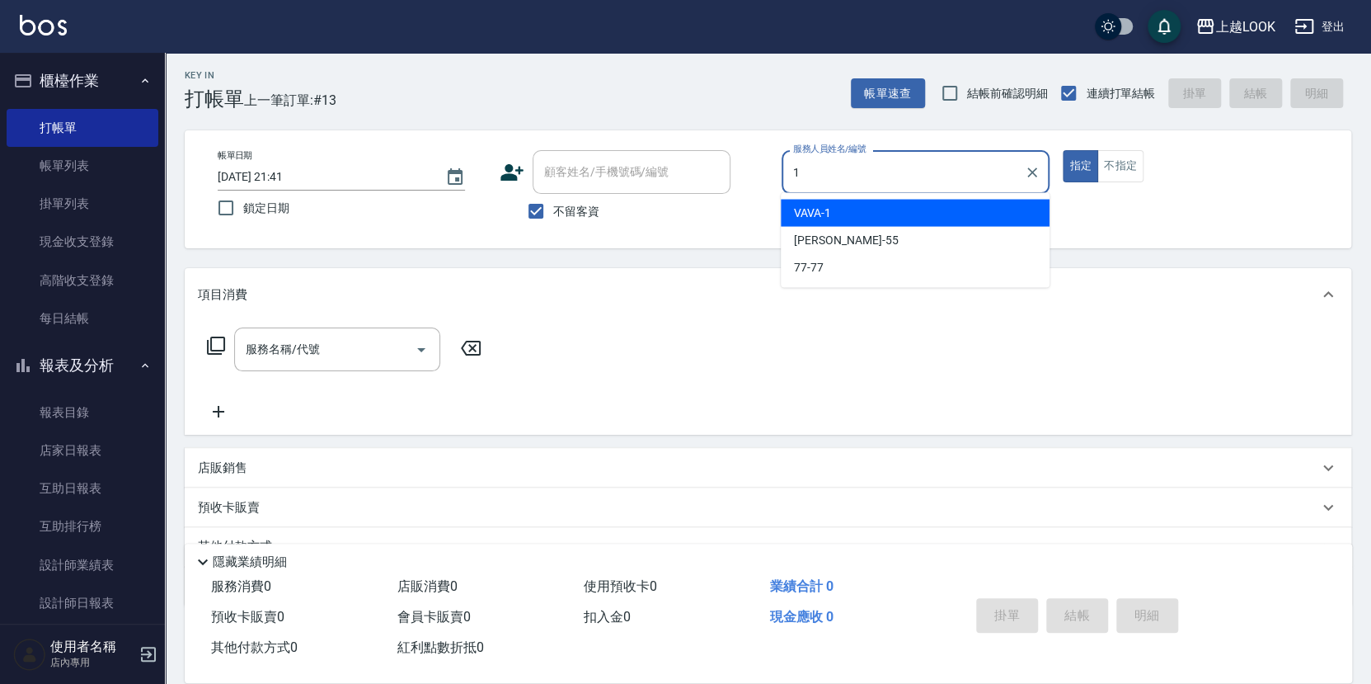
type input "VAVA-1"
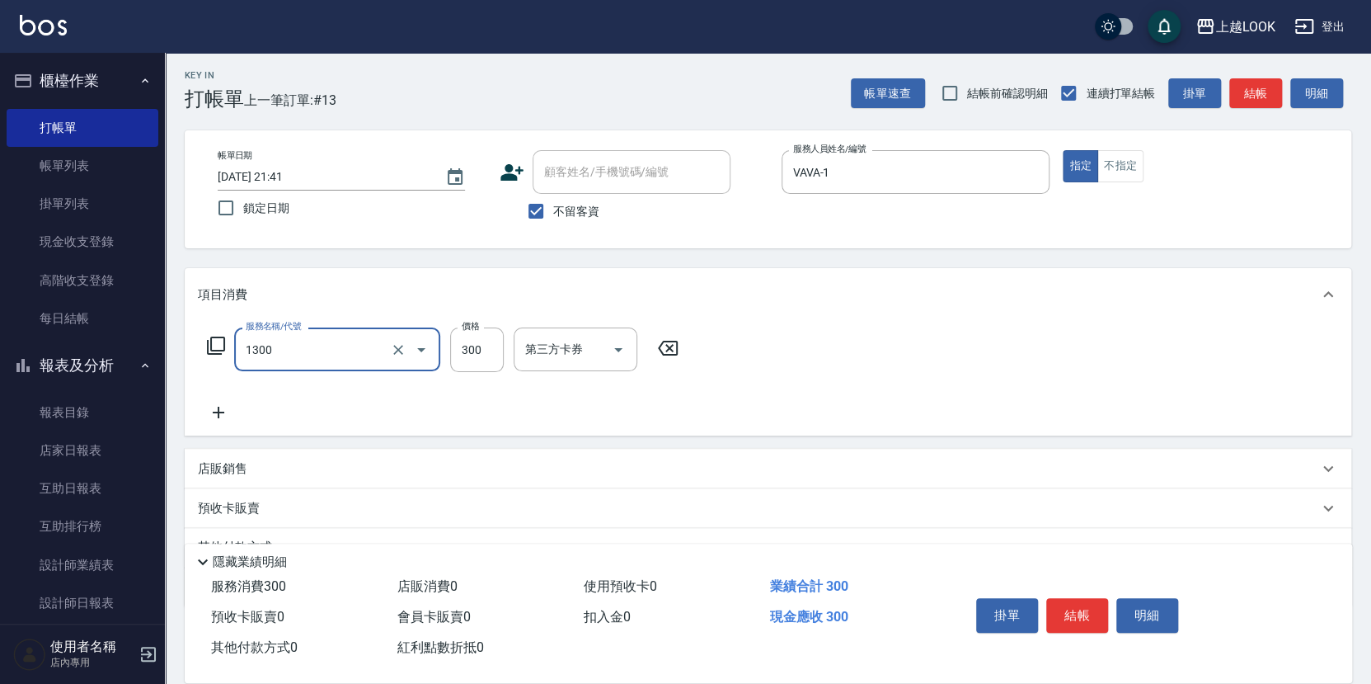
type input "一般洗髮(1300)"
type input "250"
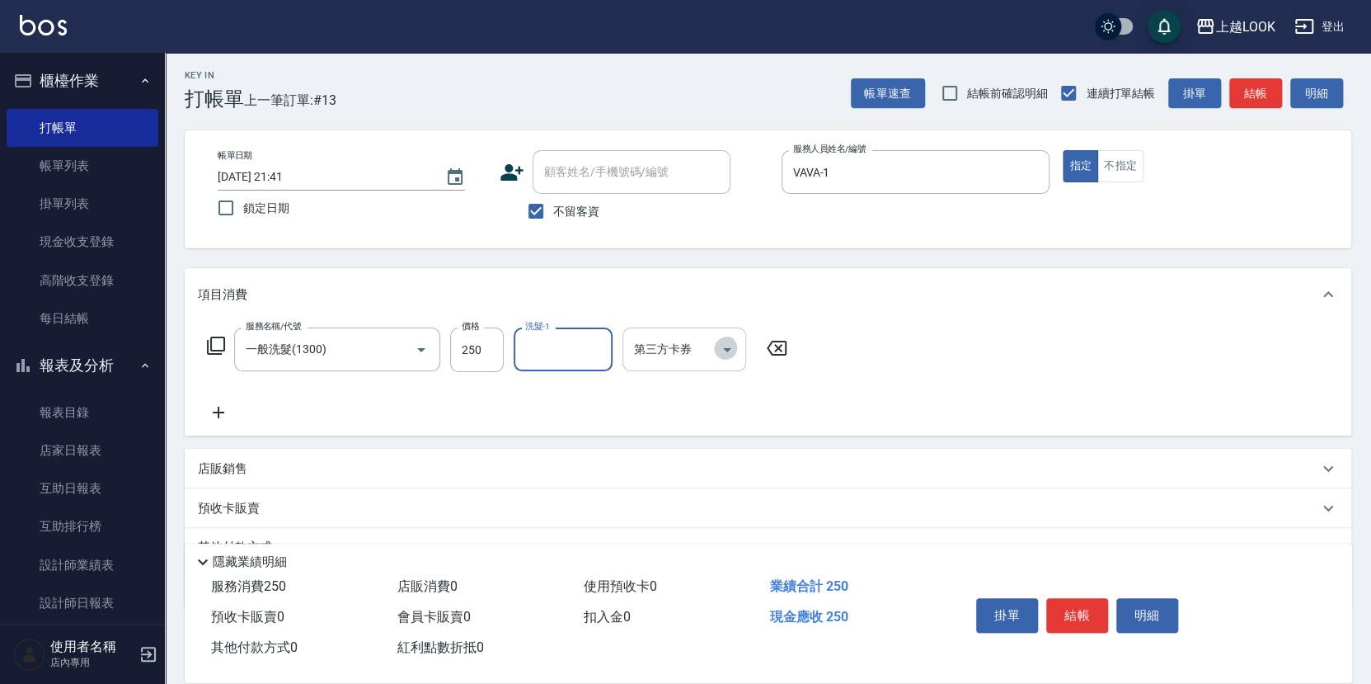
click at [727, 349] on icon "Open" at bounding box center [727, 350] width 20 height 20
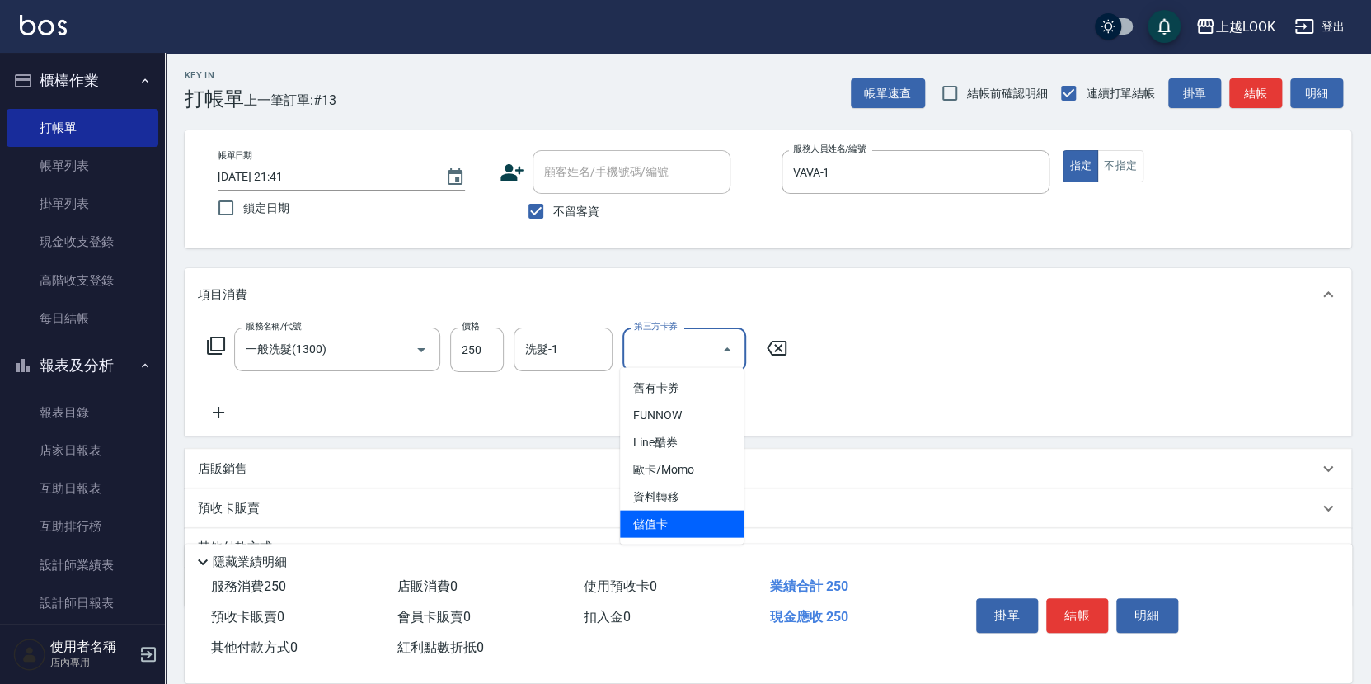
click at [701, 515] on span "儲值卡" at bounding box center [682, 523] width 124 height 27
type input "儲值卡"
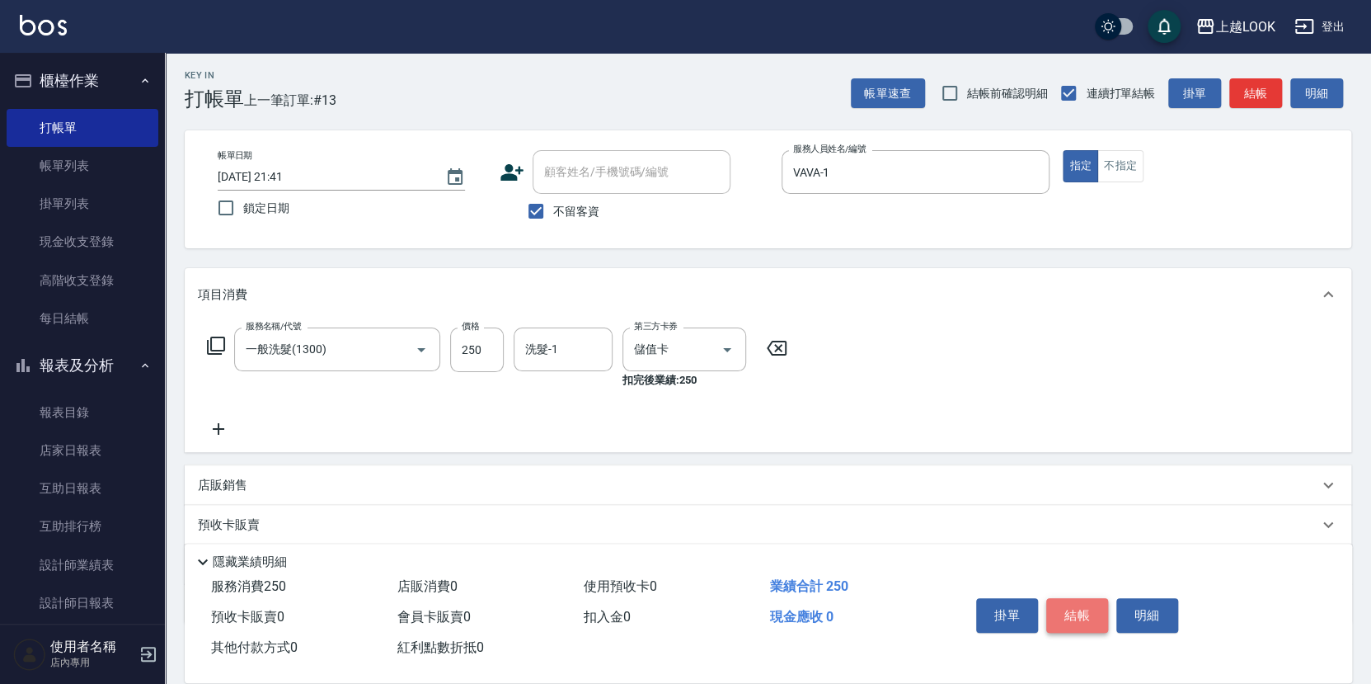
click at [1068, 609] on button "結帳" at bounding box center [1078, 615] width 62 height 35
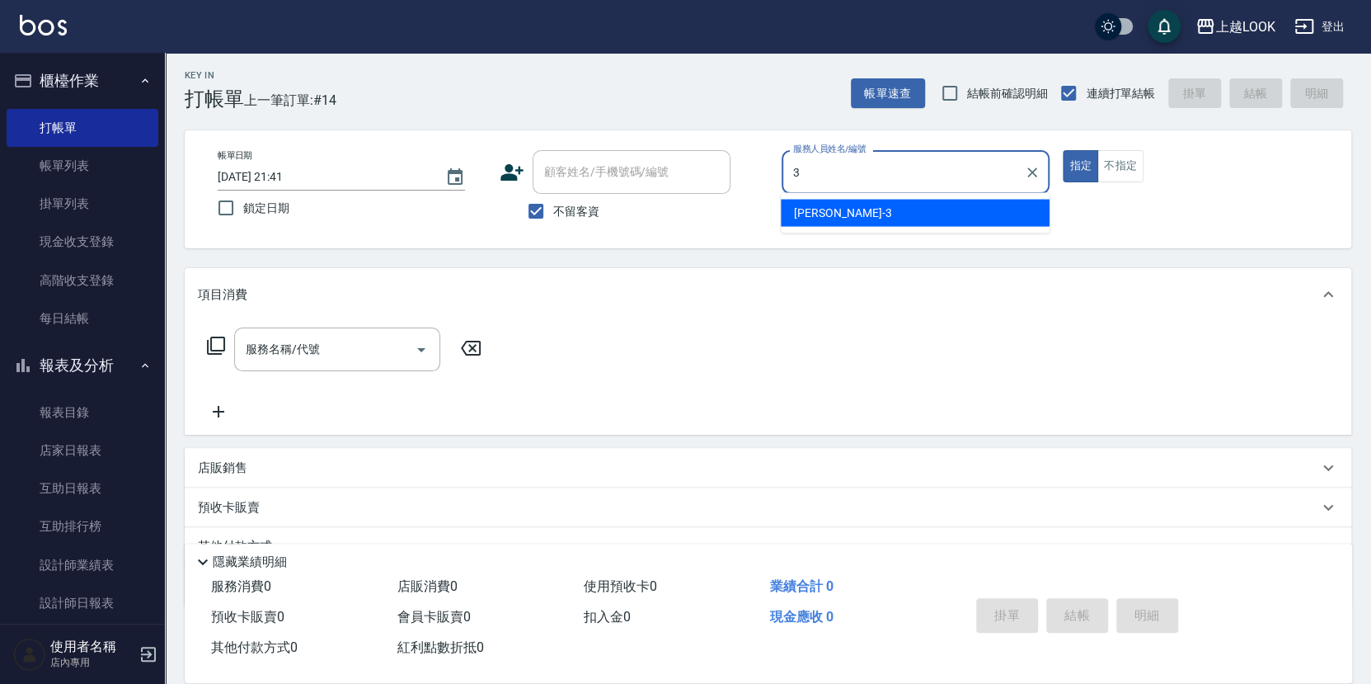
type input "Jason-3"
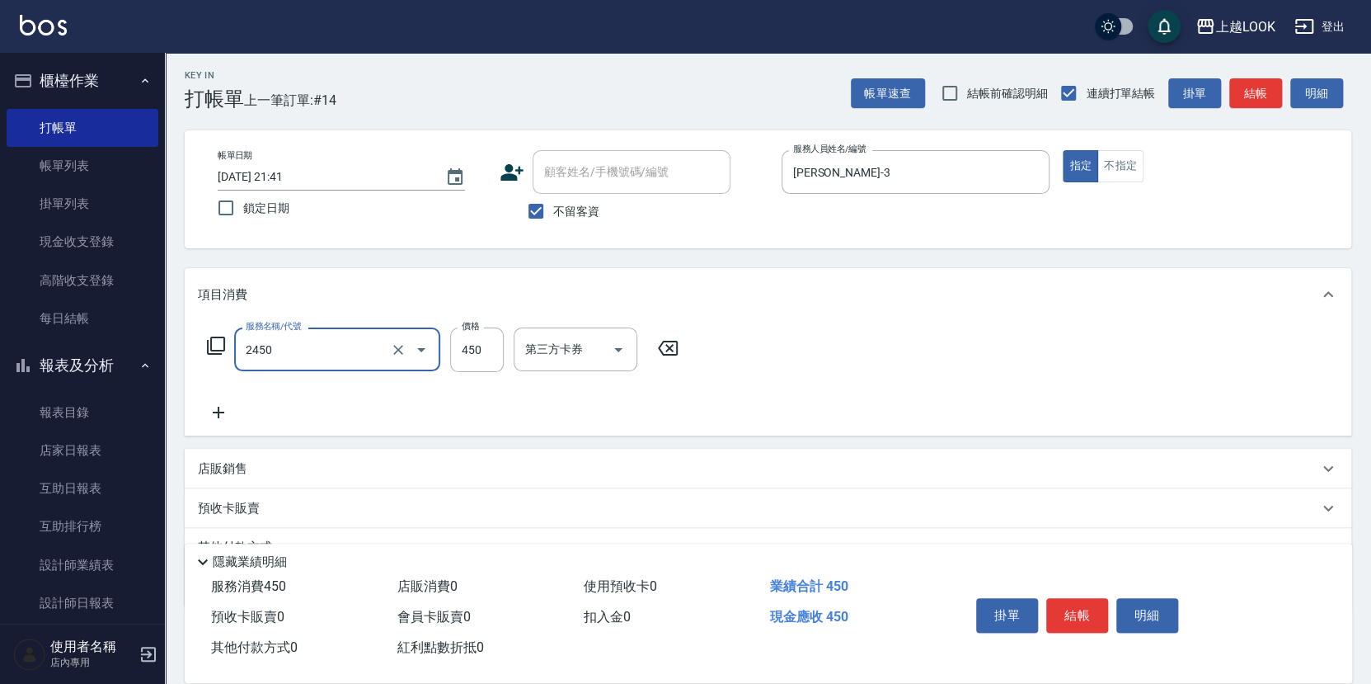
type input "C剪髮套餐(2450)"
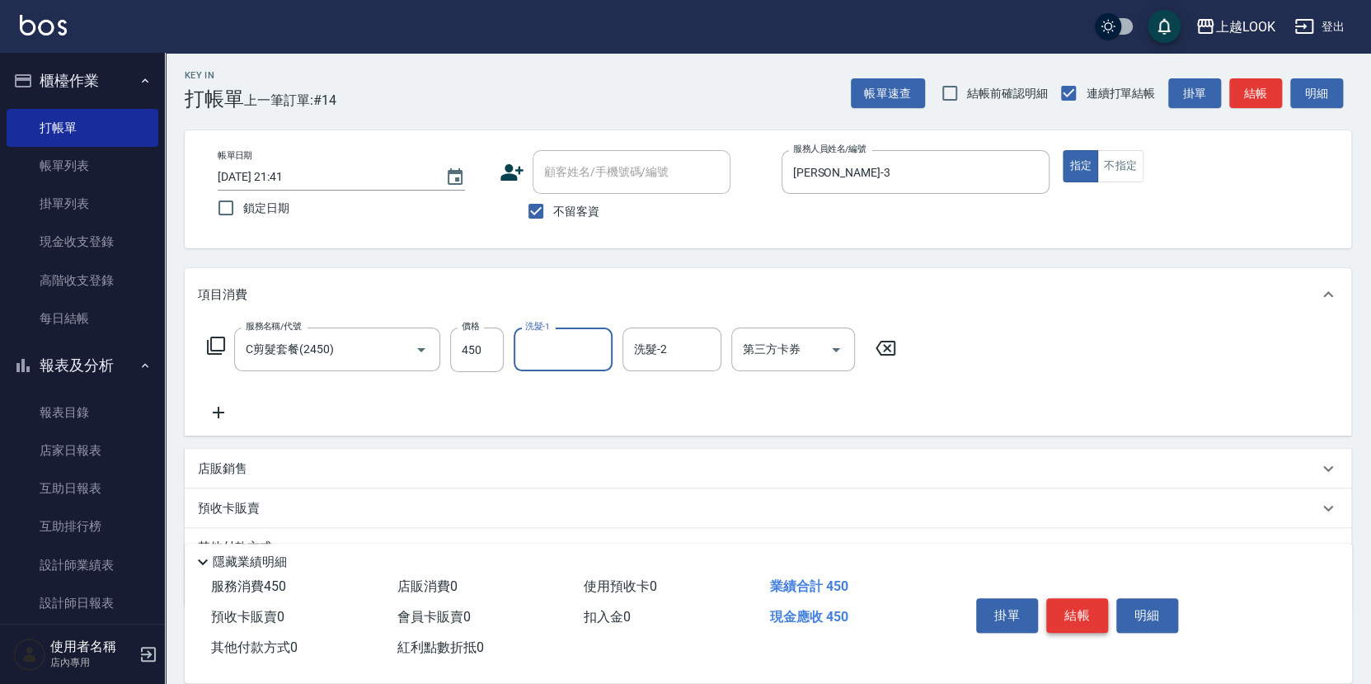
click at [1088, 609] on button "結帳" at bounding box center [1078, 615] width 62 height 35
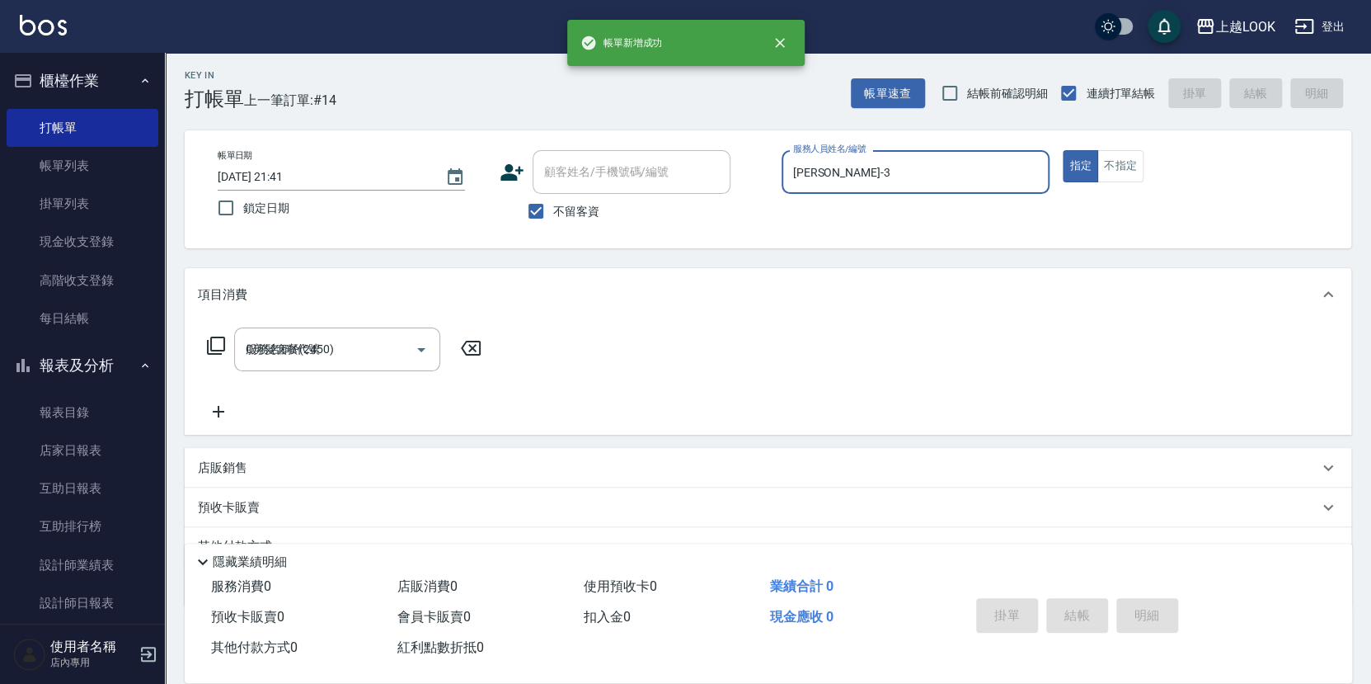
type input "2025/09/16 21:42"
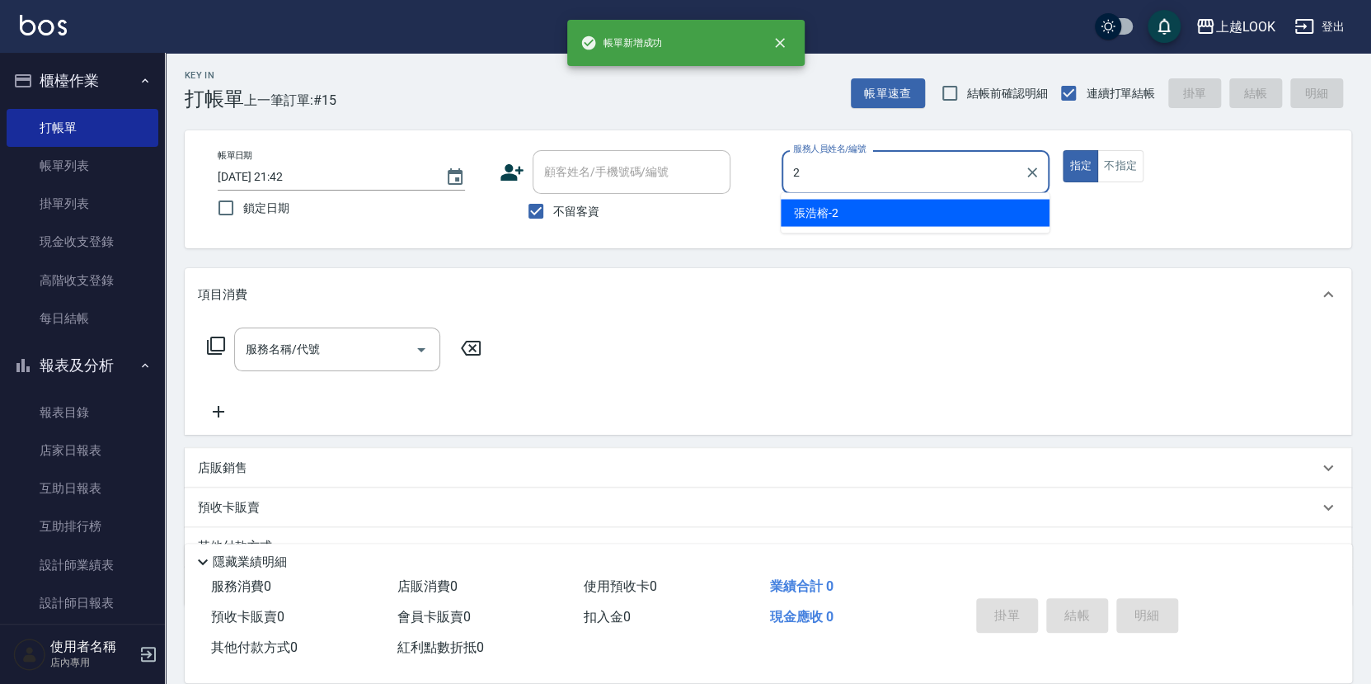
type input "張浩榕-2"
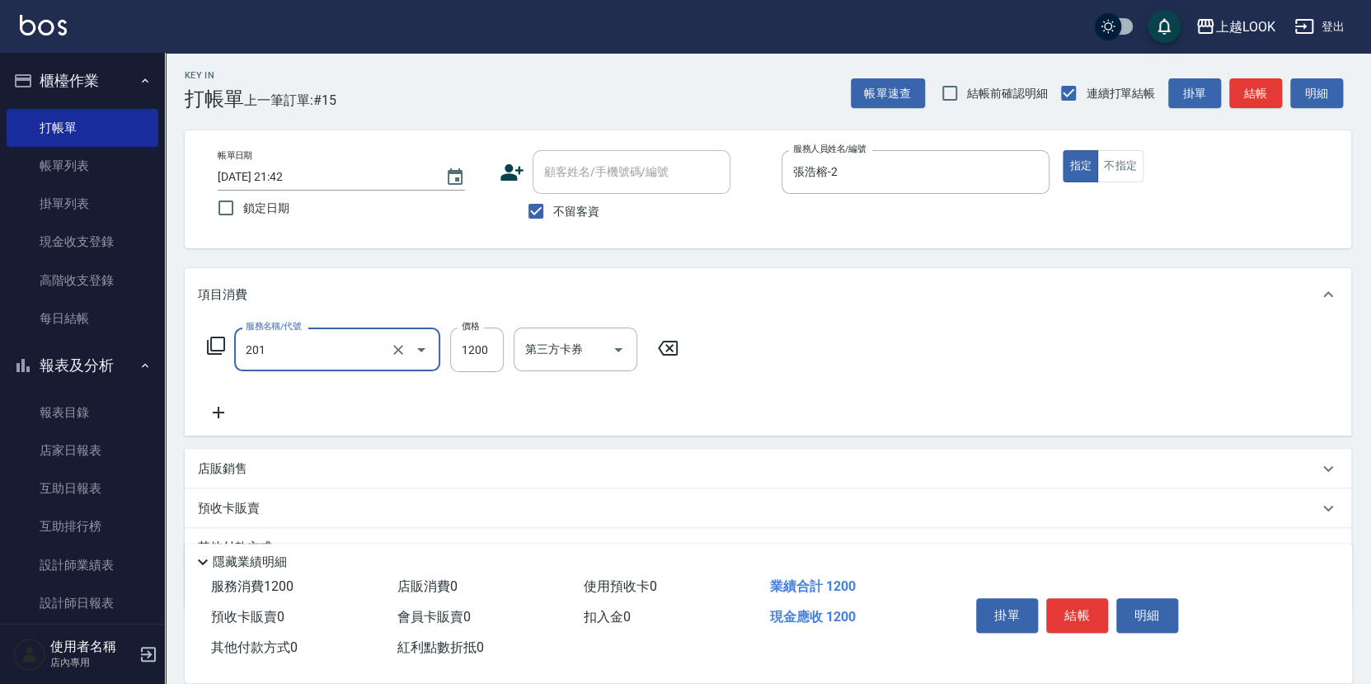
type input "一般燙(改金額)(201)"
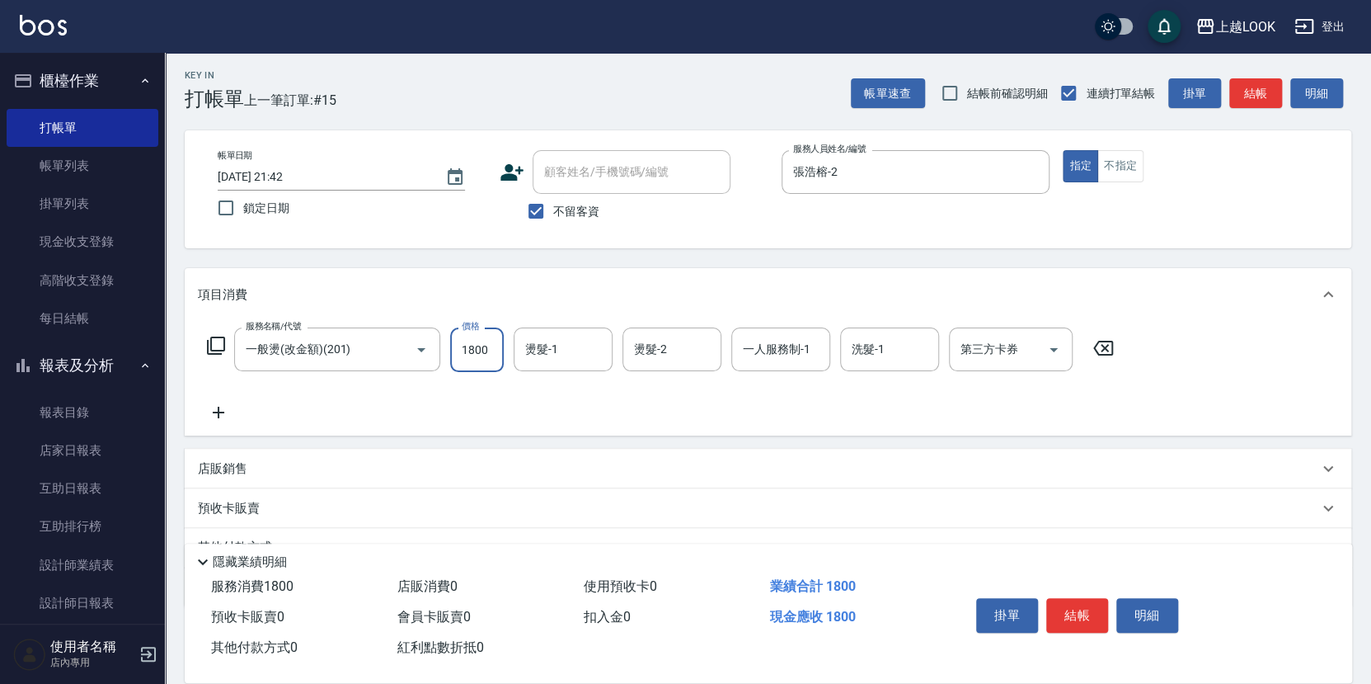
type input "1800"
click at [1080, 611] on button "結帳" at bounding box center [1078, 615] width 62 height 35
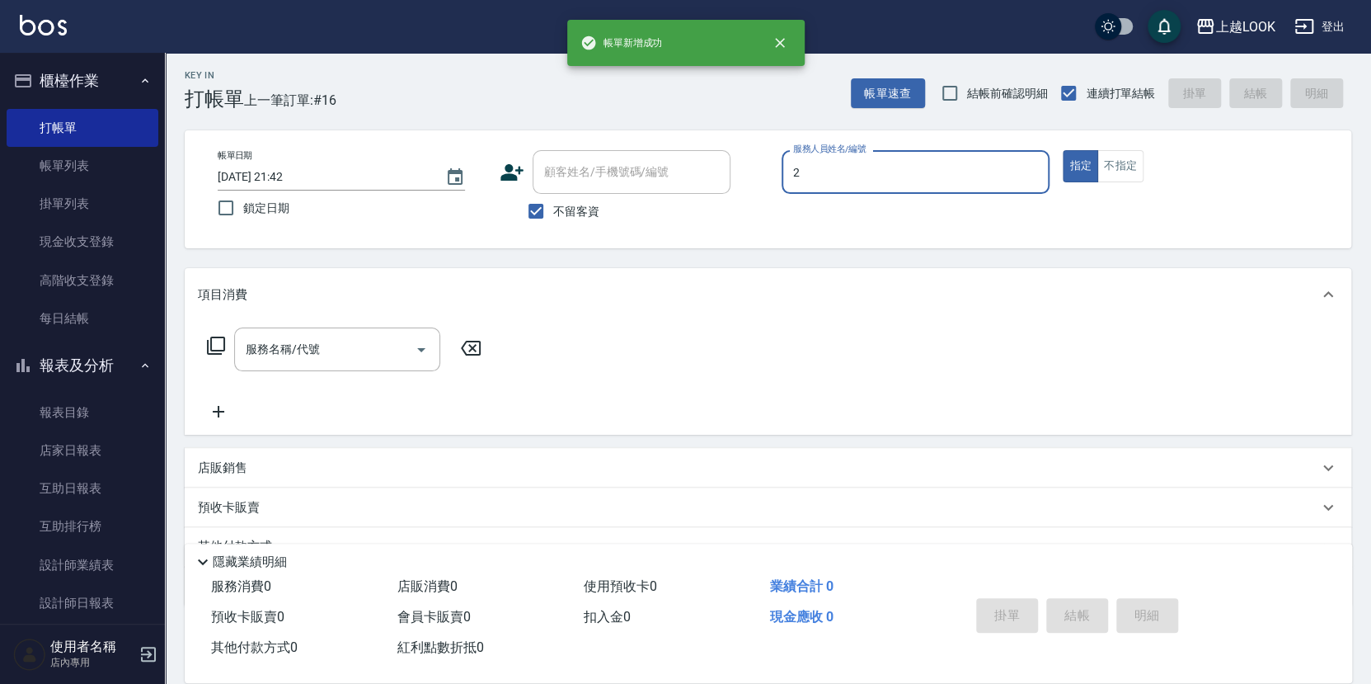
type input "張浩榕-2"
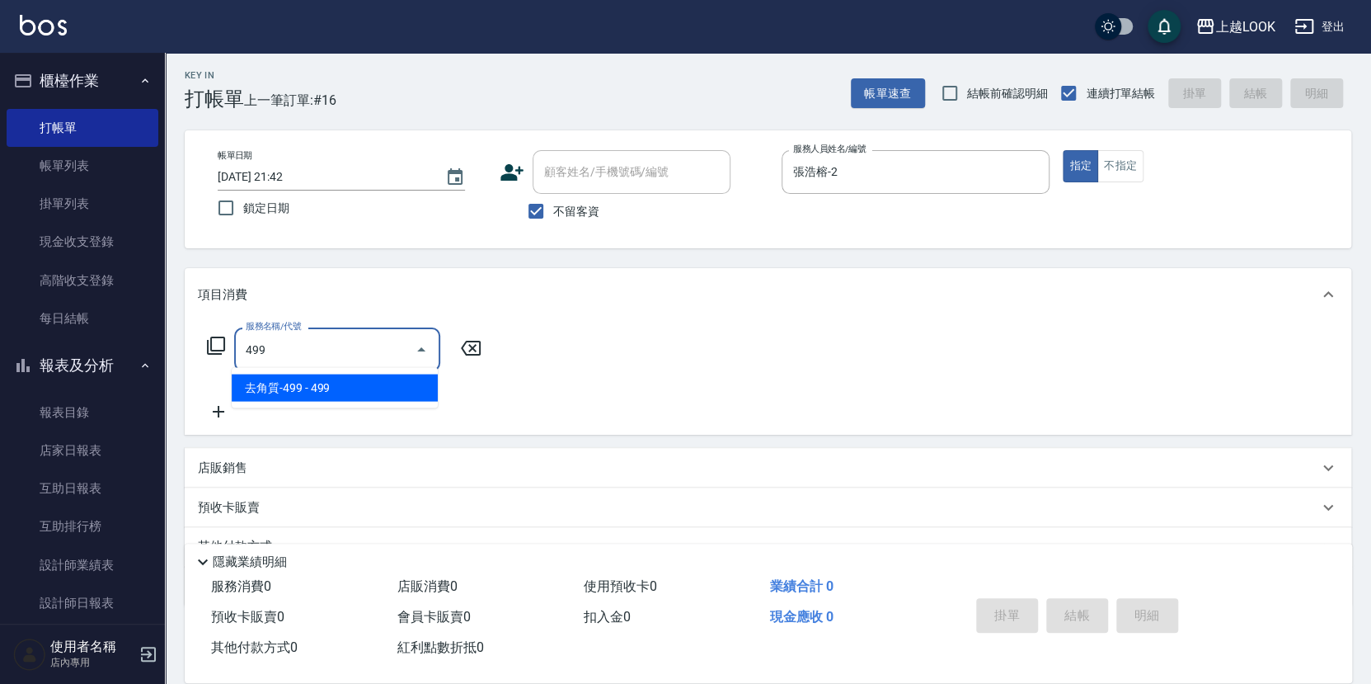
type input "去角質-499(0499)"
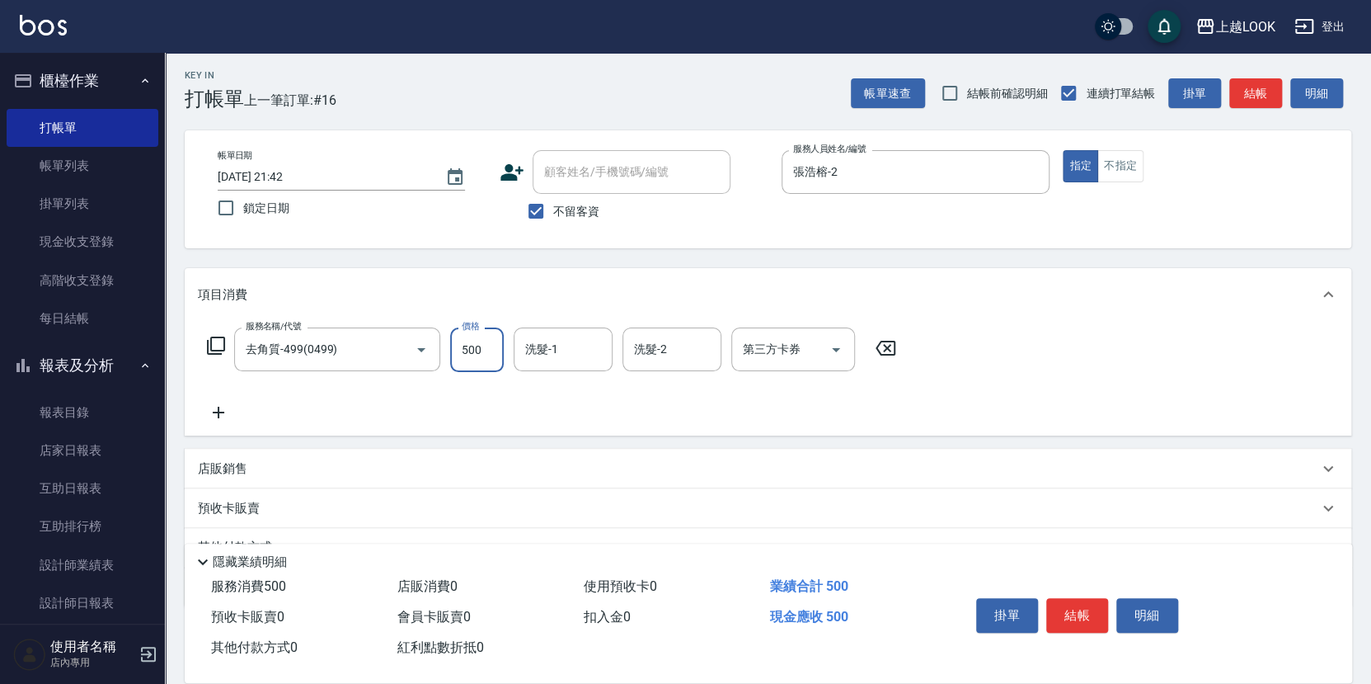
type input "500"
click at [1098, 607] on button "結帳" at bounding box center [1078, 615] width 62 height 35
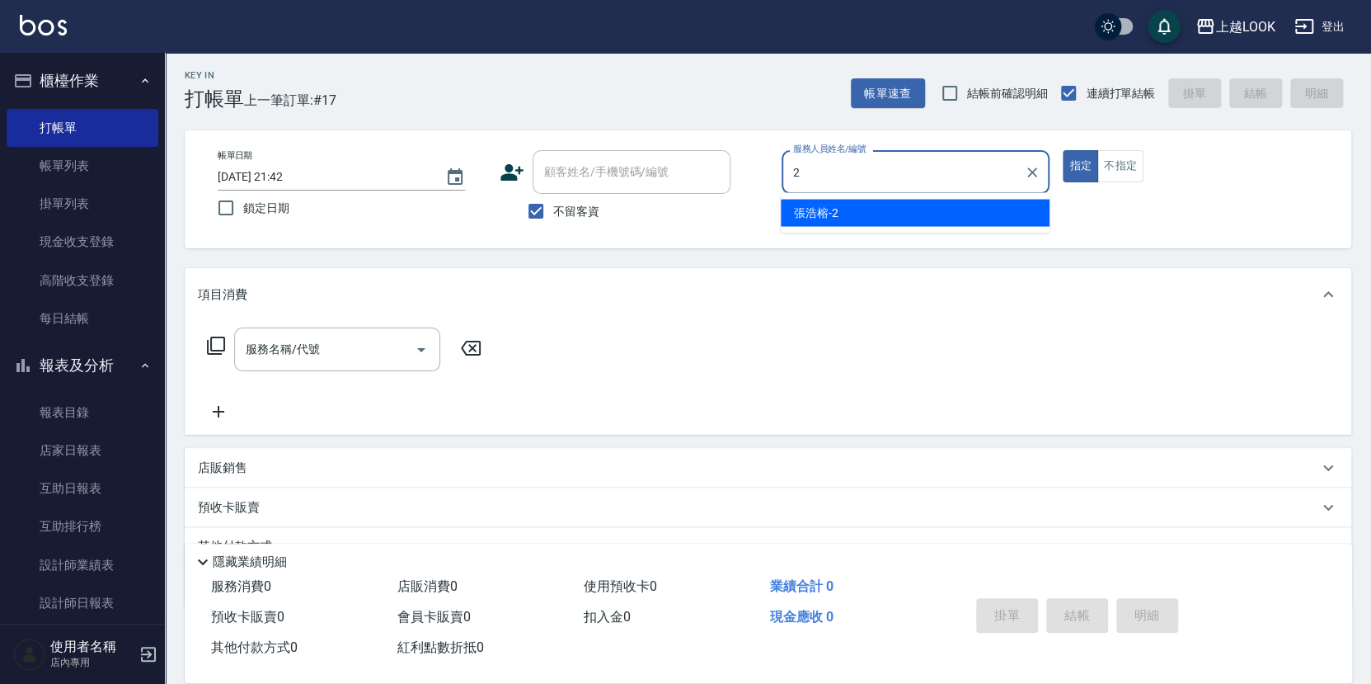
type input "張浩榕-2"
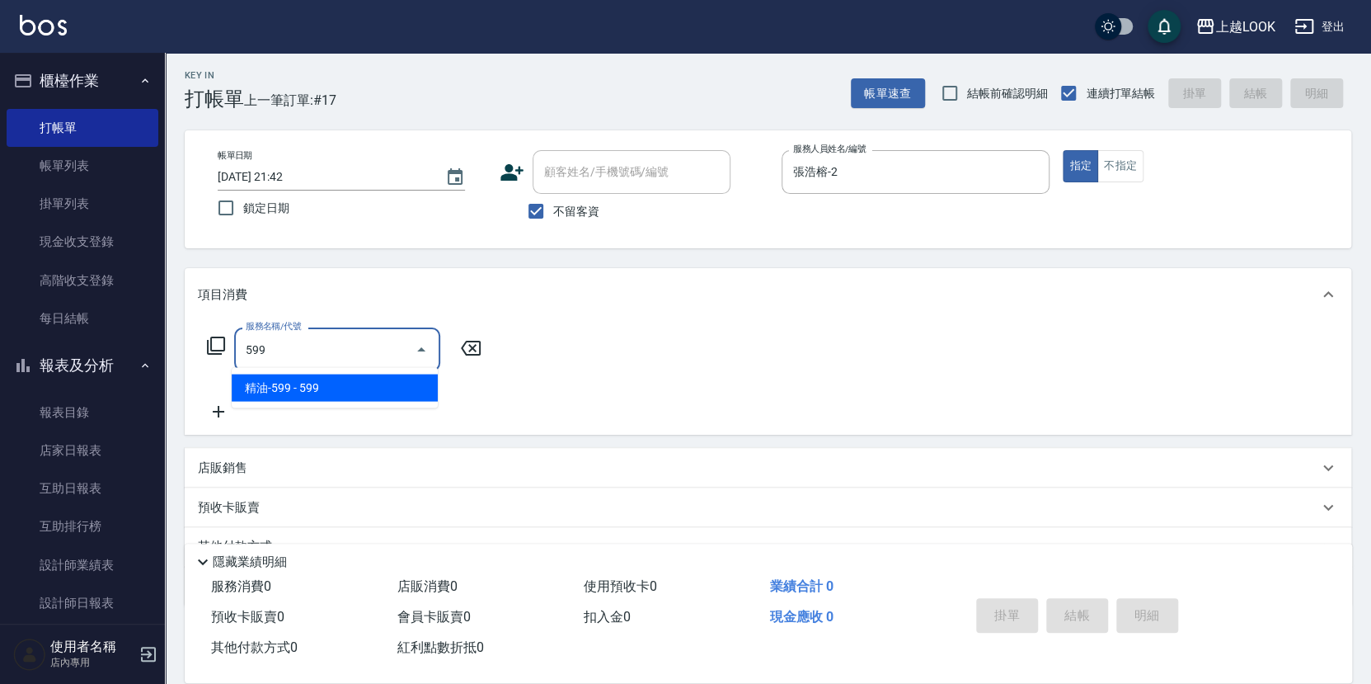
type input "精油-599(0599)"
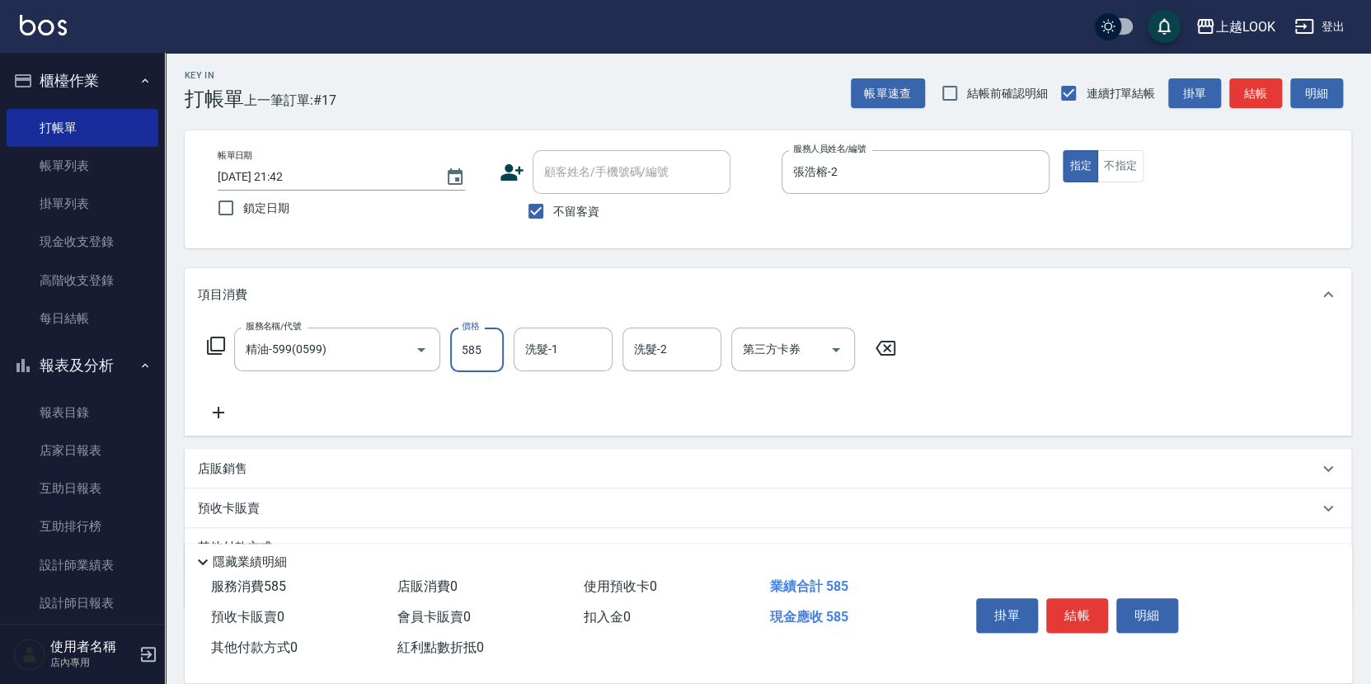
type input "585"
click at [840, 350] on icon "Open" at bounding box center [836, 350] width 20 height 20
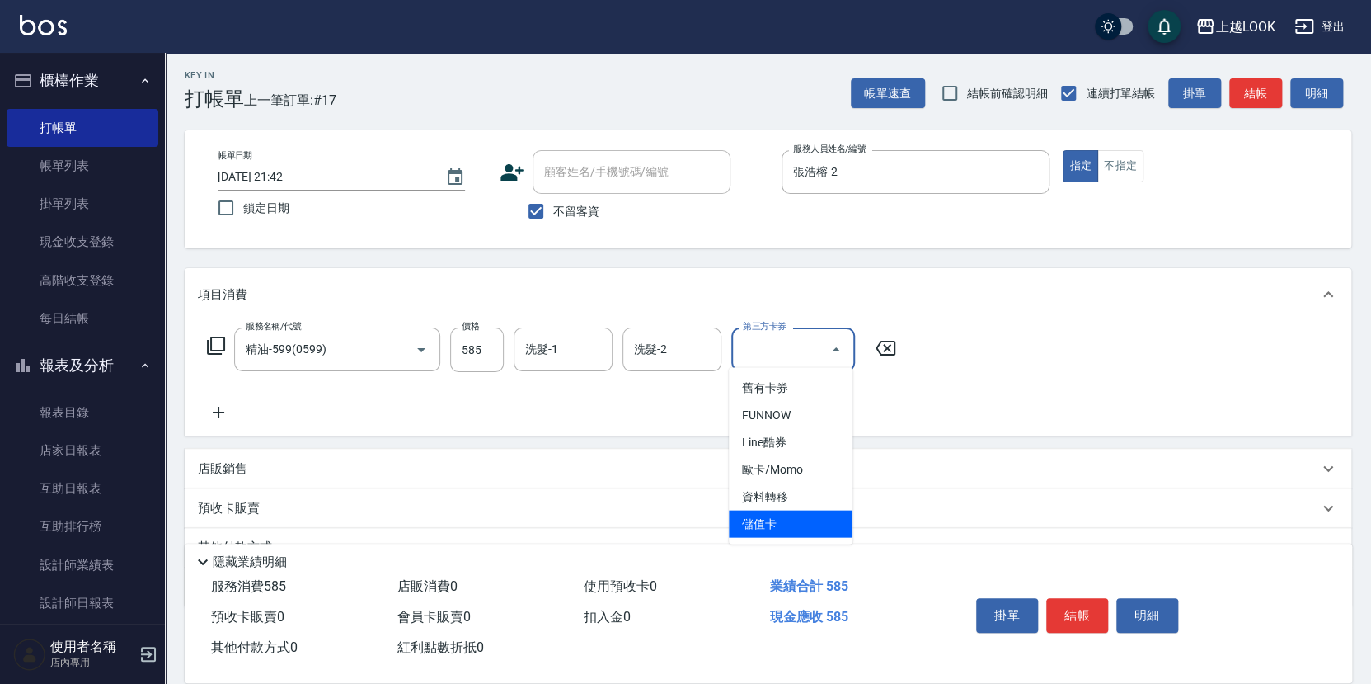
click at [828, 516] on span "儲值卡" at bounding box center [791, 523] width 124 height 27
type input "儲值卡"
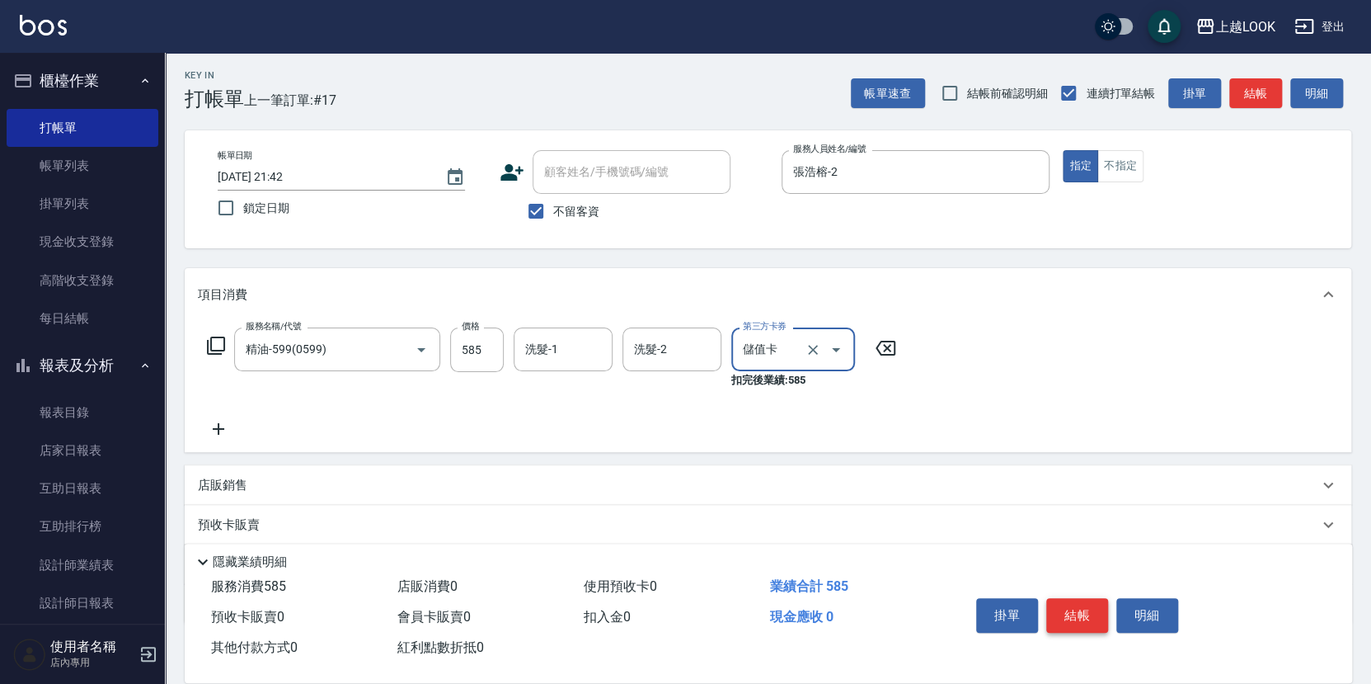
click at [1074, 606] on button "結帳" at bounding box center [1078, 615] width 62 height 35
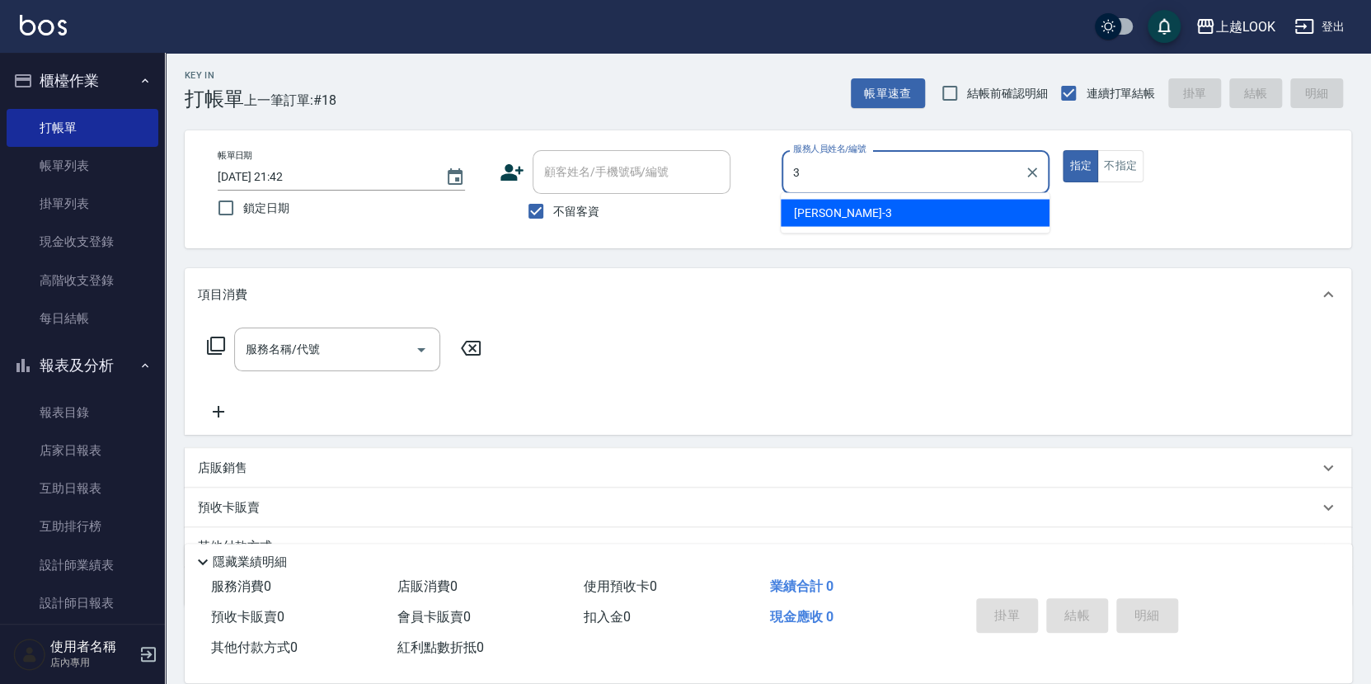
type input "Jason-3"
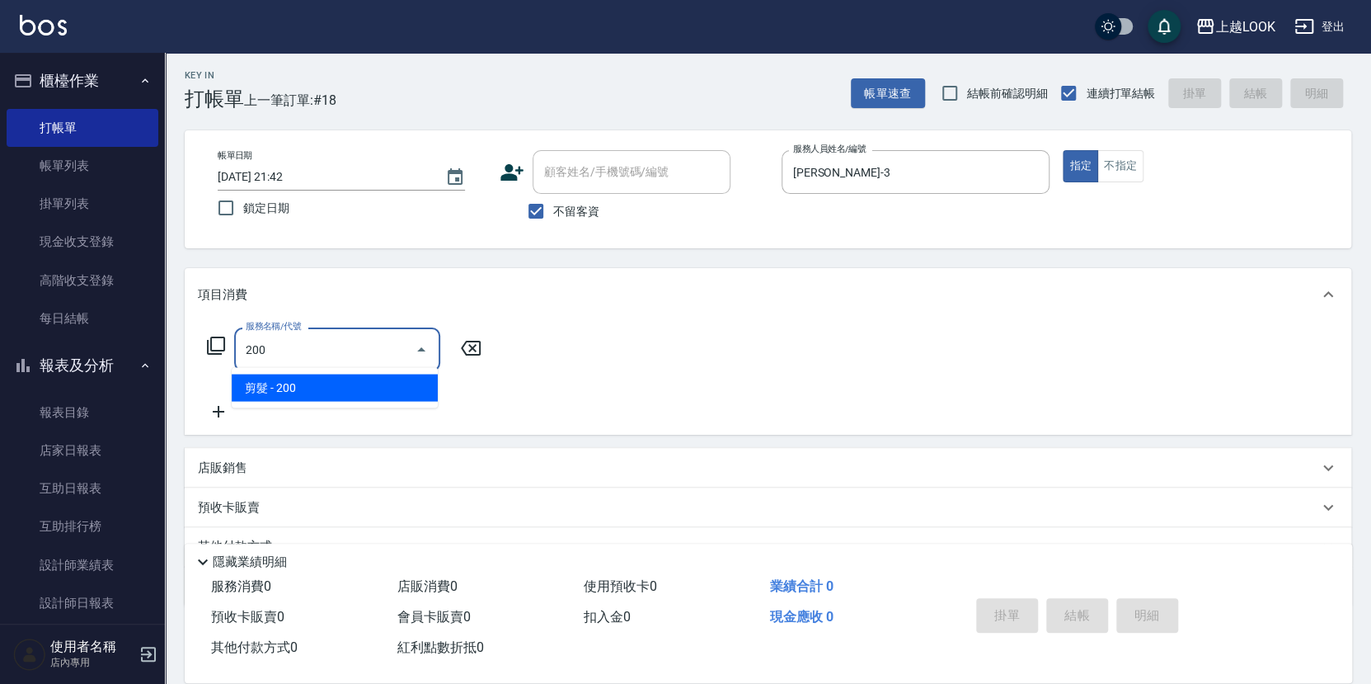
type input "剪髮(200)"
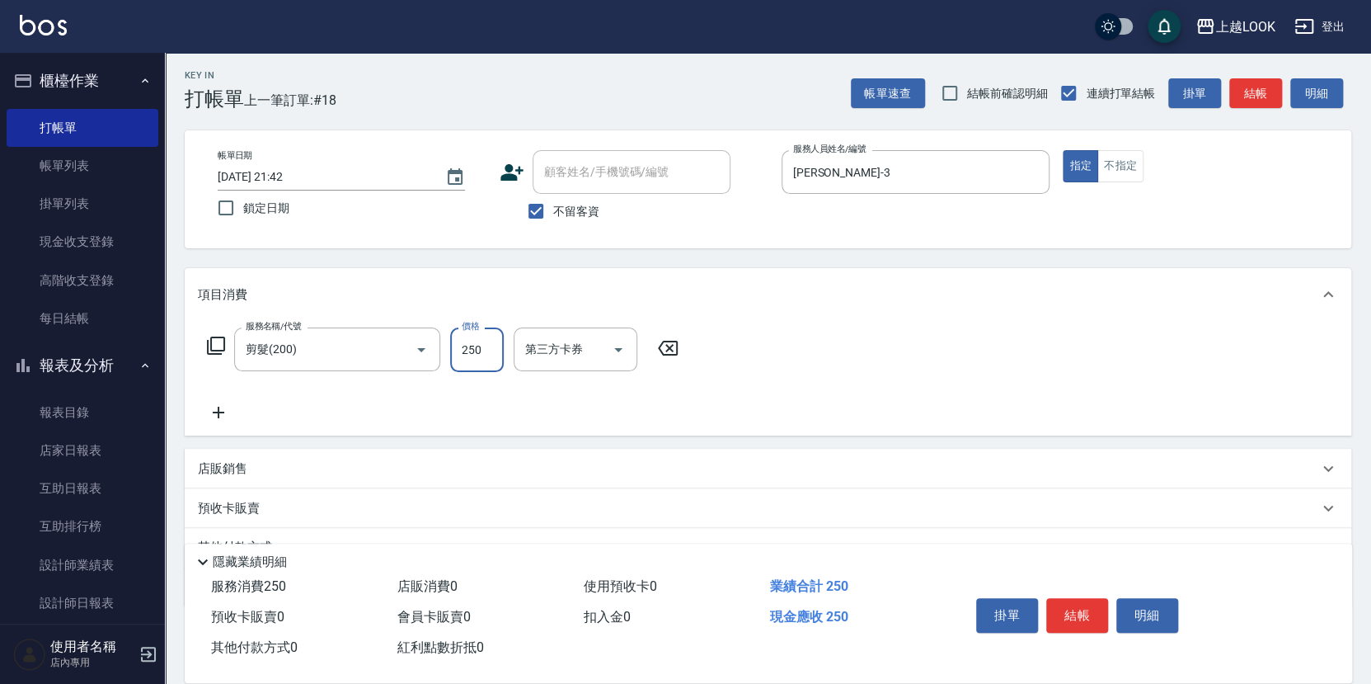
type input "250"
click at [1096, 610] on button "結帳" at bounding box center [1078, 615] width 62 height 35
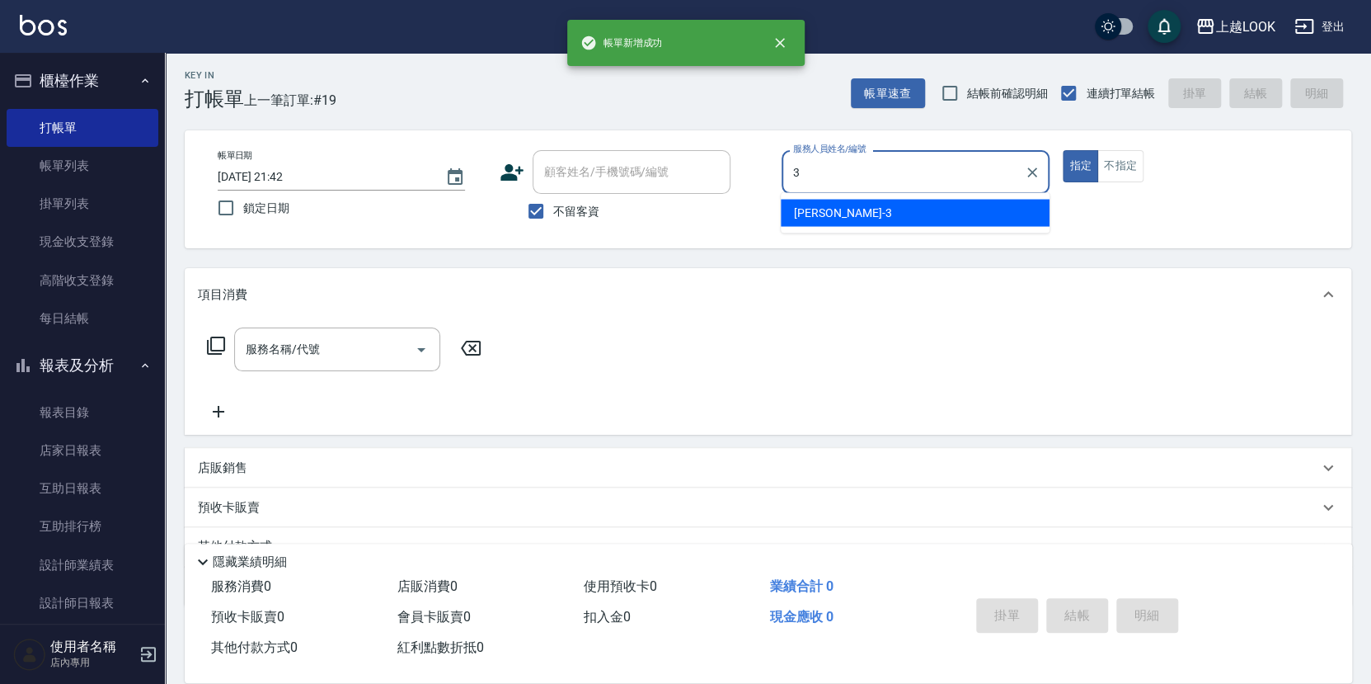
type input "Jason-3"
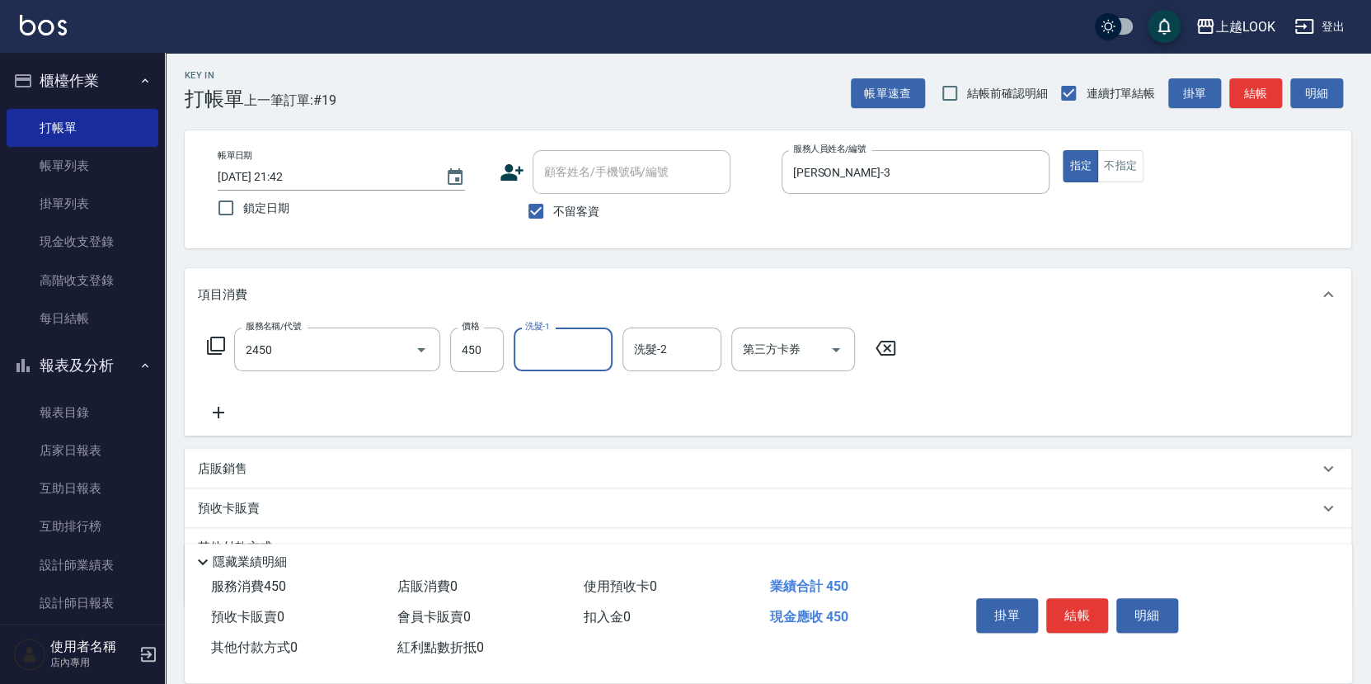
type input "C剪髮套餐(2450)"
click at [1071, 607] on button "結帳" at bounding box center [1078, 615] width 62 height 35
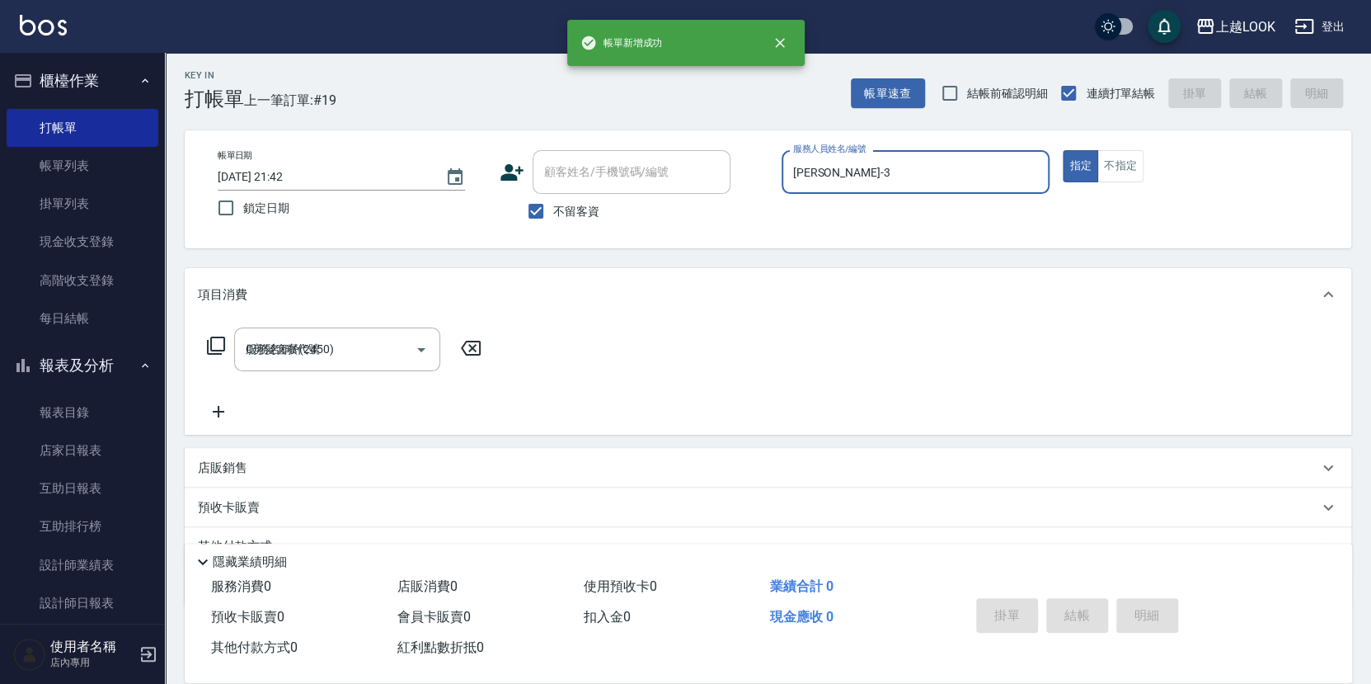
type input "2025/09/16 21:43"
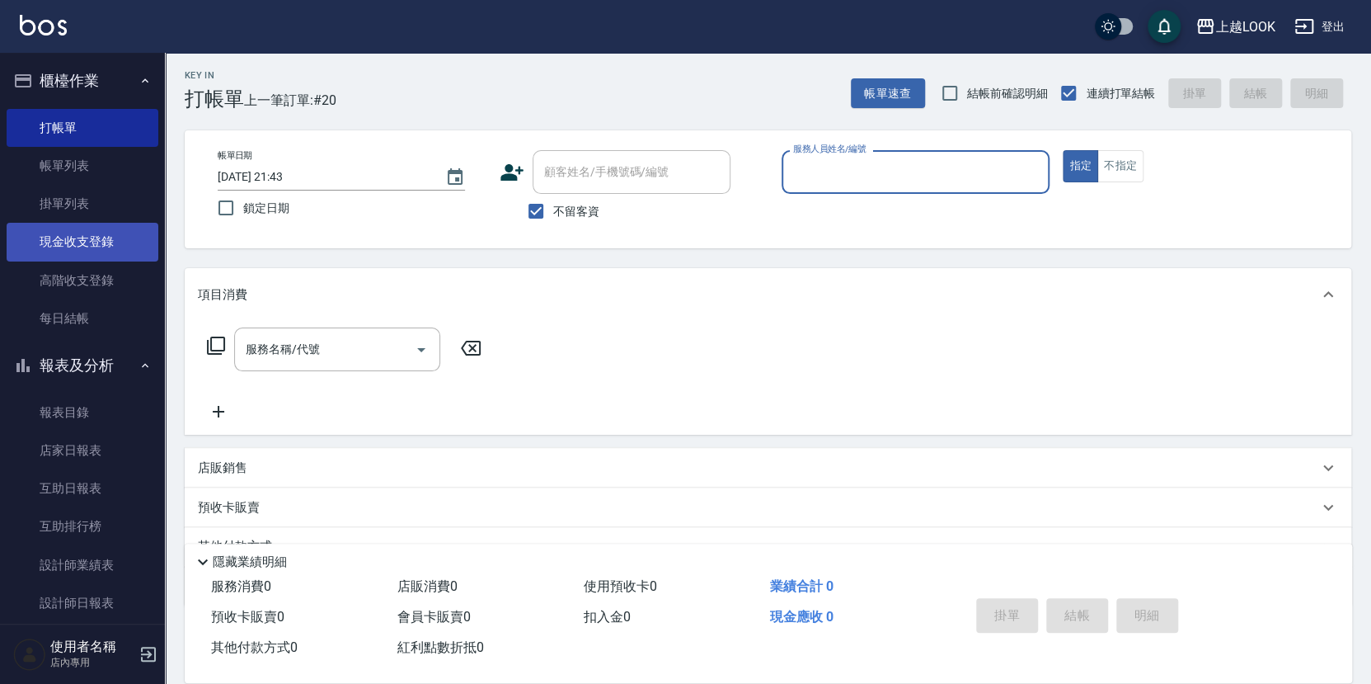
click at [96, 242] on link "現金收支登錄" at bounding box center [83, 242] width 152 height 38
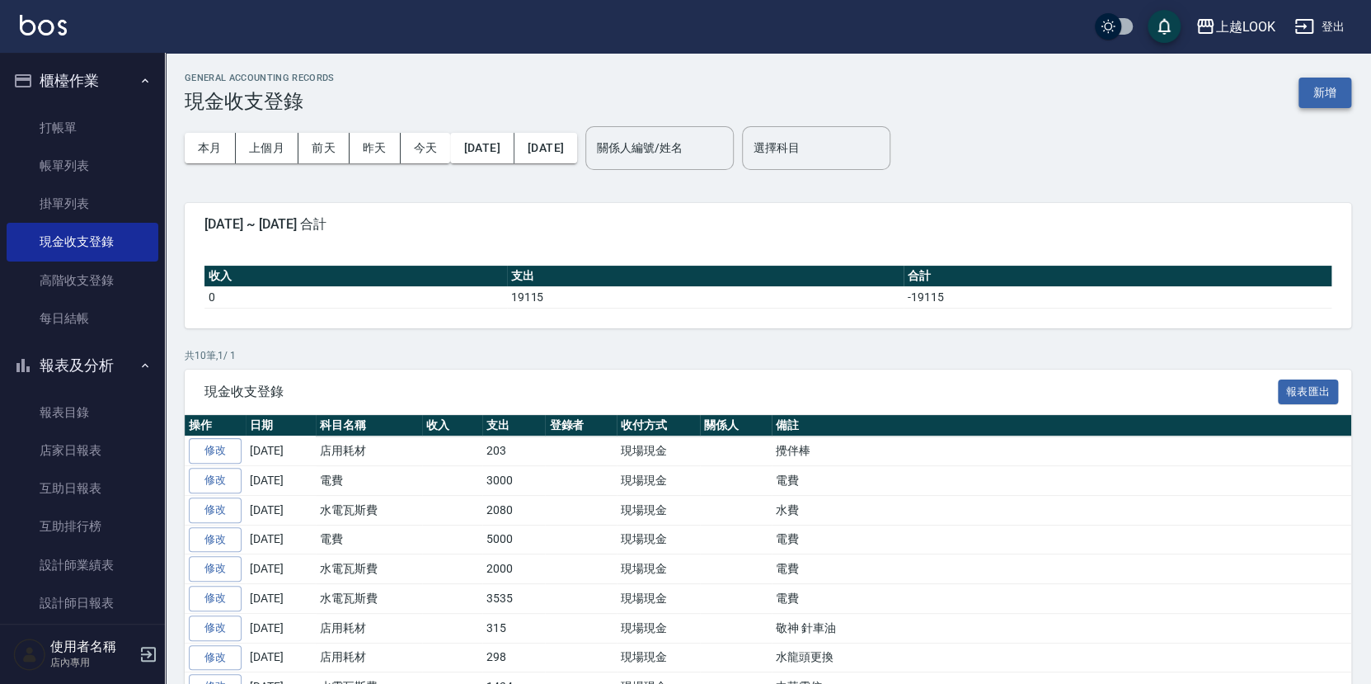
click at [1330, 87] on button "新增" at bounding box center [1325, 93] width 53 height 31
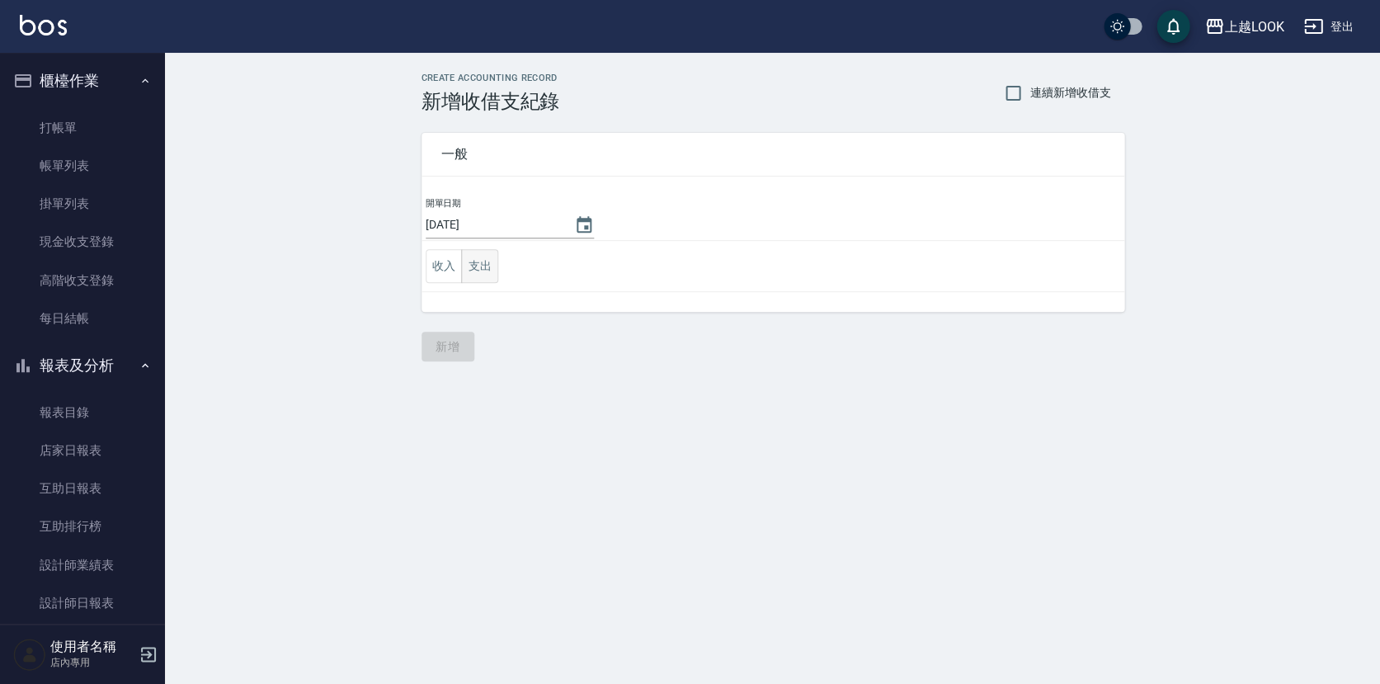
click at [473, 260] on button "支出" at bounding box center [479, 266] width 37 height 34
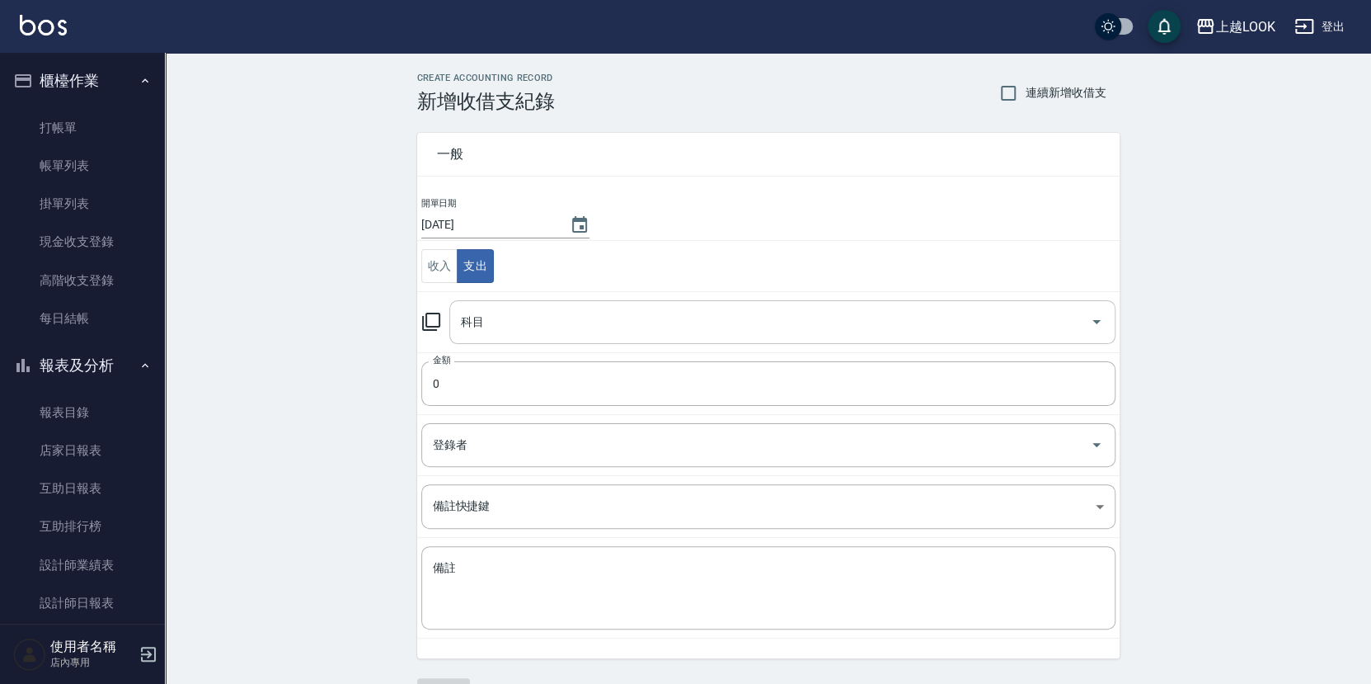
click at [513, 318] on input "科目" at bounding box center [770, 322] width 627 height 29
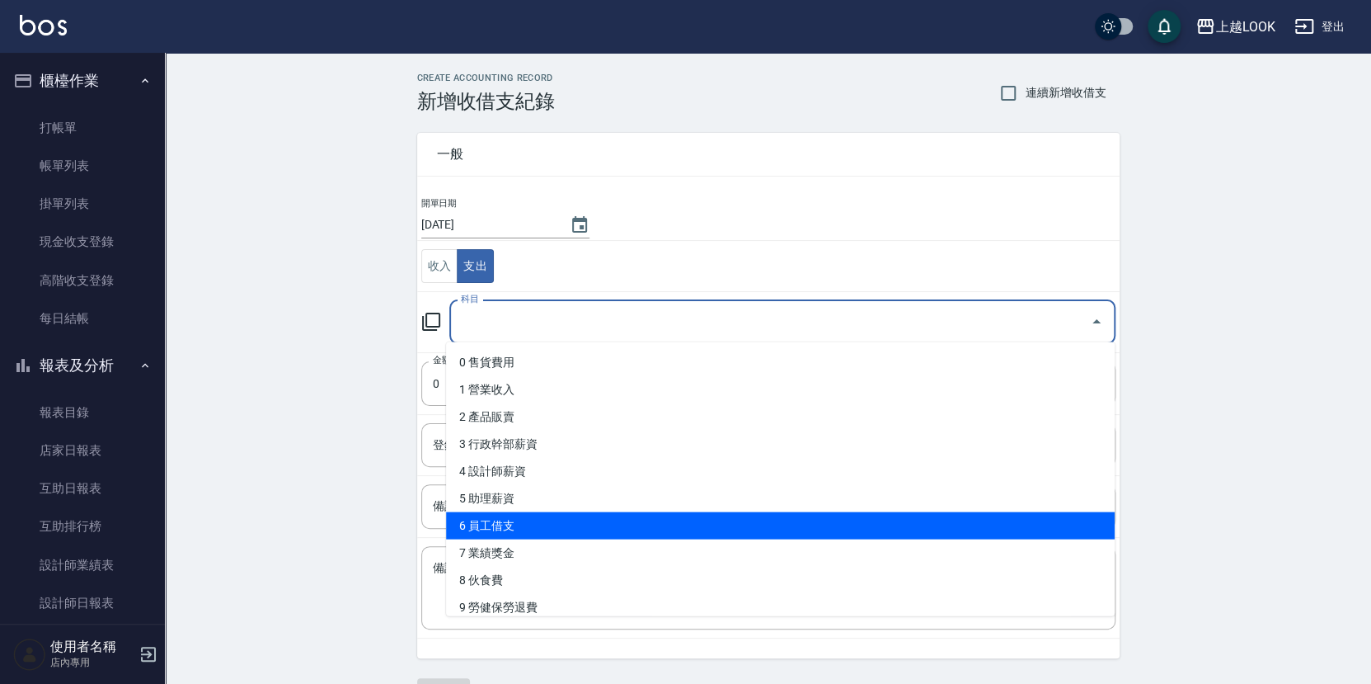
click at [521, 523] on li "6 員工借支" at bounding box center [780, 525] width 669 height 27
type input "6 員工借支"
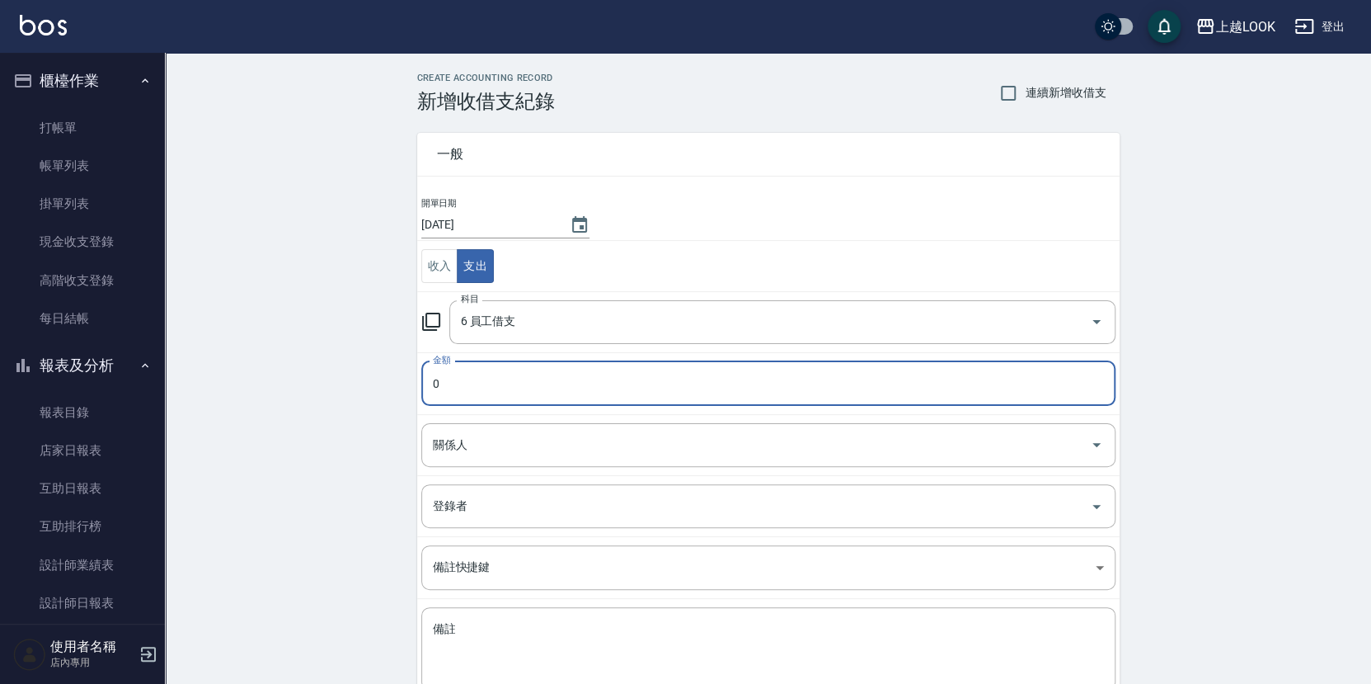
click at [492, 365] on input "0" at bounding box center [768, 383] width 694 height 45
click at [505, 395] on input "1000" at bounding box center [768, 383] width 694 height 45
click at [501, 459] on div "關係人" at bounding box center [768, 445] width 694 height 44
type input "1000"
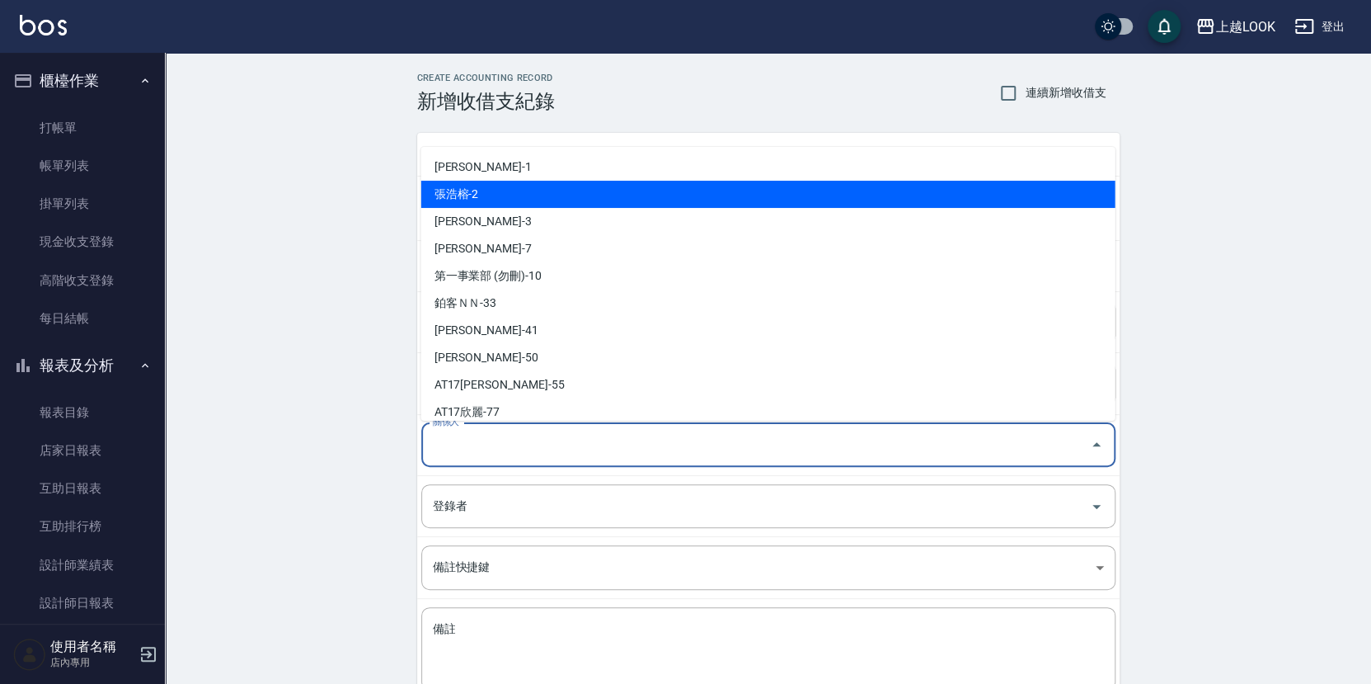
click at [490, 198] on li "張浩榕-2" at bounding box center [768, 194] width 694 height 27
type input "張浩榕-2"
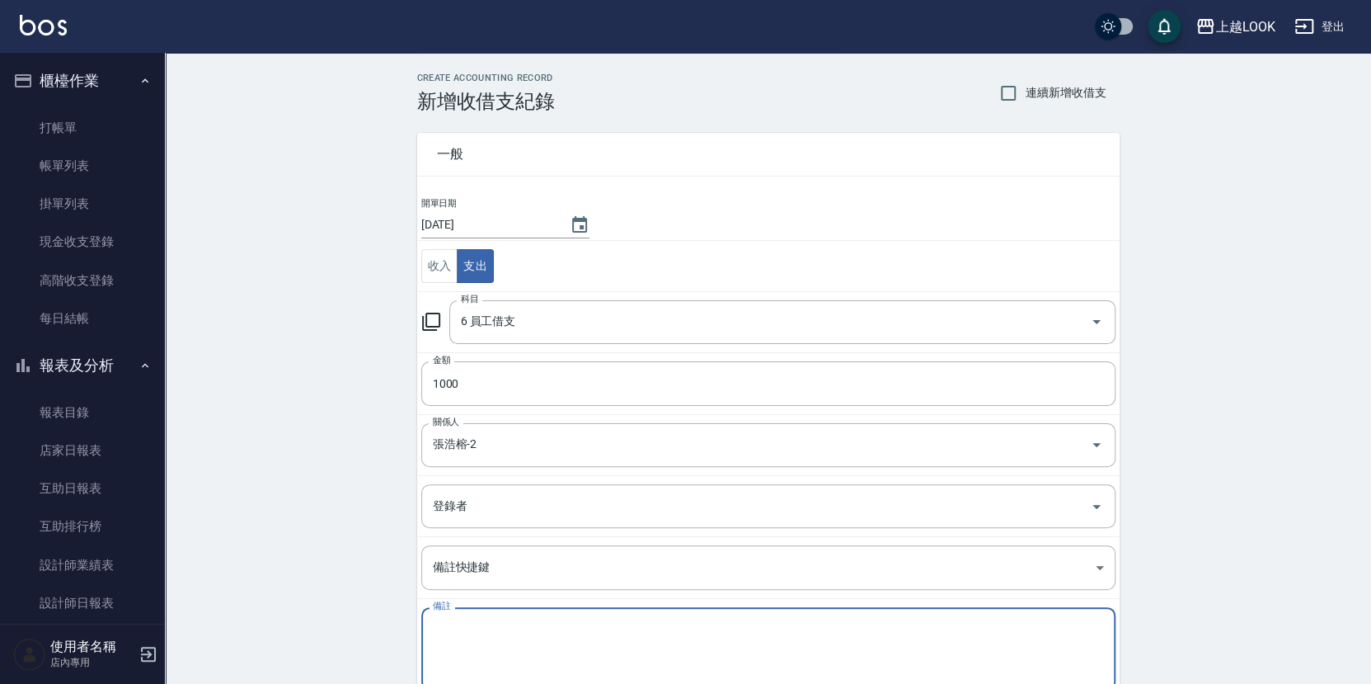
click at [553, 621] on textarea "備註" at bounding box center [768, 649] width 671 height 56
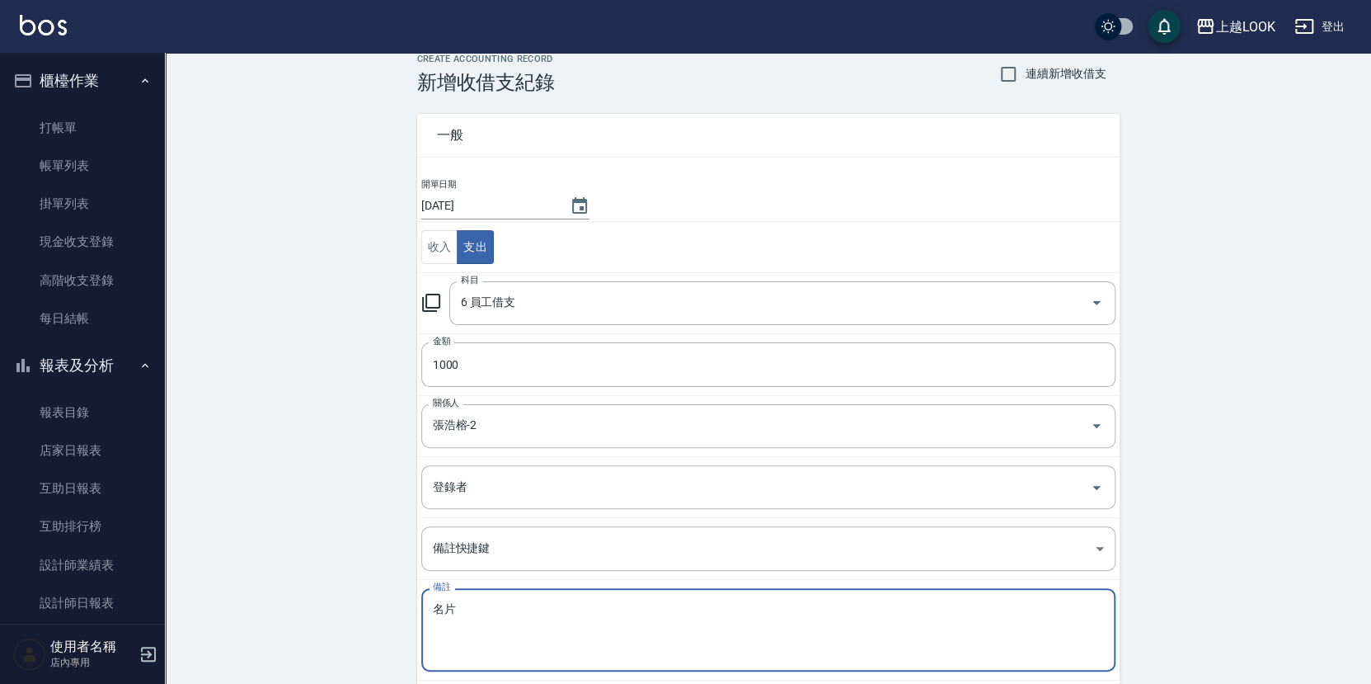
scroll to position [101, 0]
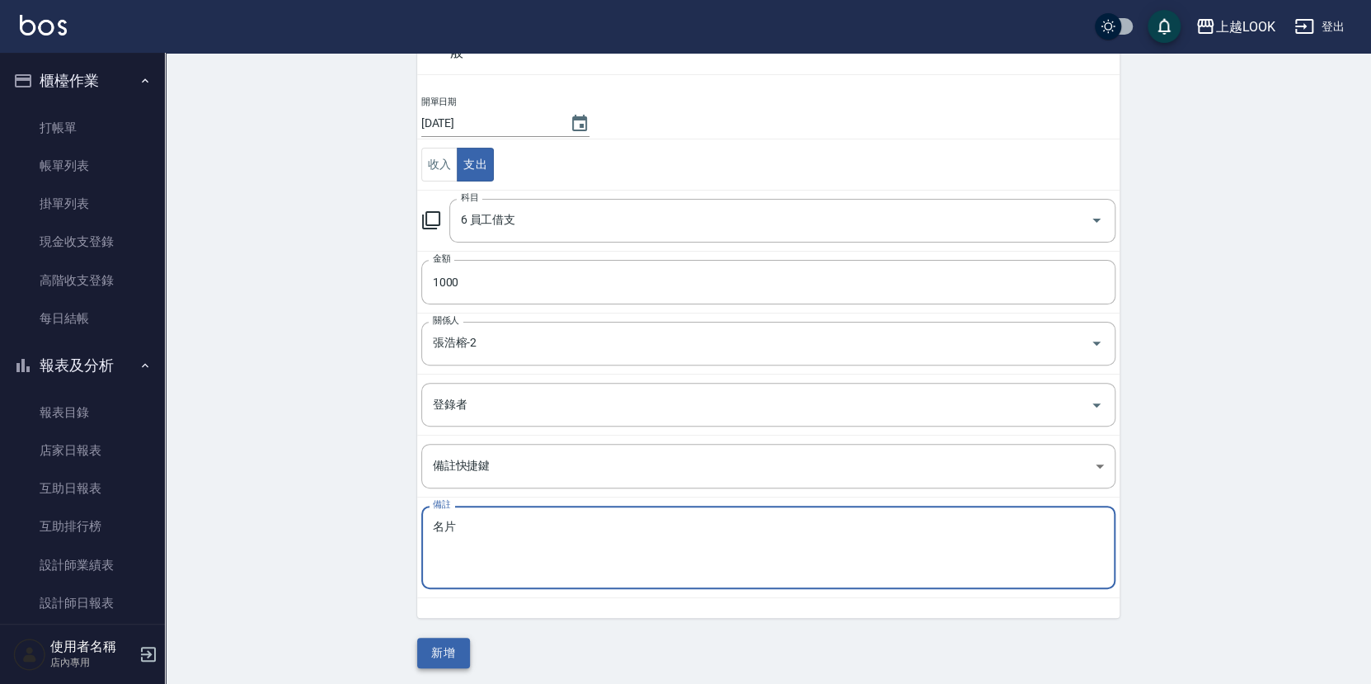
type textarea "名片"
click at [463, 643] on button "新增" at bounding box center [443, 652] width 53 height 31
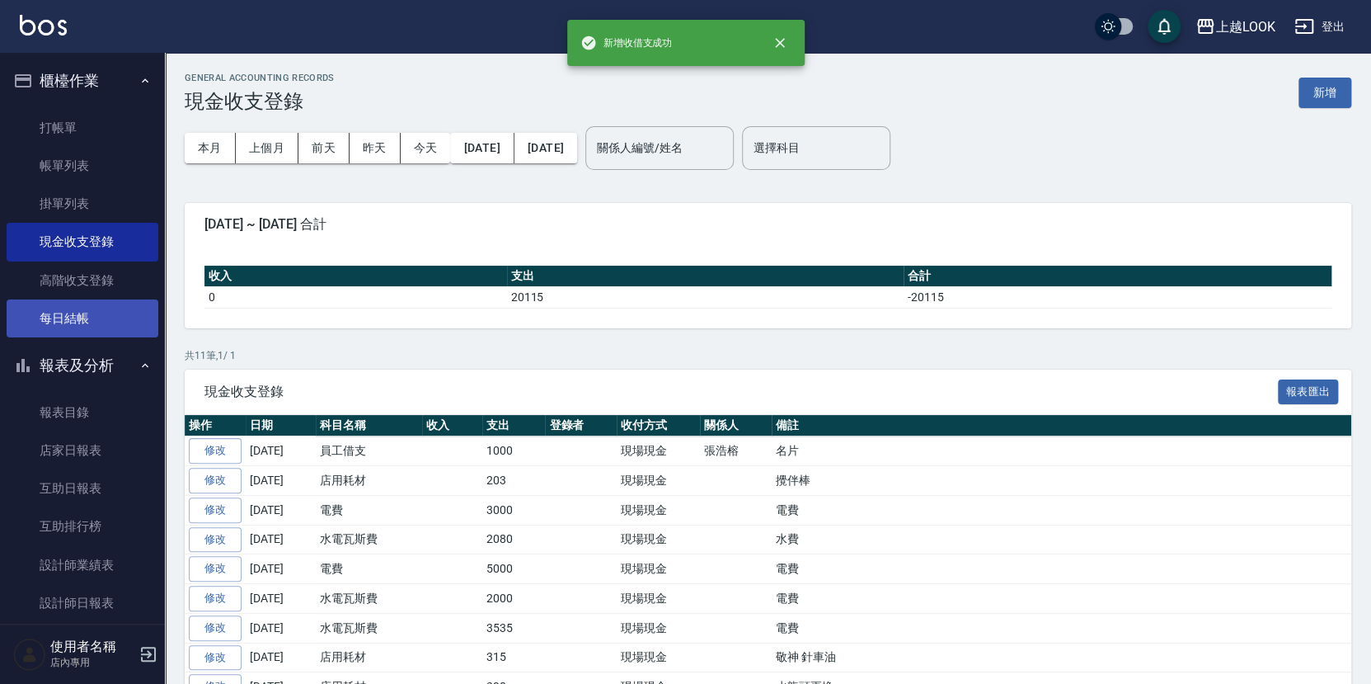
click at [93, 312] on link "每日結帳" at bounding box center [83, 318] width 152 height 38
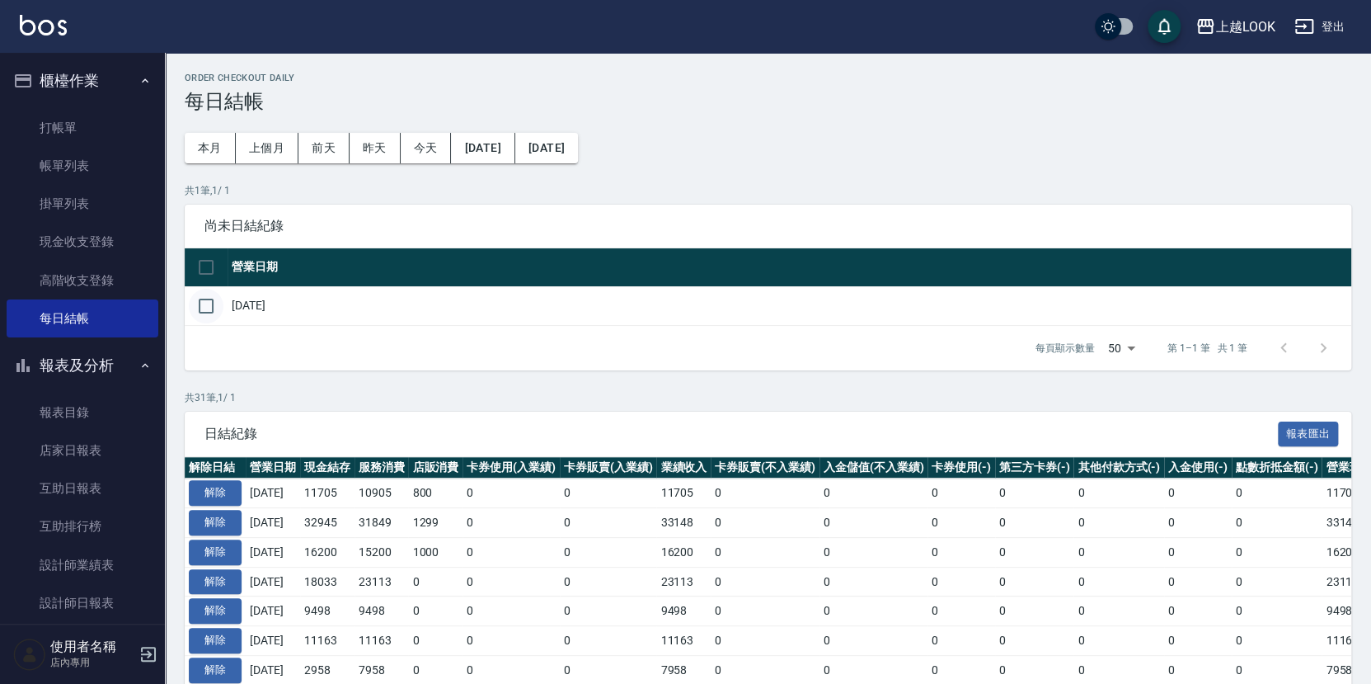
click at [210, 302] on input "checkbox" at bounding box center [206, 306] width 35 height 35
checkbox input "true"
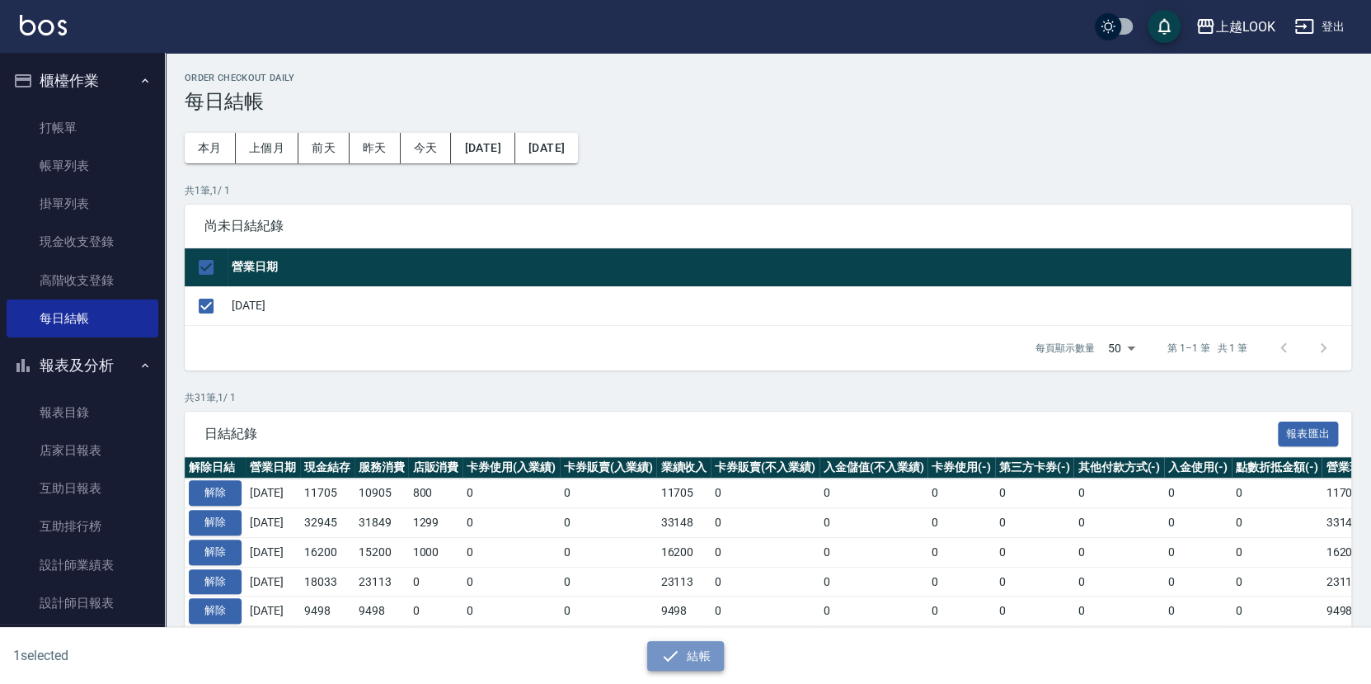
click at [700, 655] on button "結帳" at bounding box center [685, 656] width 77 height 31
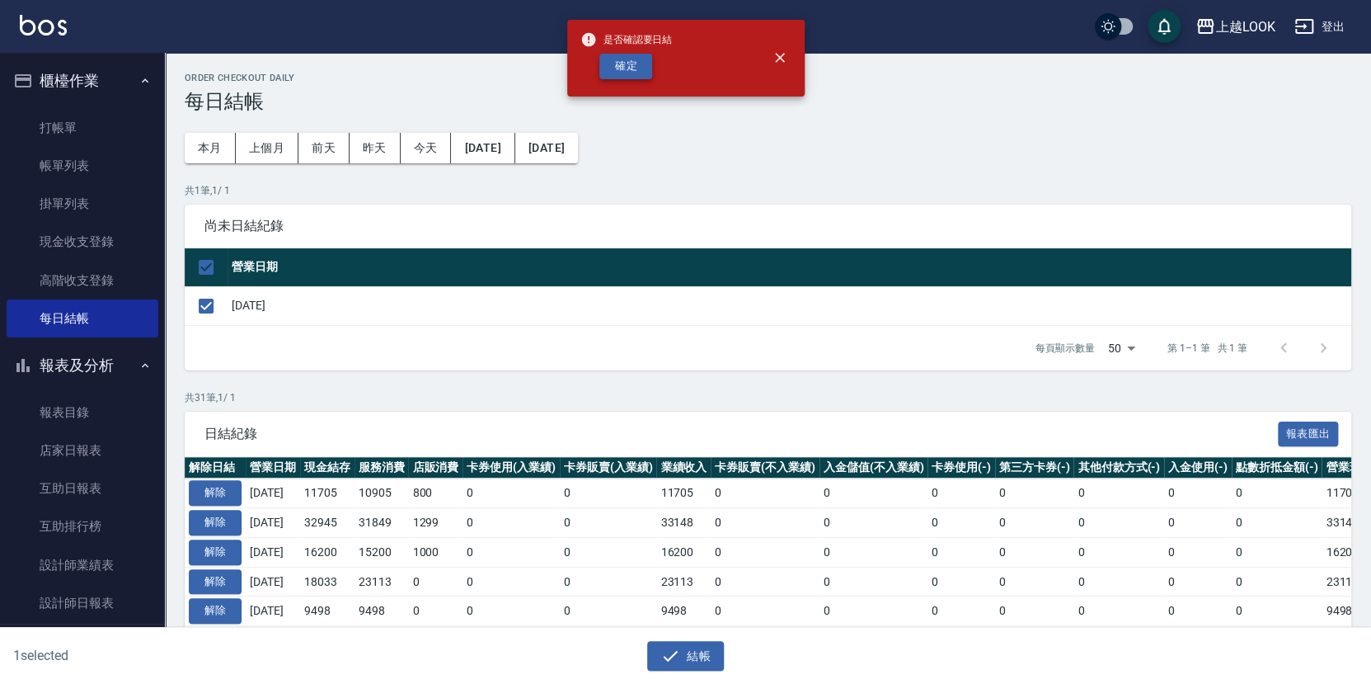
click at [642, 60] on button "確定" at bounding box center [626, 67] width 53 height 26
checkbox input "false"
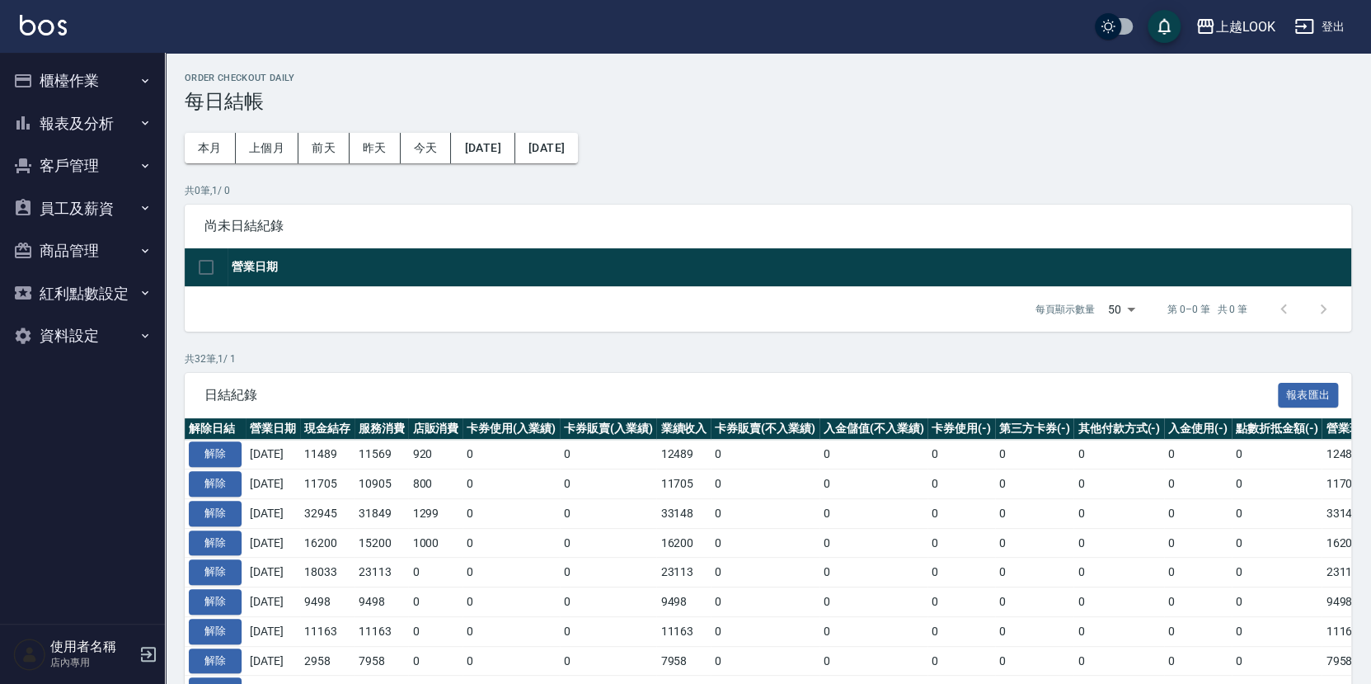
click at [78, 129] on button "報表及分析" at bounding box center [83, 123] width 152 height 43
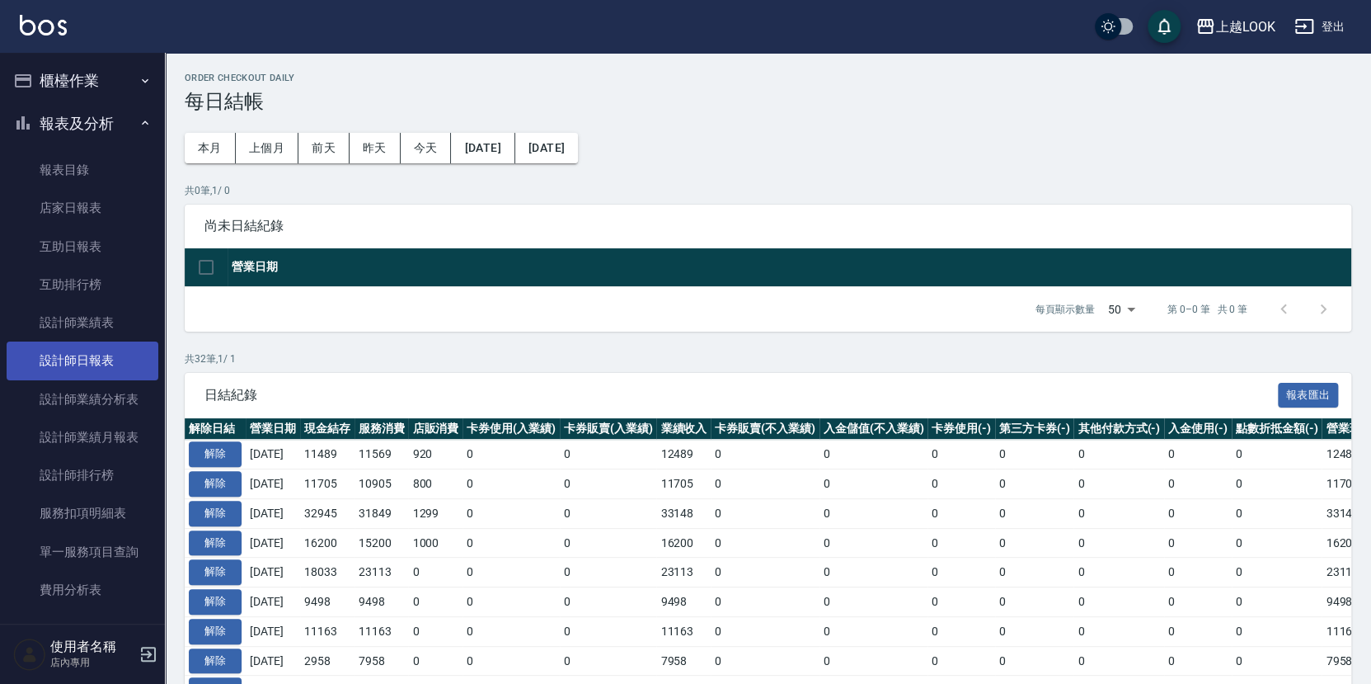
click at [108, 350] on link "設計師日報表" at bounding box center [83, 360] width 152 height 38
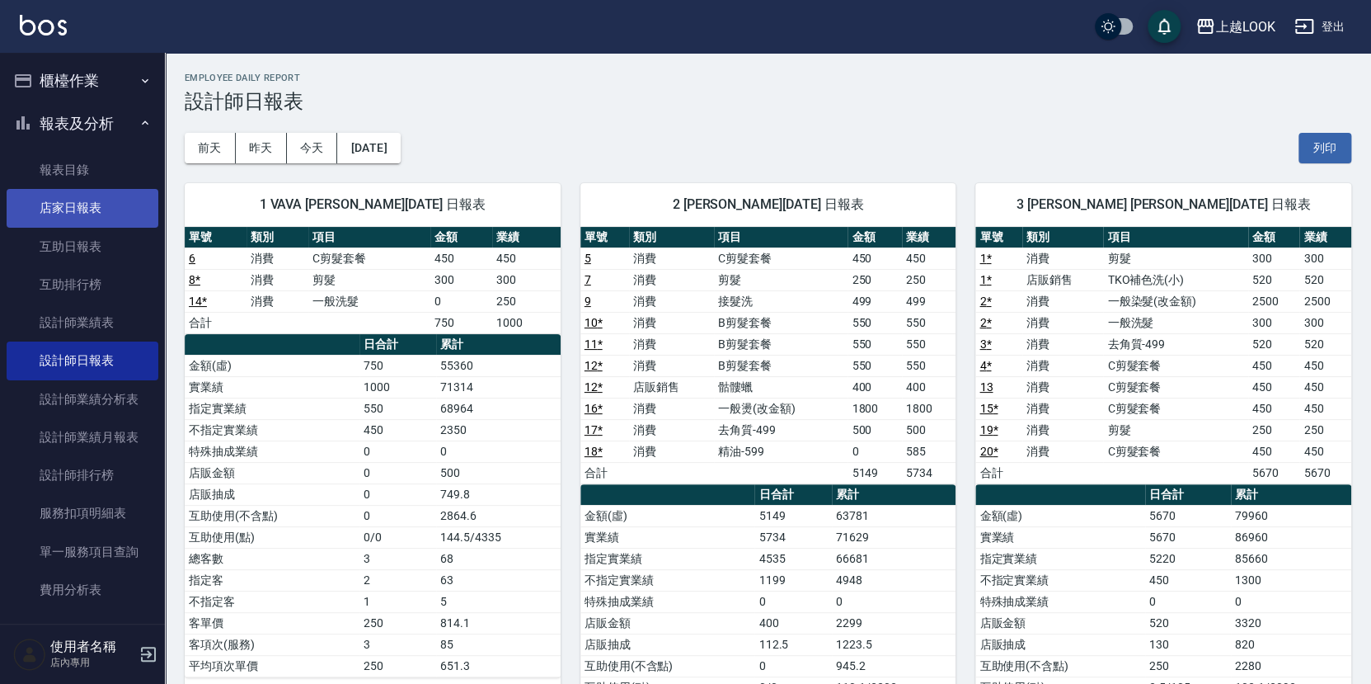
click at [63, 199] on link "店家日報表" at bounding box center [83, 208] width 152 height 38
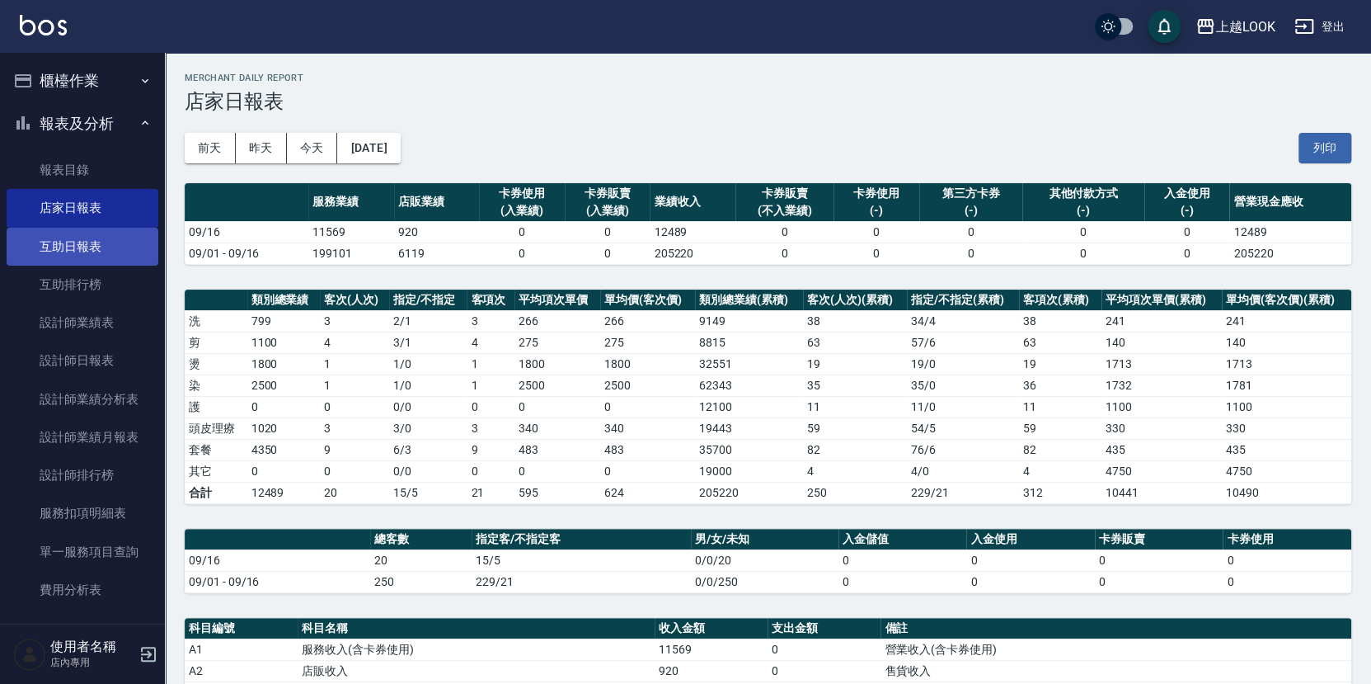
click at [87, 252] on link "互助日報表" at bounding box center [83, 247] width 152 height 38
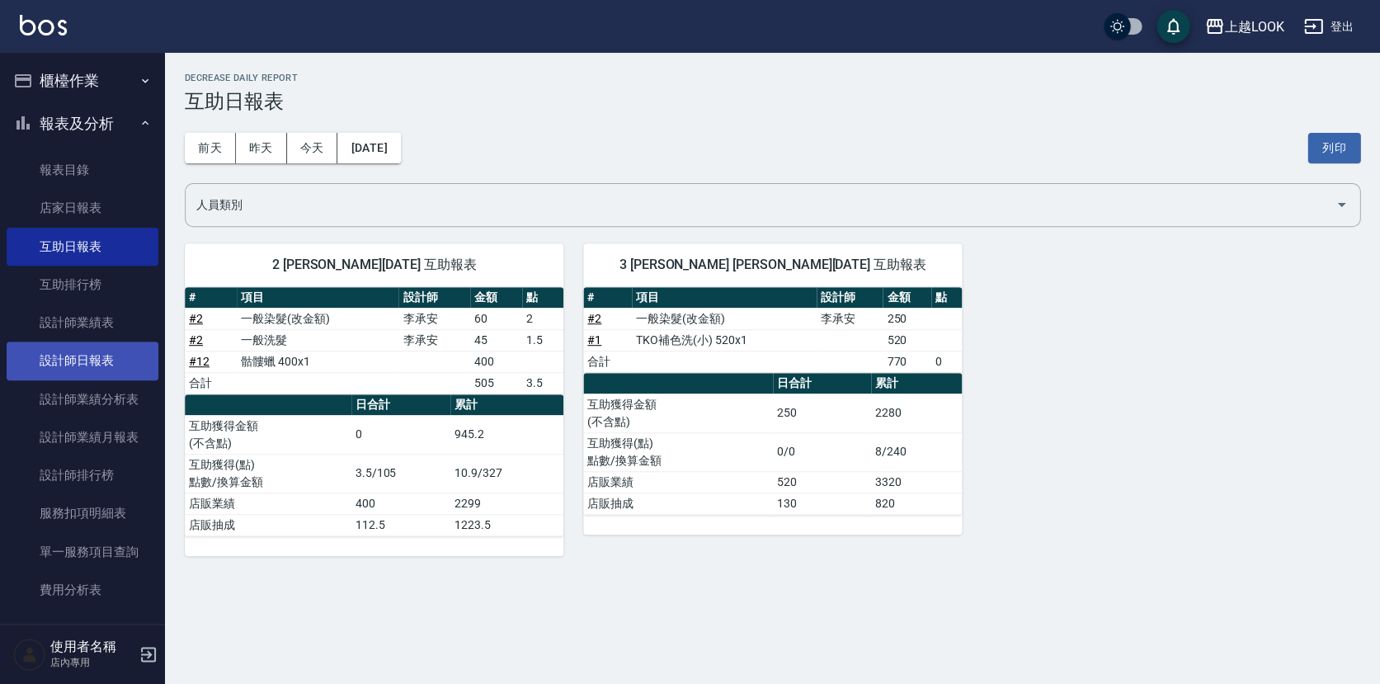
click at [104, 348] on link "設計師日報表" at bounding box center [83, 360] width 152 height 38
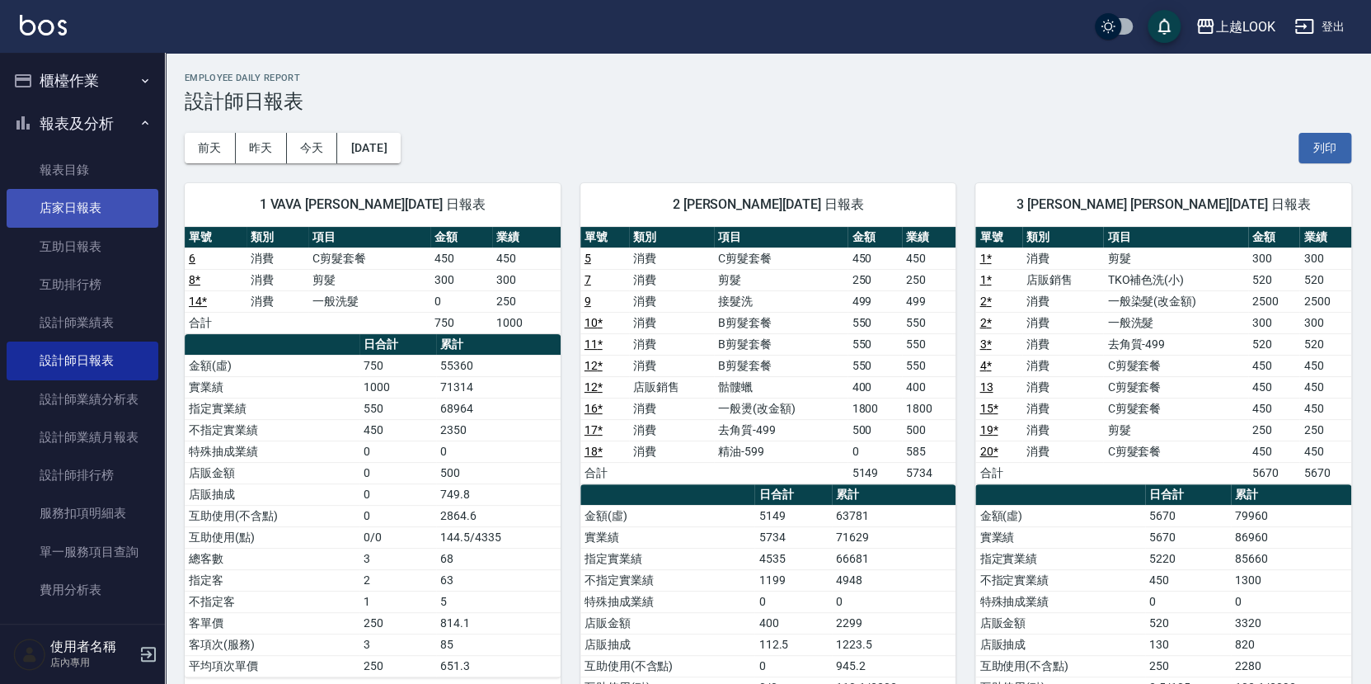
click at [96, 212] on link "店家日報表" at bounding box center [83, 208] width 152 height 38
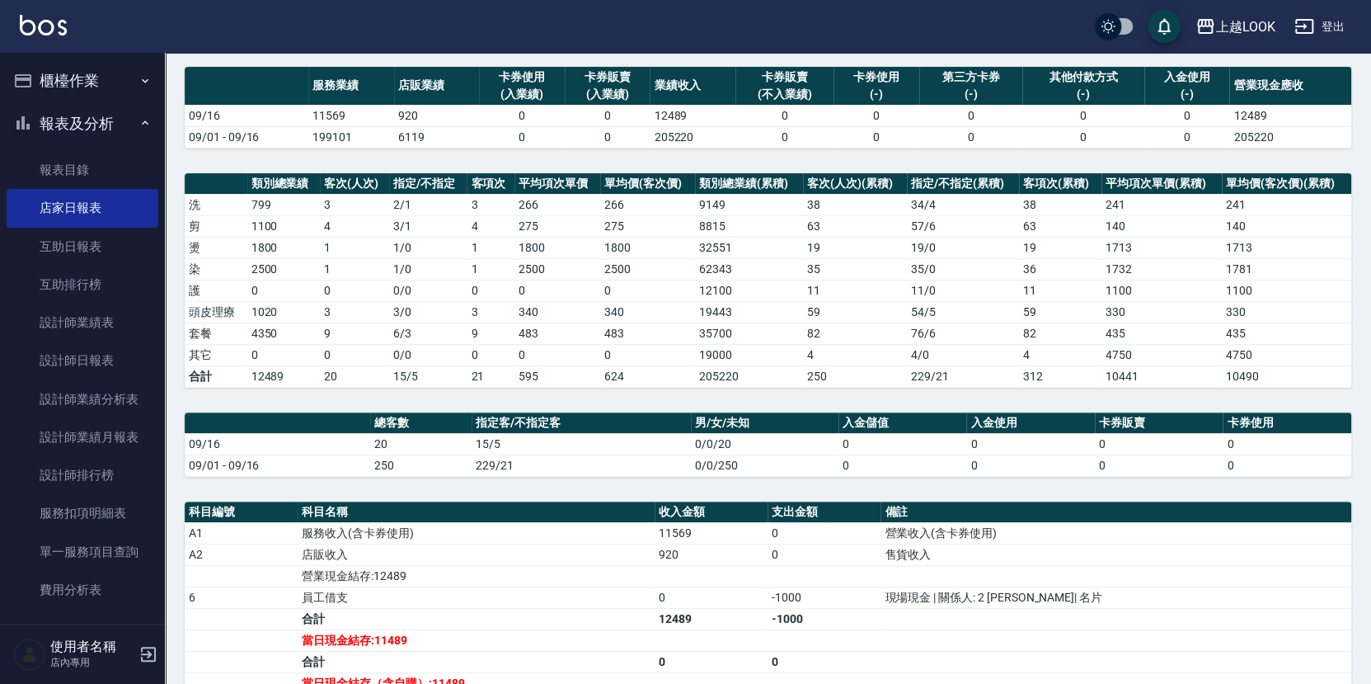
scroll to position [142, 0]
